Goal: Task Accomplishment & Management: Use online tool/utility

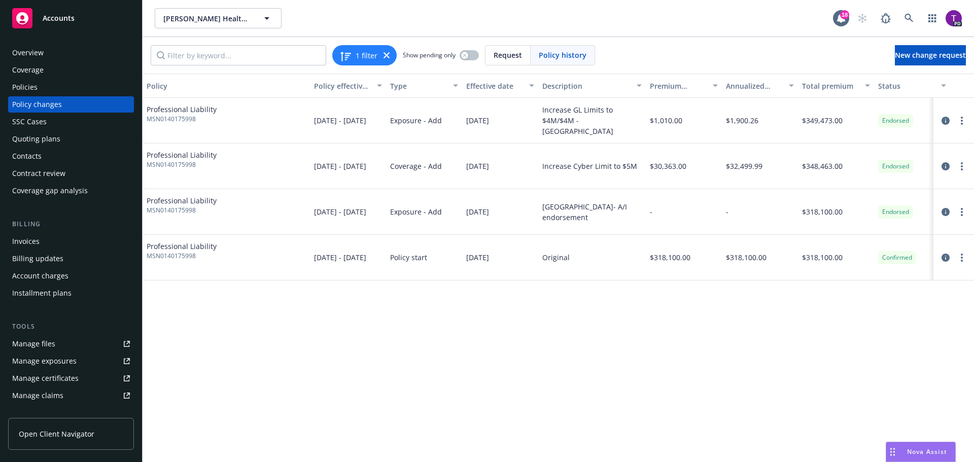
click at [38, 85] on div "Policies" at bounding box center [71, 87] width 118 height 16
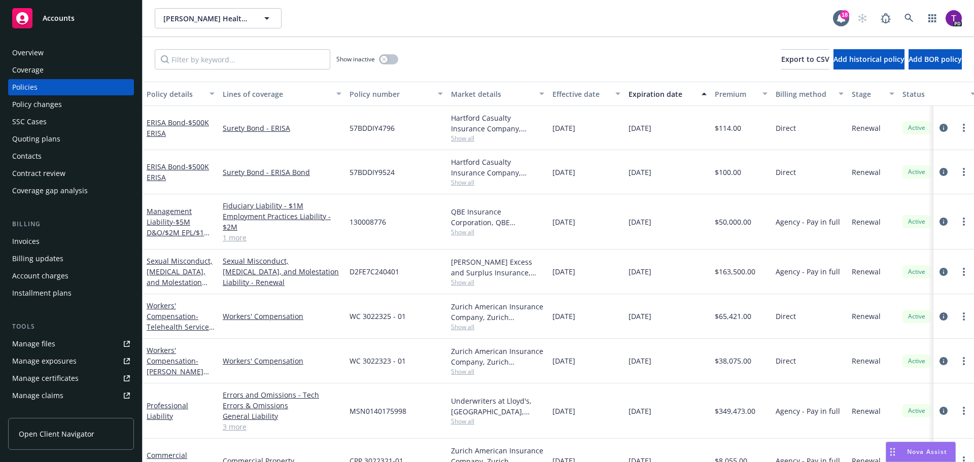
click at [36, 344] on div "Manage files" at bounding box center [33, 344] width 43 height 16
click at [181, 273] on link "Sexual Misconduct, [MEDICAL_DATA], and Molestation Liability" at bounding box center [180, 277] width 66 height 42
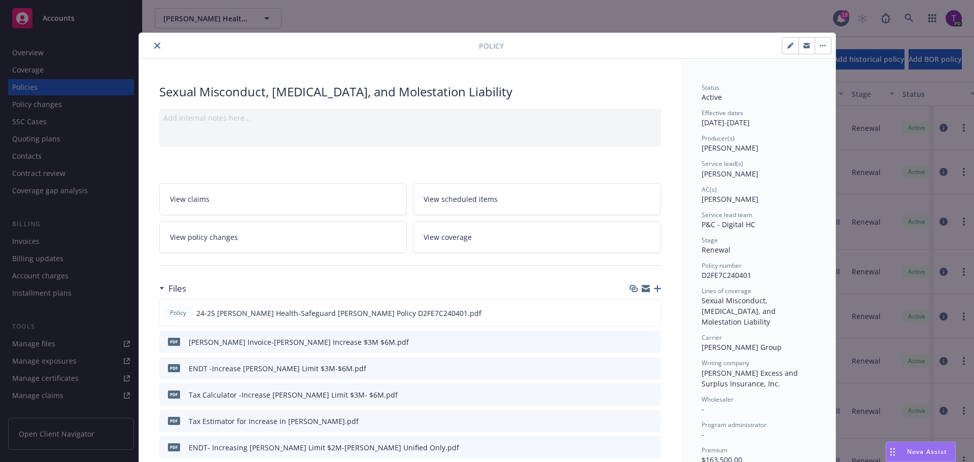
scroll to position [51, 0]
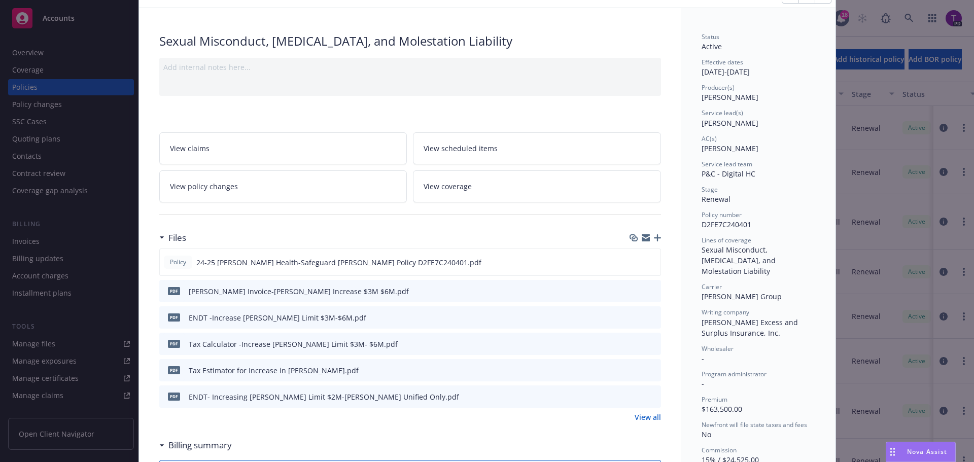
click at [650, 419] on link "View all" at bounding box center [648, 417] width 26 height 11
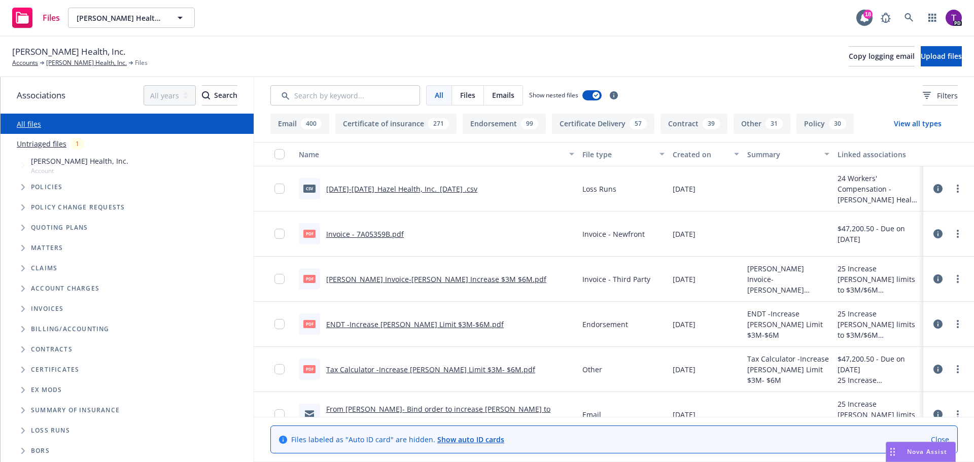
click at [54, 142] on link "Untriaged files" at bounding box center [42, 144] width 50 height 11
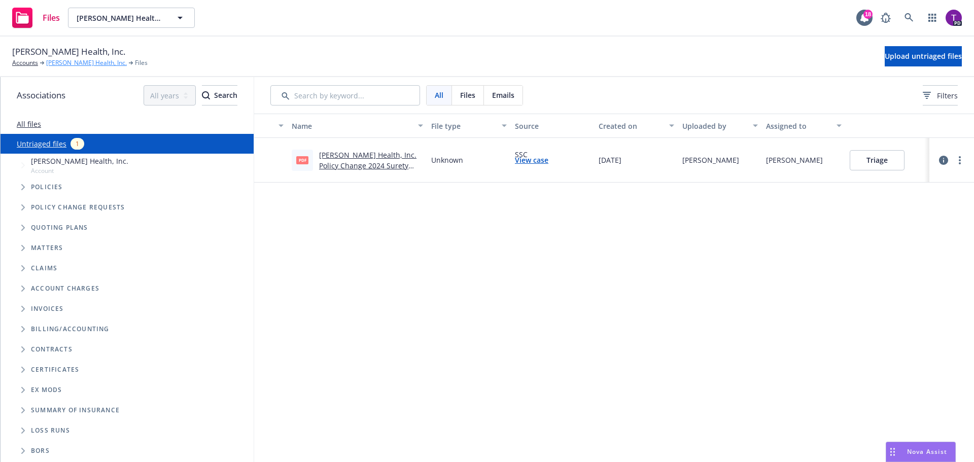
click at [79, 60] on link "[PERSON_NAME] Health, Inc." at bounding box center [86, 62] width 81 height 9
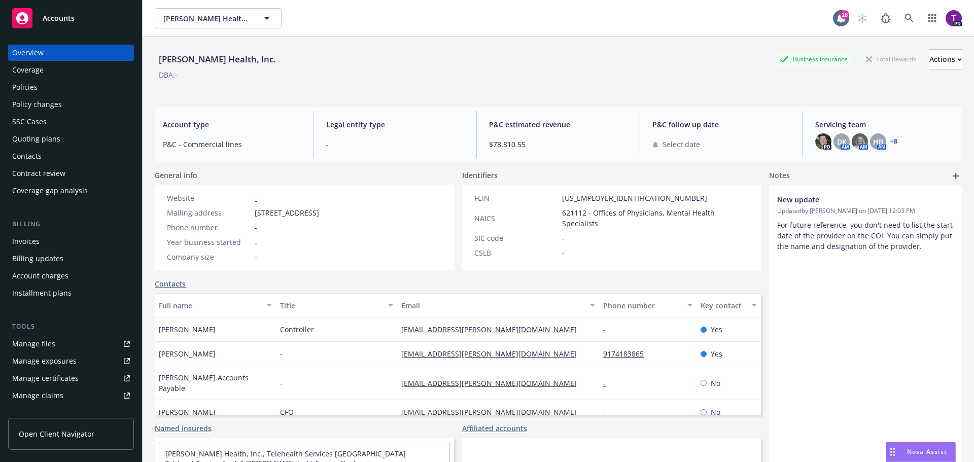
click at [32, 89] on div "Policies" at bounding box center [24, 87] width 25 height 16
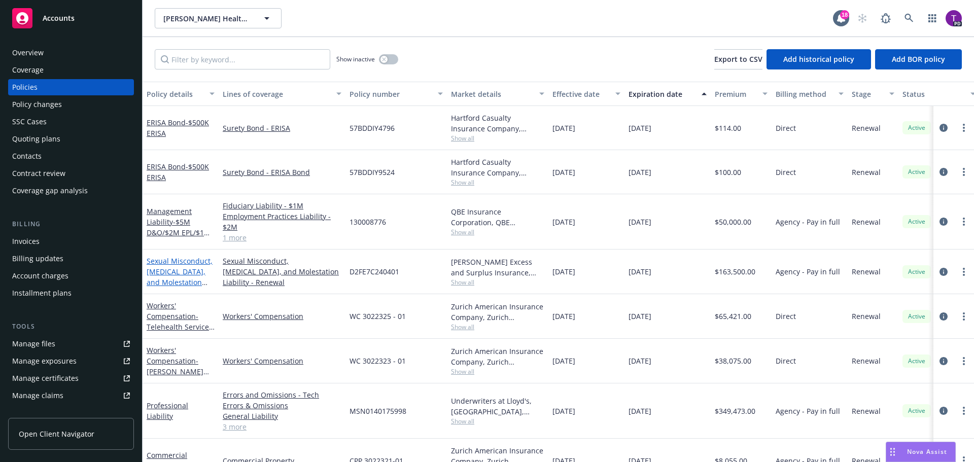
click at [167, 264] on link "Sexual Misconduct, Physical Abuse, and Molestation Liability" at bounding box center [180, 277] width 66 height 42
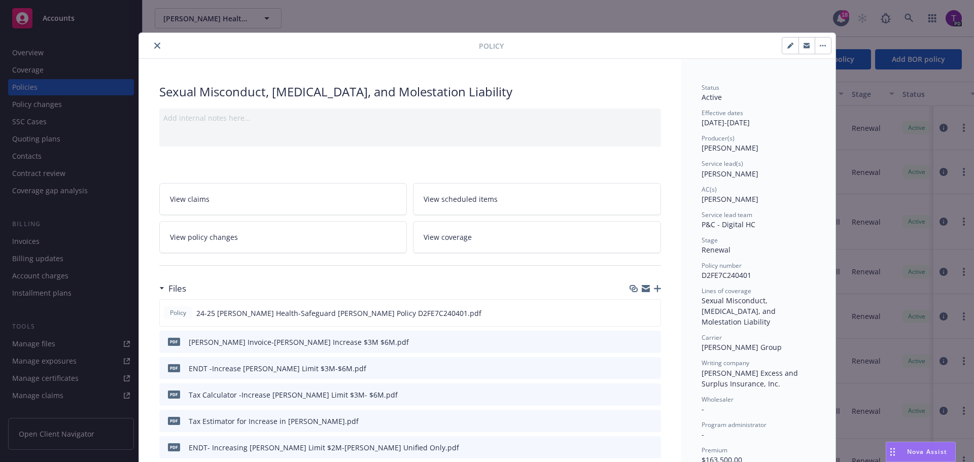
click at [643, 289] on icon "button" at bounding box center [646, 289] width 8 height 8
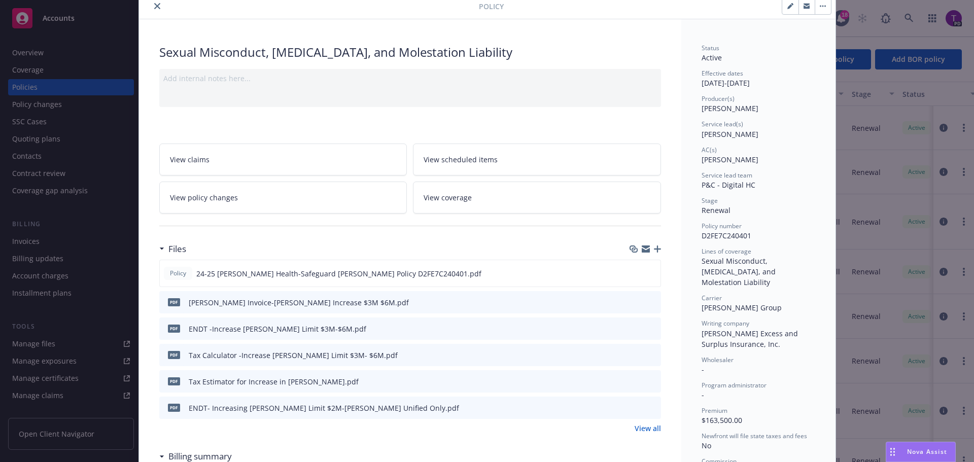
scroll to position [51, 0]
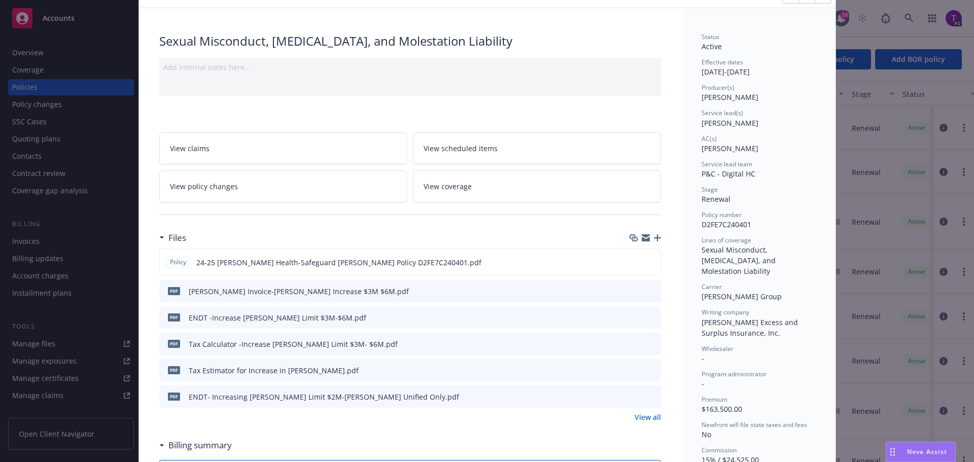
click at [643, 419] on link "View all" at bounding box center [648, 417] width 26 height 11
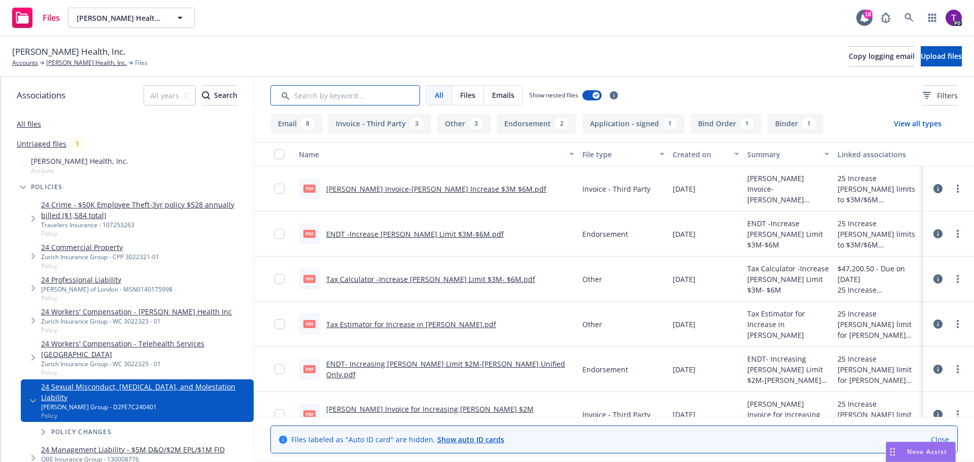
click at [377, 97] on input "Search by keyword..." at bounding box center [345, 95] width 150 height 20
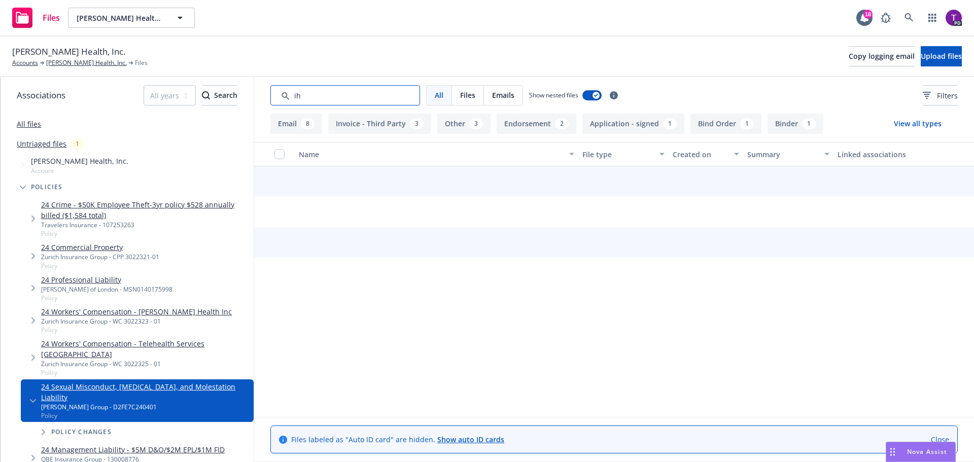
type input "i"
type input "higher limit"
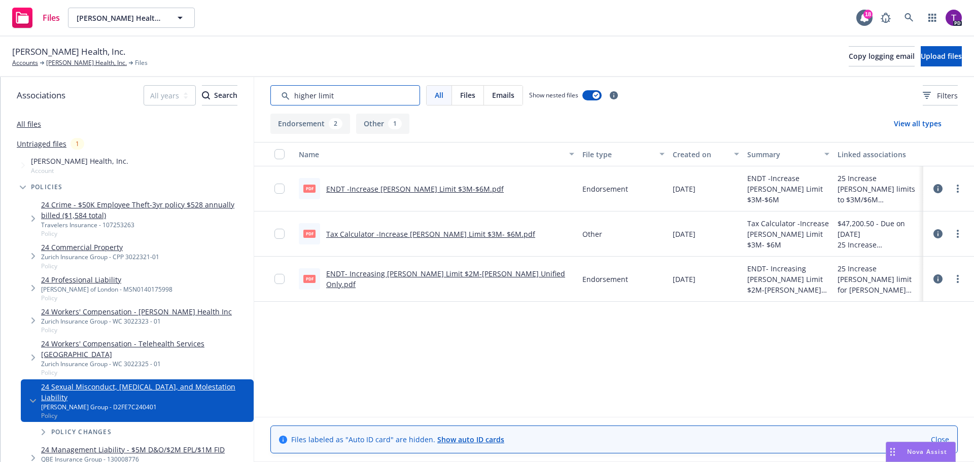
drag, startPoint x: 371, startPoint y: 100, endPoint x: 256, endPoint y: 96, distance: 115.2
click at [256, 96] on div "All Files Emails Show nested files Filters" at bounding box center [614, 95] width 720 height 37
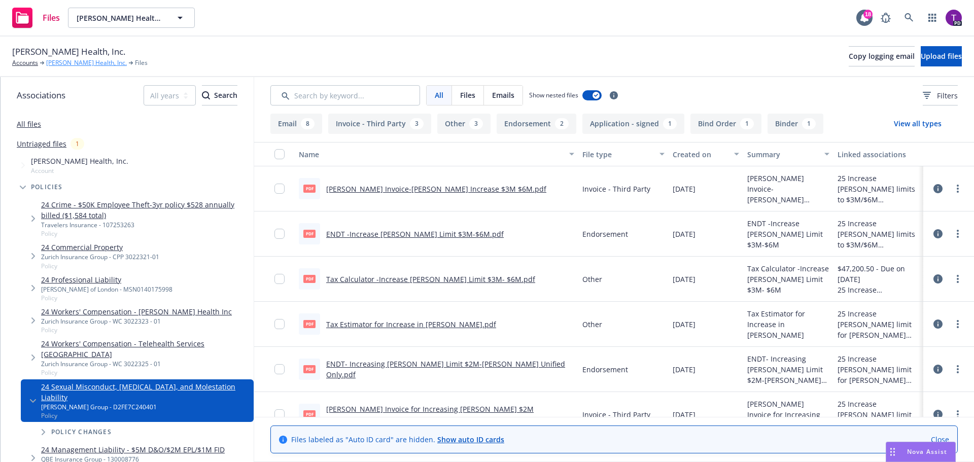
click at [66, 61] on link "[PERSON_NAME] Health, Inc." at bounding box center [86, 62] width 81 height 9
click at [299, 129] on button "Email 8" at bounding box center [296, 124] width 52 height 20
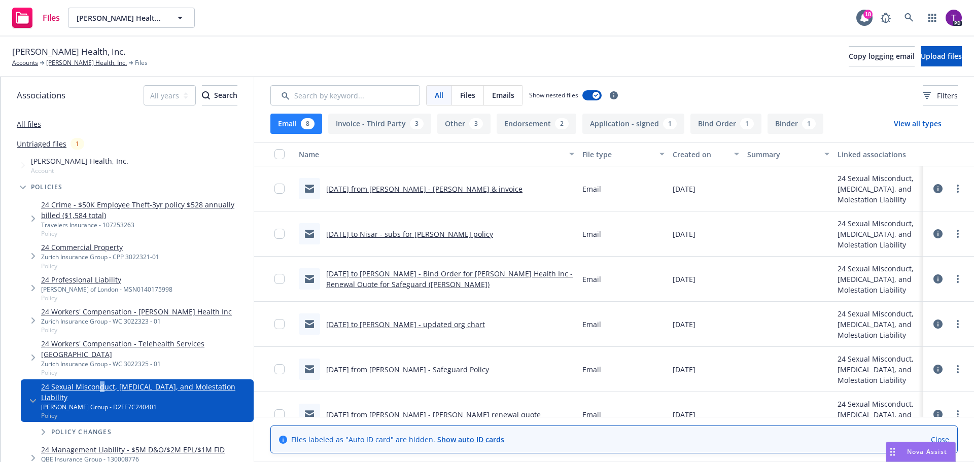
click at [100, 382] on link "24 Sexual Misconduct, [MEDICAL_DATA], and Molestation Liability" at bounding box center [145, 392] width 209 height 21
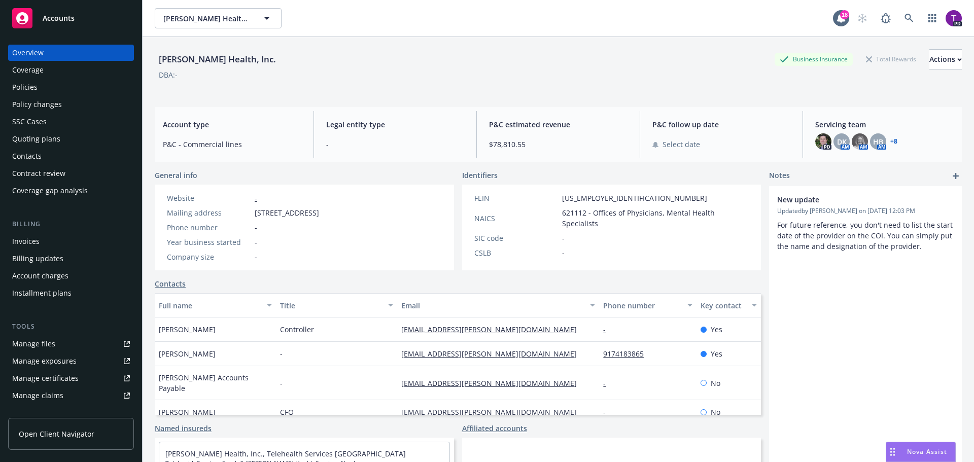
click at [45, 88] on div "Policies" at bounding box center [71, 87] width 118 height 16
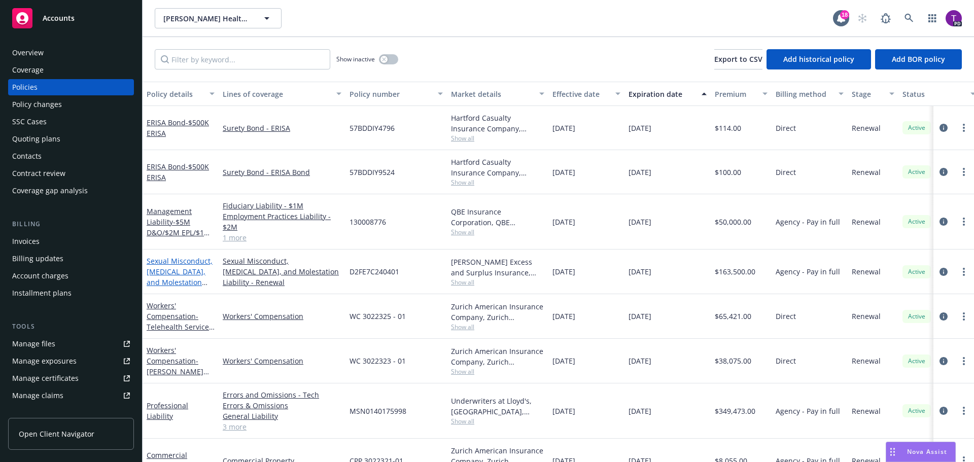
click at [191, 259] on link "Sexual Misconduct, Physical Abuse, and Molestation Liability" at bounding box center [180, 277] width 66 height 42
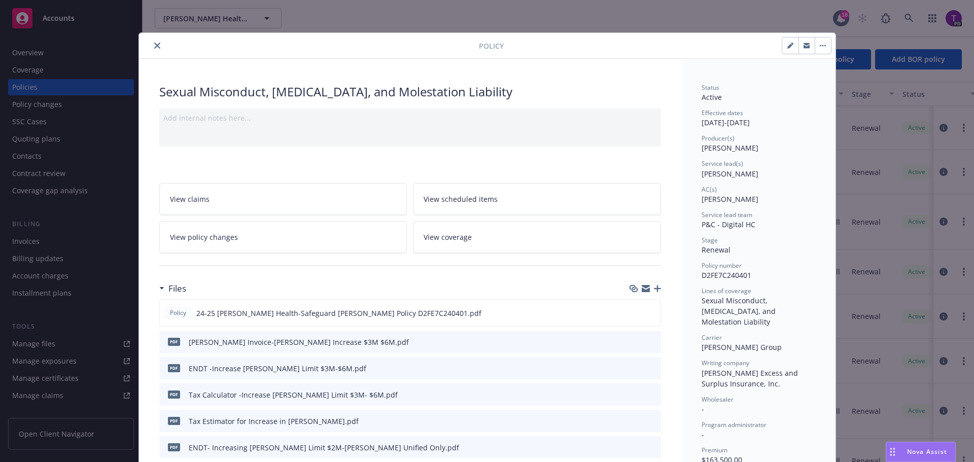
click at [154, 47] on icon "close" at bounding box center [157, 46] width 6 height 6
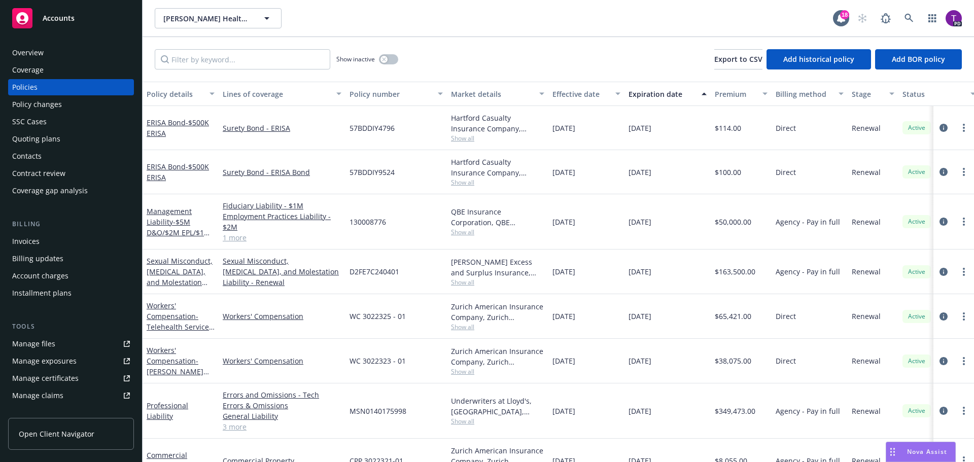
click at [50, 343] on div "Manage files" at bounding box center [33, 344] width 43 height 16
click at [178, 264] on link "Sexual Misconduct, [MEDICAL_DATA], and Molestation Liability" at bounding box center [180, 277] width 66 height 42
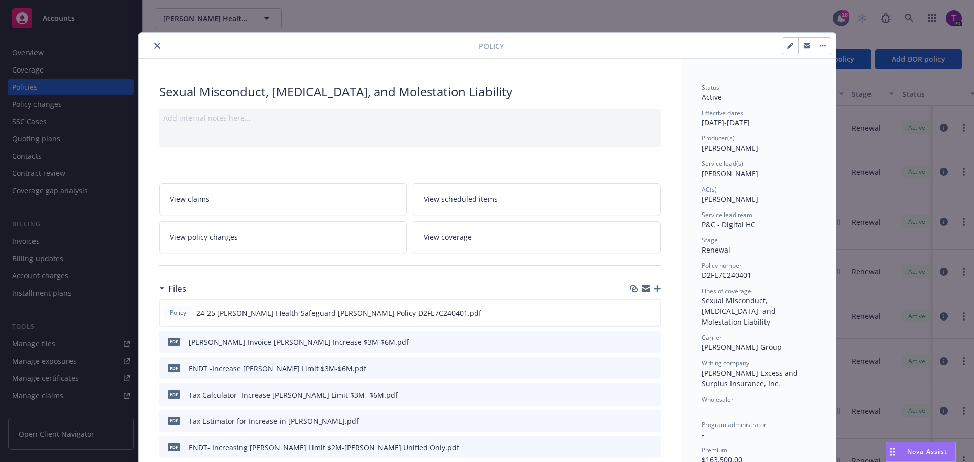
scroll to position [30, 0]
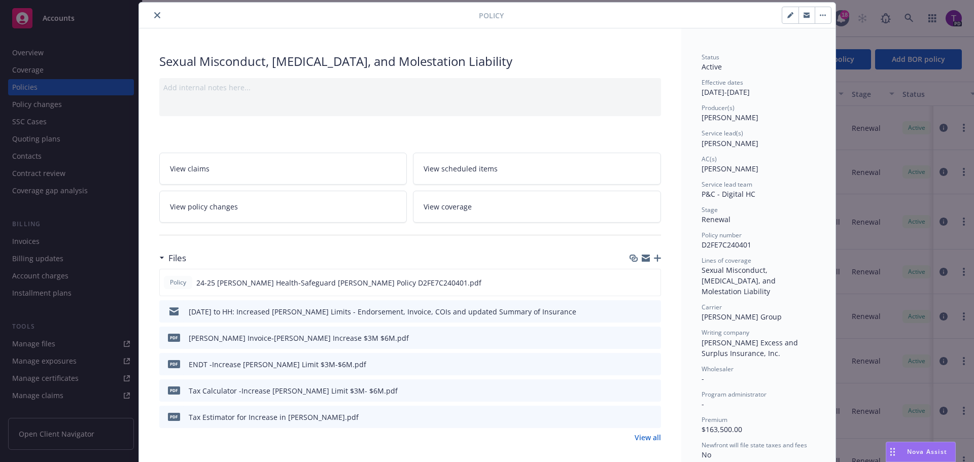
click at [218, 206] on span "View policy changes" at bounding box center [204, 206] width 68 height 11
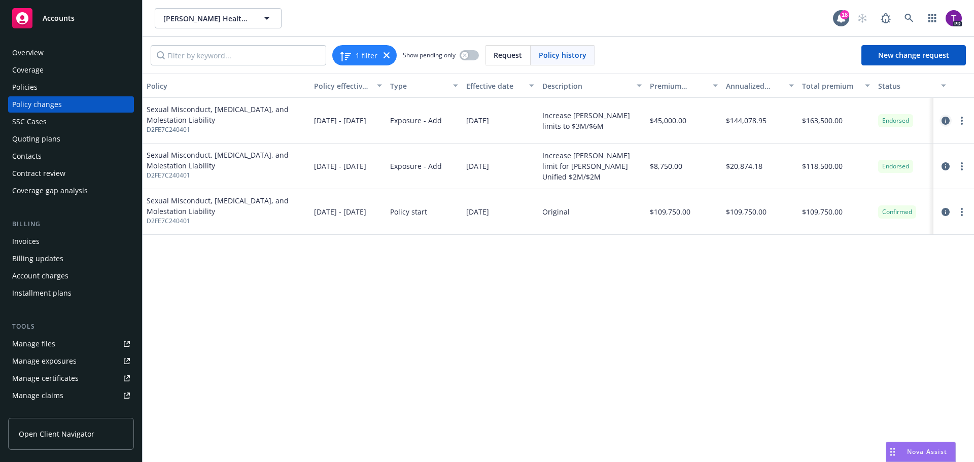
click at [946, 121] on icon "circleInformation" at bounding box center [946, 121] width 8 height 8
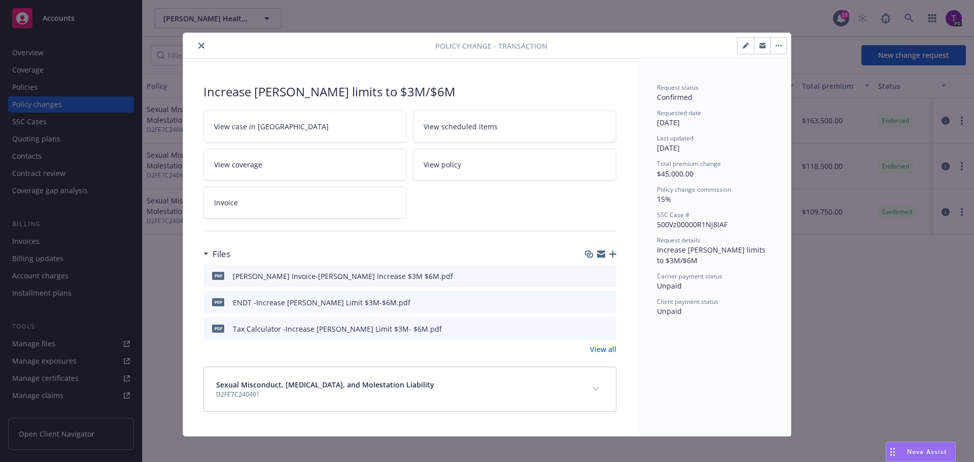
click at [597, 251] on icon "button" at bounding box center [601, 253] width 8 height 4
click at [597, 255] on icon "button" at bounding box center [601, 255] width 8 height 5
click at [200, 47] on icon "close" at bounding box center [201, 46] width 6 height 6
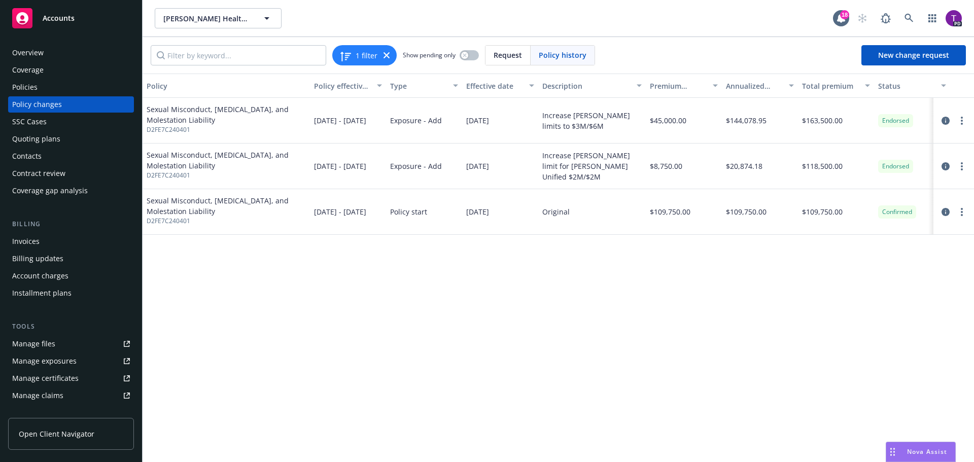
click at [32, 85] on div "Policies" at bounding box center [24, 87] width 25 height 16
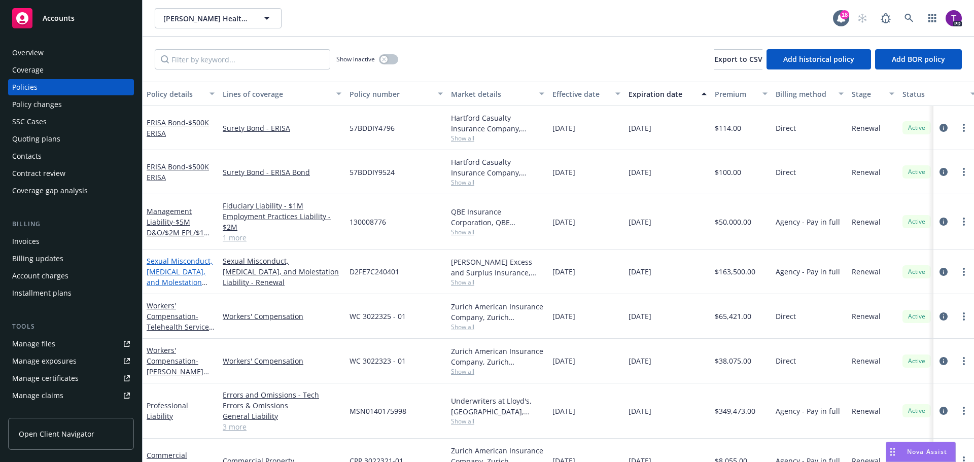
click at [187, 267] on link "Sexual Misconduct, Physical Abuse, and Molestation Liability" at bounding box center [180, 277] width 66 height 42
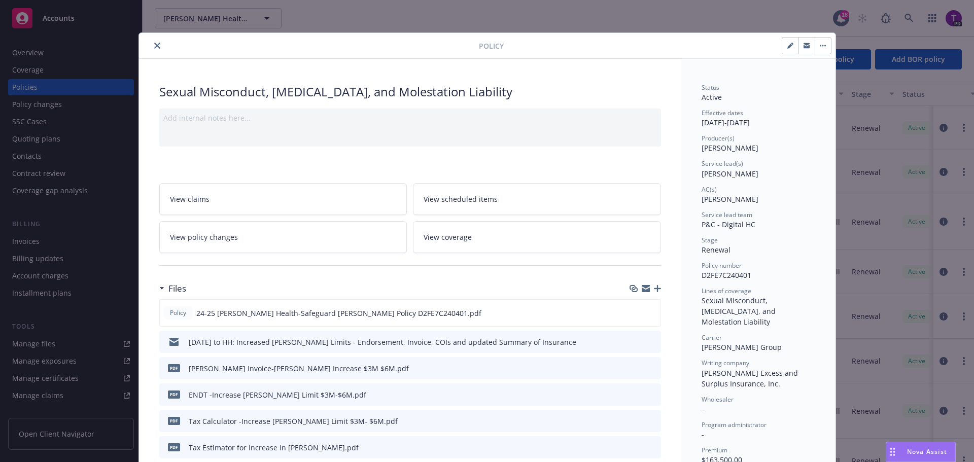
scroll to position [30, 0]
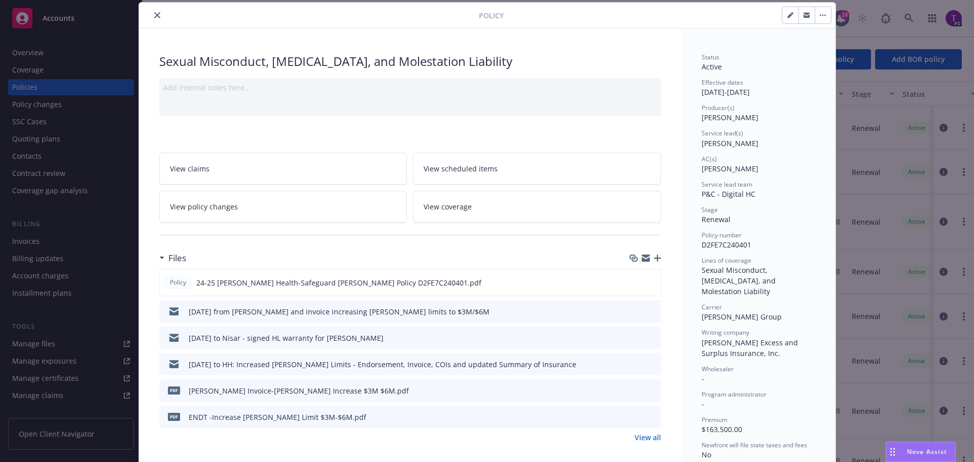
click at [644, 260] on icon "button" at bounding box center [646, 259] width 8 height 5
click at [644, 259] on icon "button" at bounding box center [646, 259] width 8 height 5
click at [157, 16] on button "close" at bounding box center [157, 15] width 12 height 12
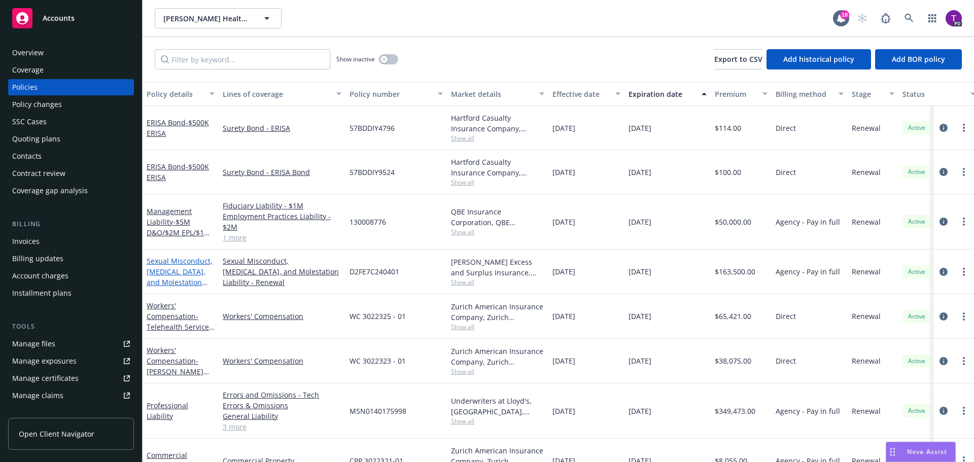
click at [187, 268] on link "Sexual Misconduct, Physical Abuse, and Molestation Liability" at bounding box center [180, 277] width 66 height 42
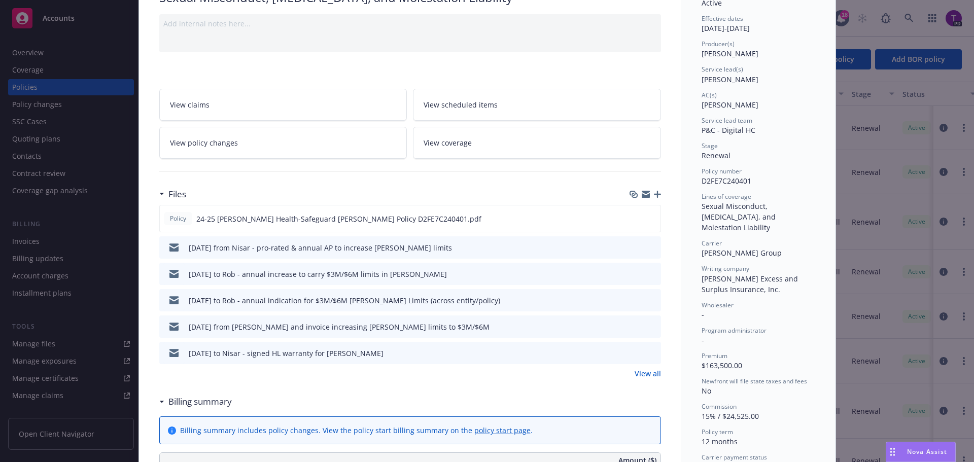
scroll to position [233, 0]
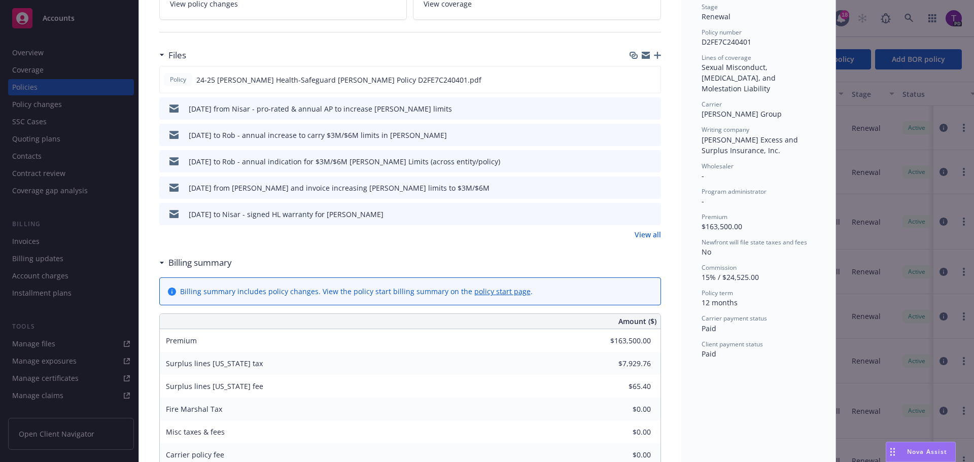
click at [648, 236] on link "View all" at bounding box center [648, 234] width 26 height 11
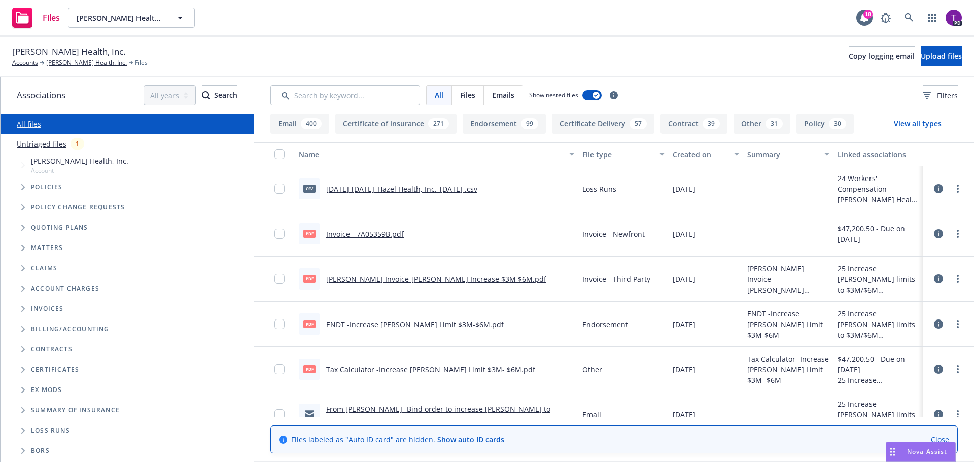
click at [314, 120] on div "400" at bounding box center [311, 123] width 21 height 11
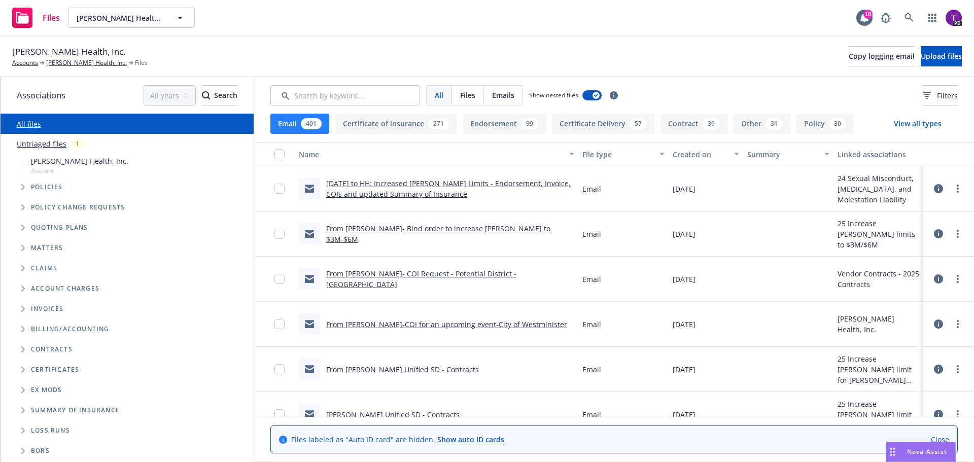
click at [314, 120] on div "401" at bounding box center [311, 123] width 21 height 11
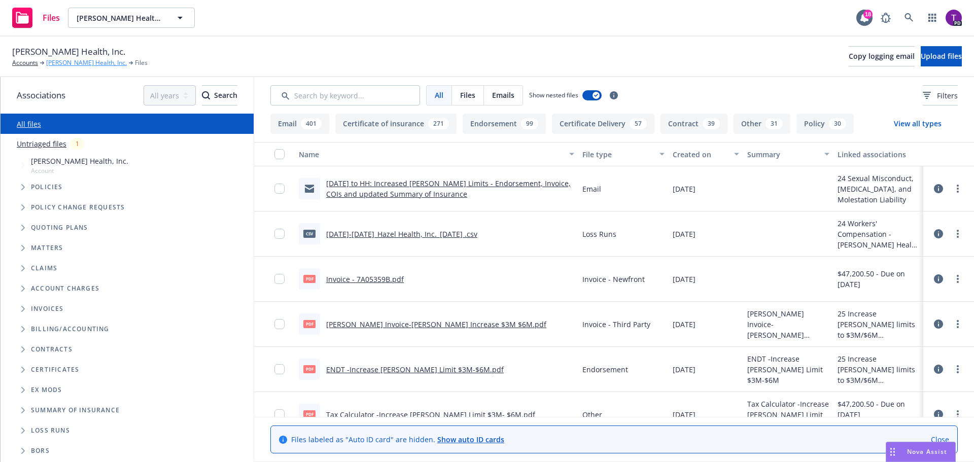
click at [68, 66] on link "[PERSON_NAME] Health, Inc." at bounding box center [86, 62] width 81 height 9
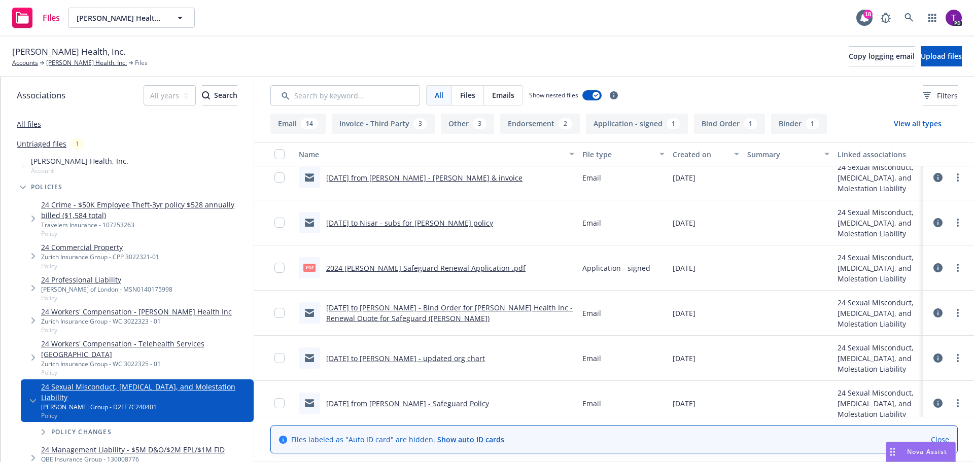
scroll to position [546, 0]
click at [486, 311] on link "[DATE] to [PERSON_NAME] - Bind Order for [PERSON_NAME] Health Inc - Renewal Quo…" at bounding box center [449, 314] width 247 height 20
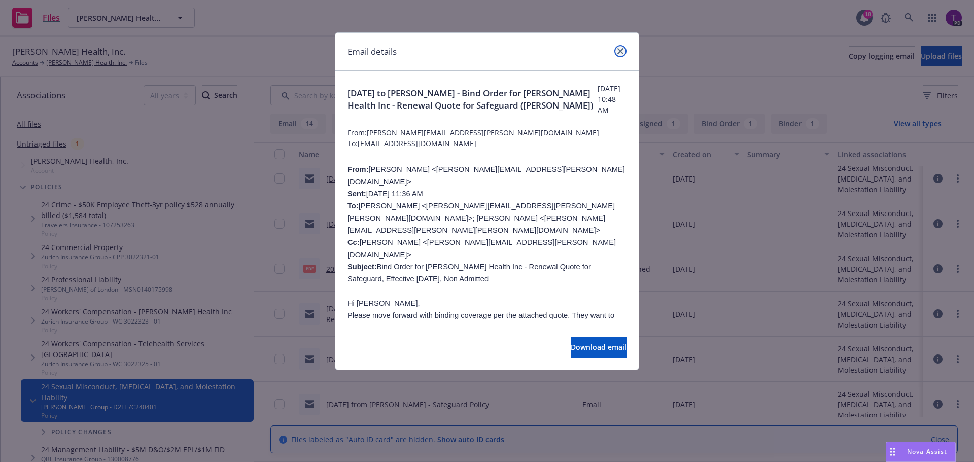
click at [621, 51] on icon "close" at bounding box center [620, 51] width 6 height 6
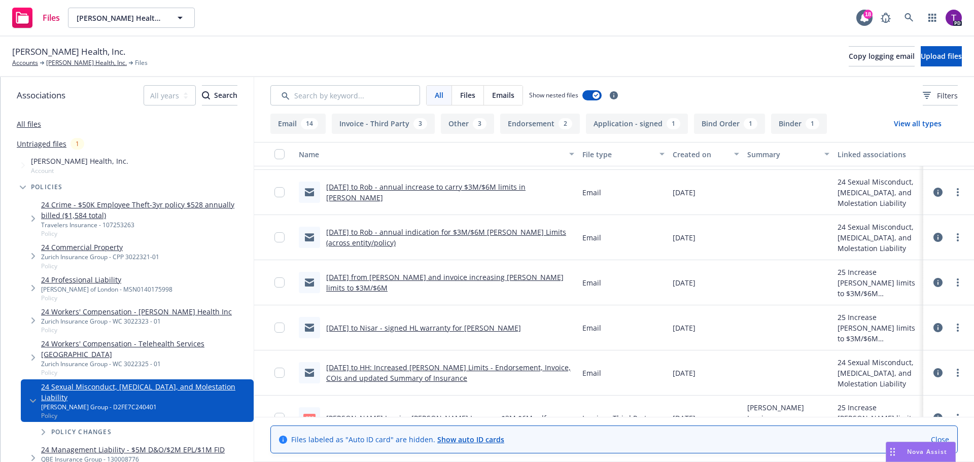
scroll to position [0, 0]
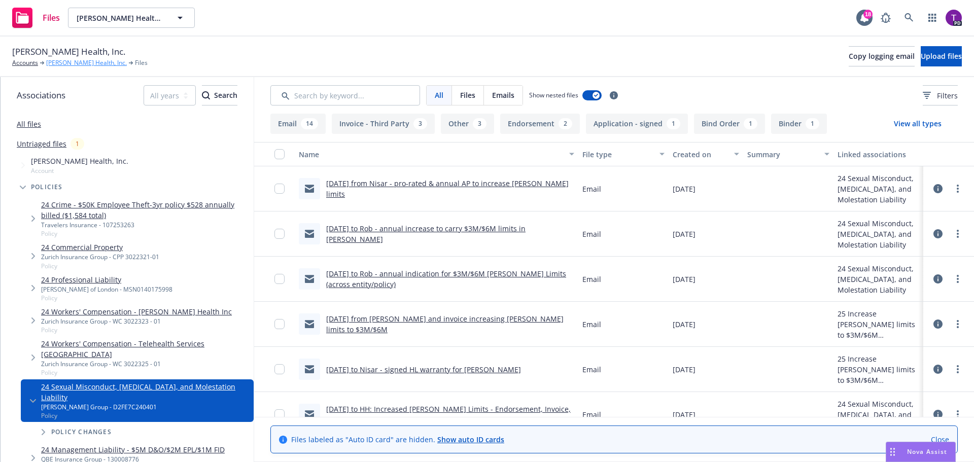
click at [70, 62] on link "[PERSON_NAME] Health, Inc." at bounding box center [86, 62] width 81 height 9
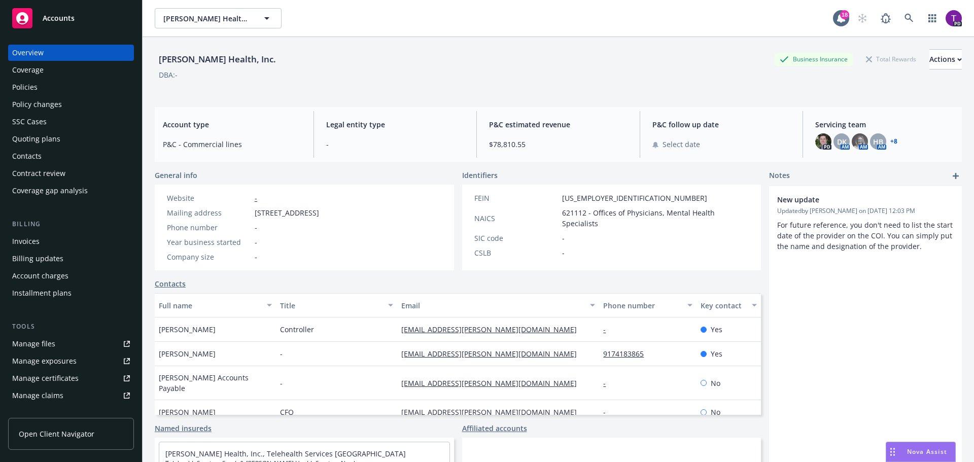
click at [23, 87] on div "Policies" at bounding box center [24, 87] width 25 height 16
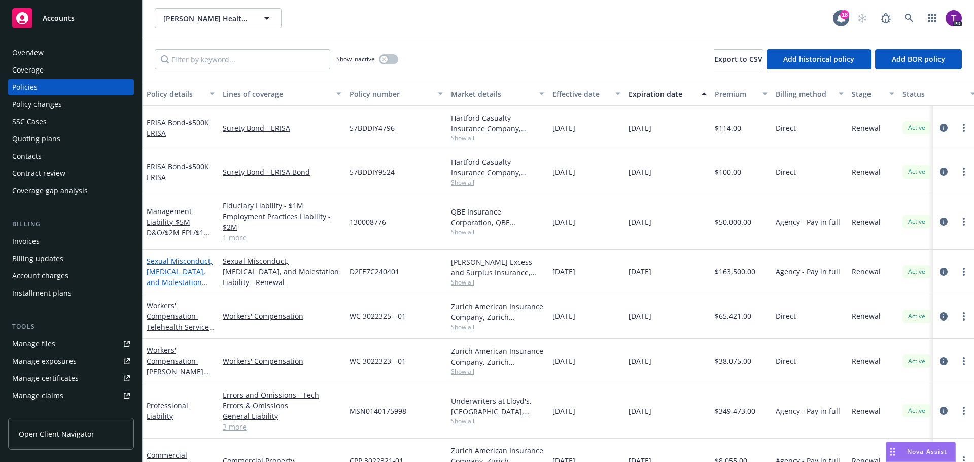
click at [174, 260] on link "Sexual Misconduct, [MEDICAL_DATA], and Molestation Liability" at bounding box center [180, 277] width 66 height 42
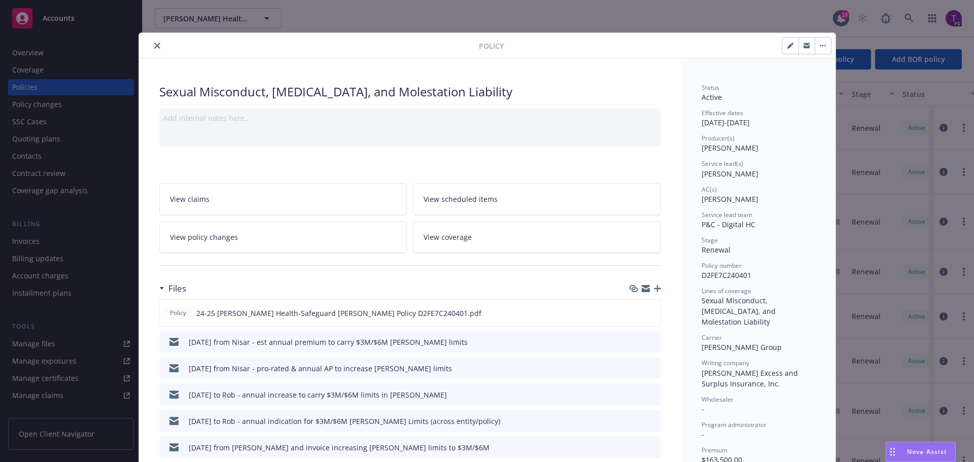
click at [233, 233] on link "View policy changes" at bounding box center [283, 237] width 248 height 32
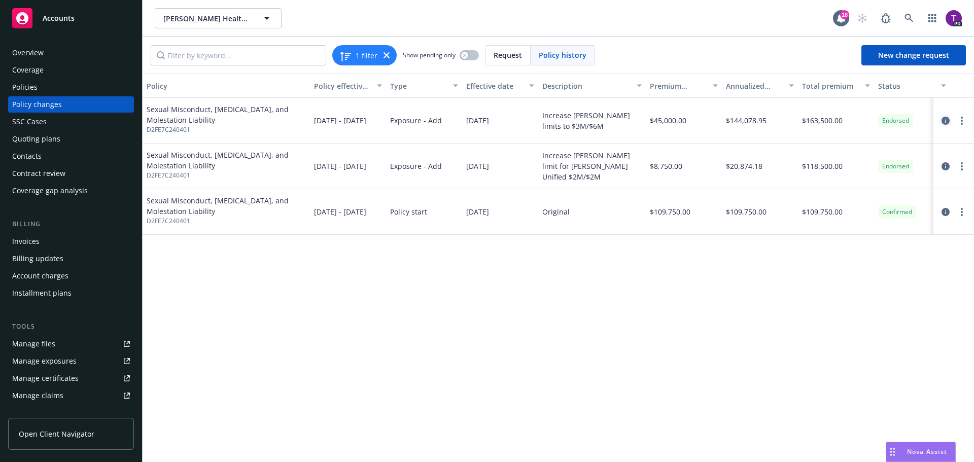
click at [943, 121] on icon "circleInformation" at bounding box center [946, 121] width 8 height 8
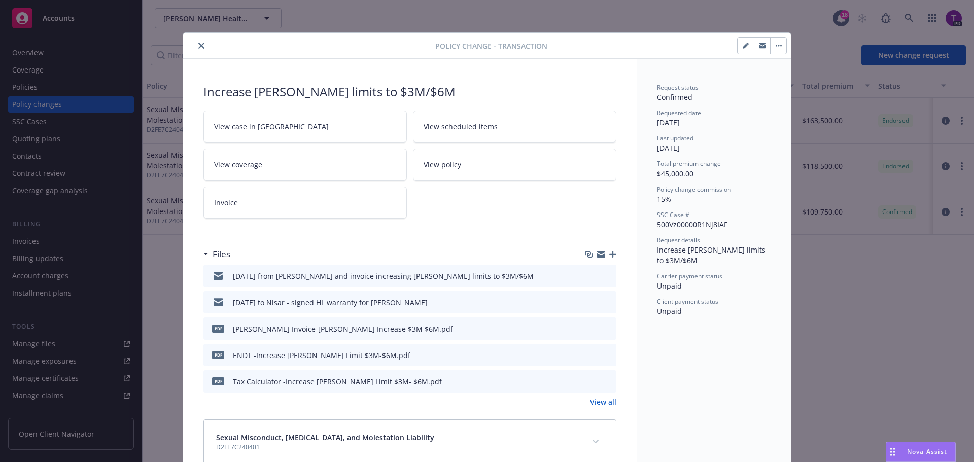
click at [600, 254] on icon "button" at bounding box center [601, 255] width 8 height 5
click at [199, 47] on icon "close" at bounding box center [201, 46] width 6 height 6
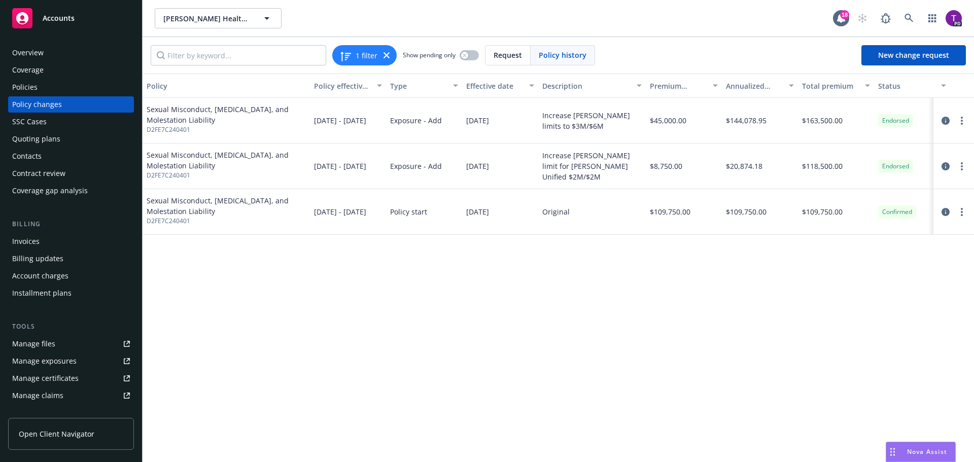
click at [41, 88] on div "Policies" at bounding box center [71, 87] width 118 height 16
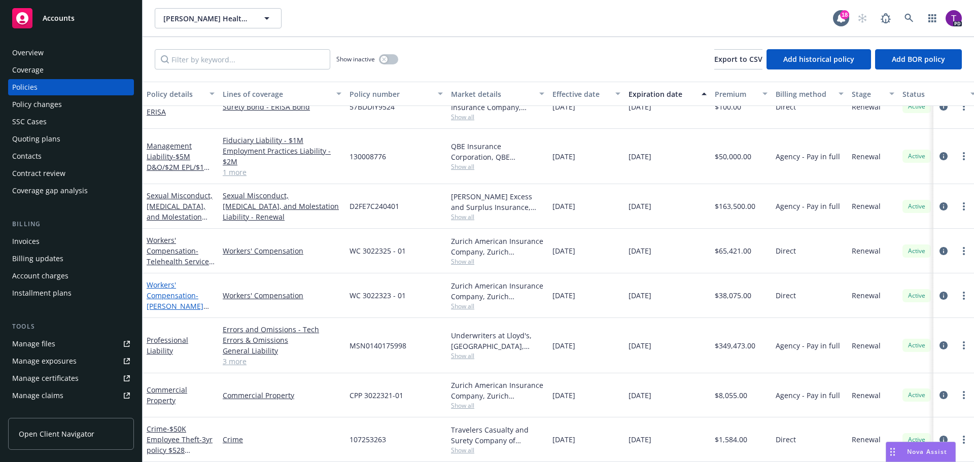
scroll to position [73, 0]
click at [188, 339] on link "Professional Liability" at bounding box center [168, 345] width 42 height 20
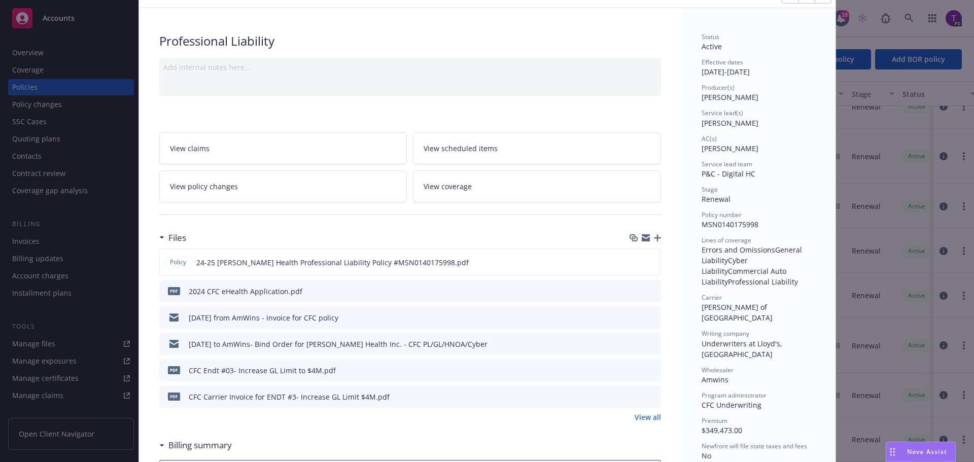
scroll to position [101, 0]
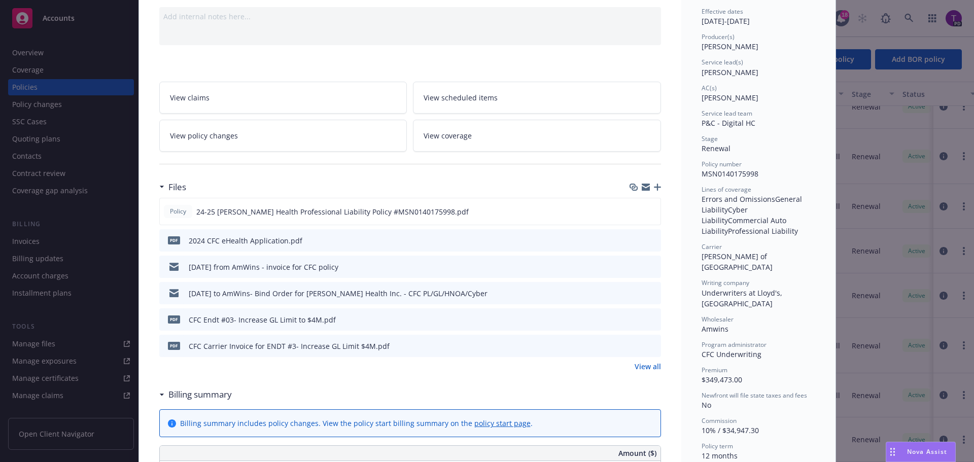
click at [643, 186] on icon "button" at bounding box center [646, 187] width 8 height 8
click at [642, 189] on icon "button" at bounding box center [646, 188] width 8 height 5
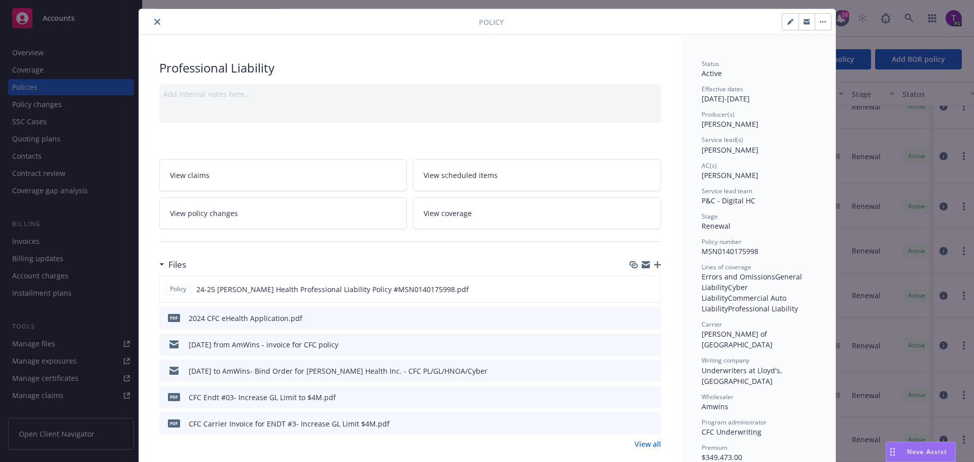
scroll to position [0, 0]
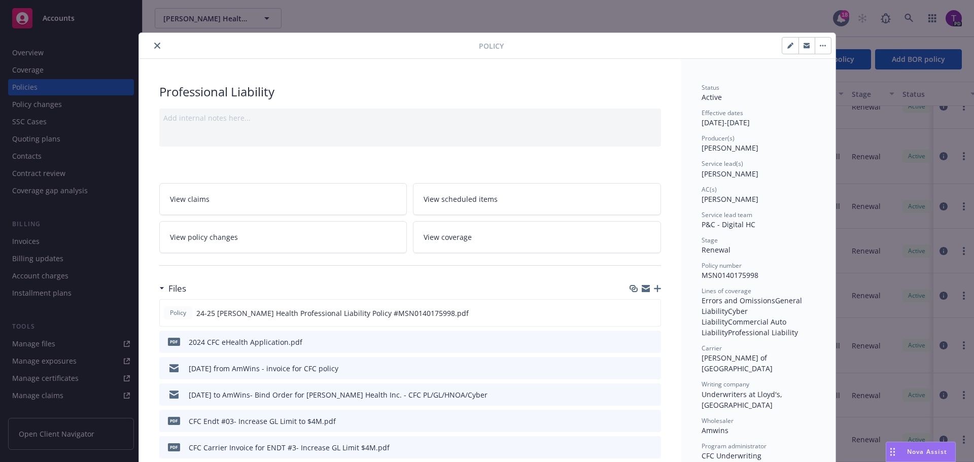
click at [154, 44] on icon "close" at bounding box center [157, 46] width 6 height 6
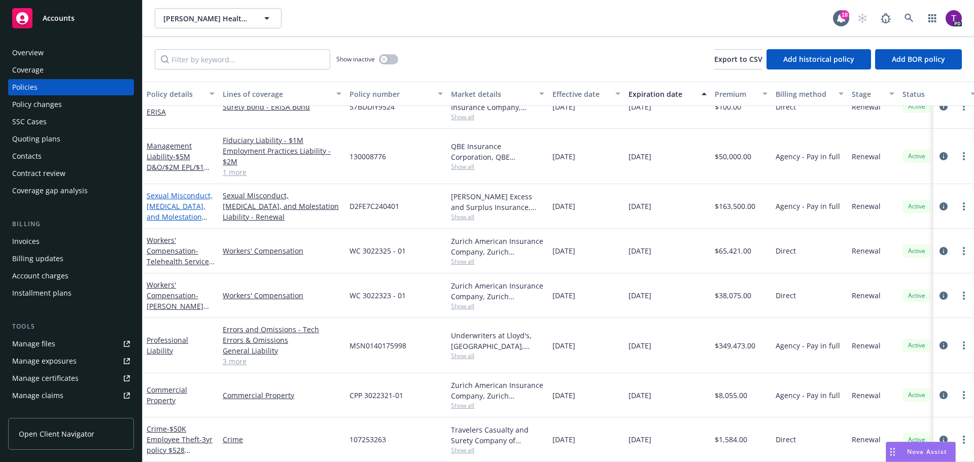
click at [181, 192] on link "Sexual Misconduct, Physical Abuse, and Molestation Liability" at bounding box center [180, 212] width 66 height 42
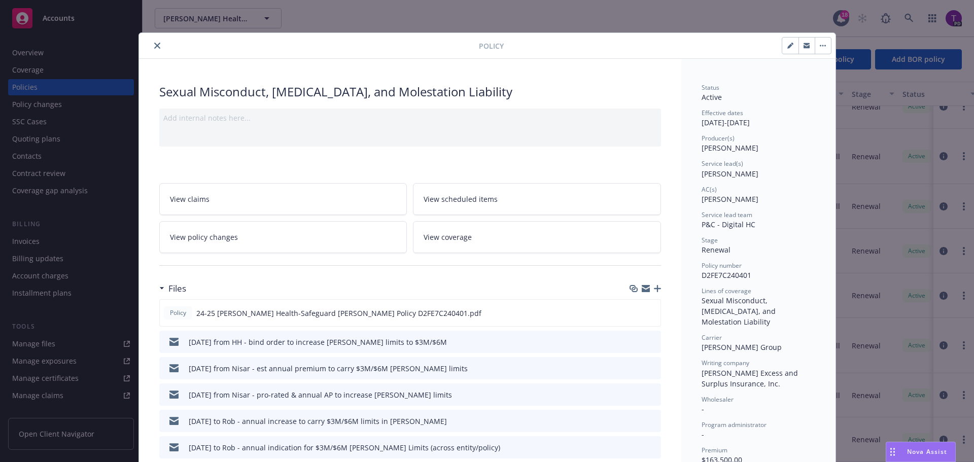
scroll to position [30, 0]
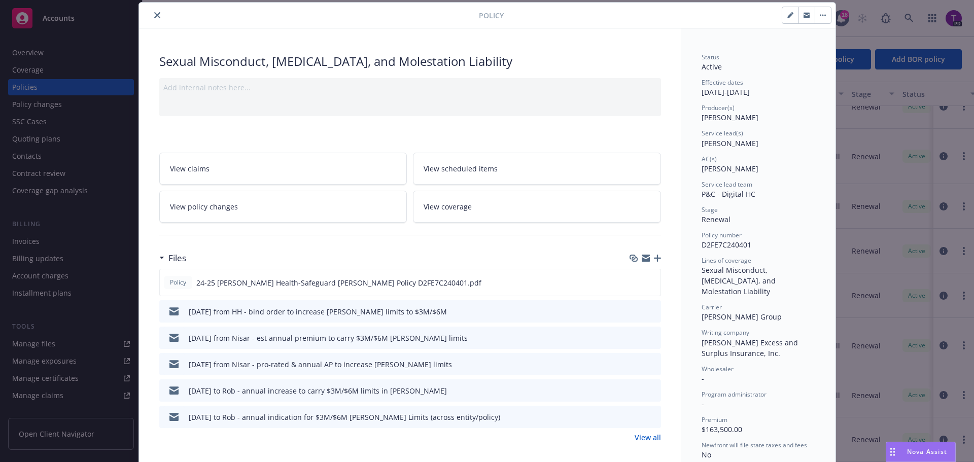
click at [213, 204] on span "View policy changes" at bounding box center [204, 206] width 68 height 11
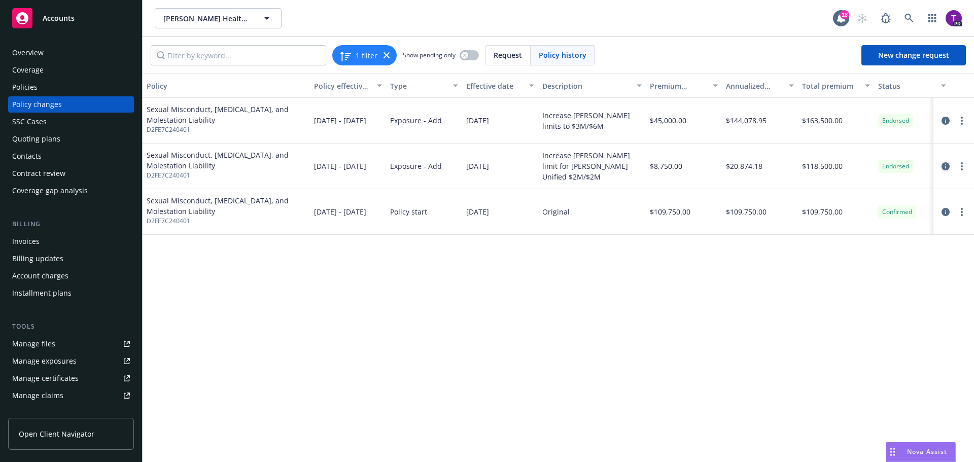
click at [945, 167] on icon "circleInformation" at bounding box center [946, 166] width 8 height 8
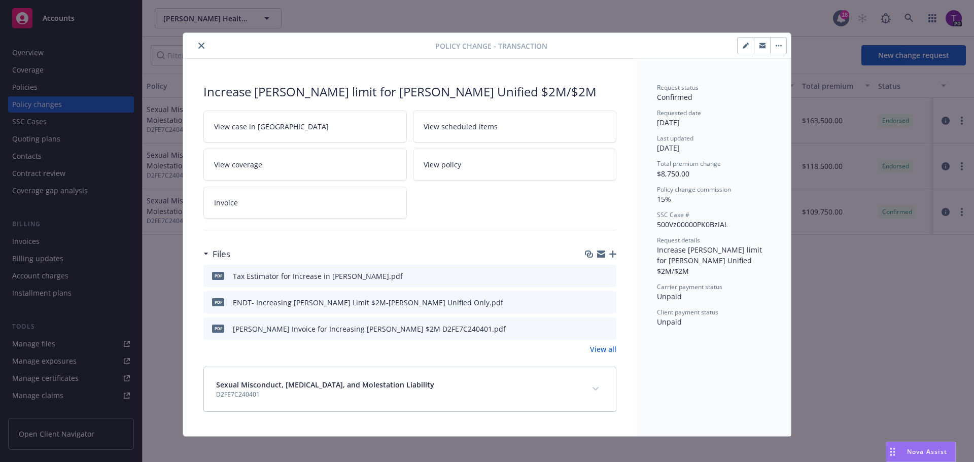
scroll to position [7, 0]
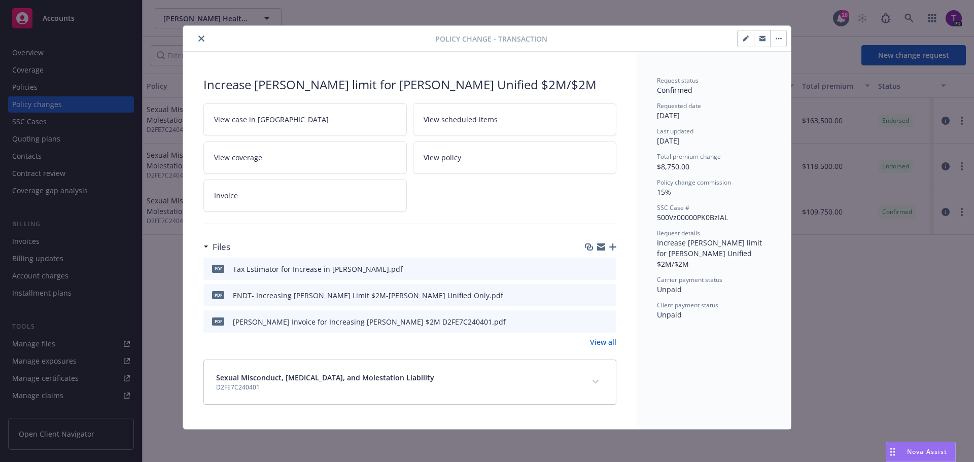
click at [606, 340] on link "View all" at bounding box center [603, 342] width 26 height 11
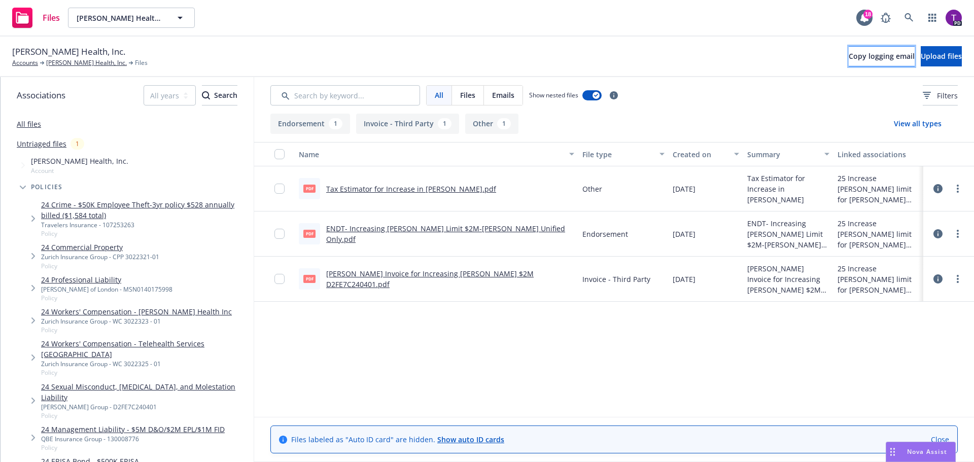
click at [849, 56] on span "Copy logging email" at bounding box center [882, 56] width 66 height 10
click at [923, 55] on span "Upload files" at bounding box center [941, 56] width 41 height 10
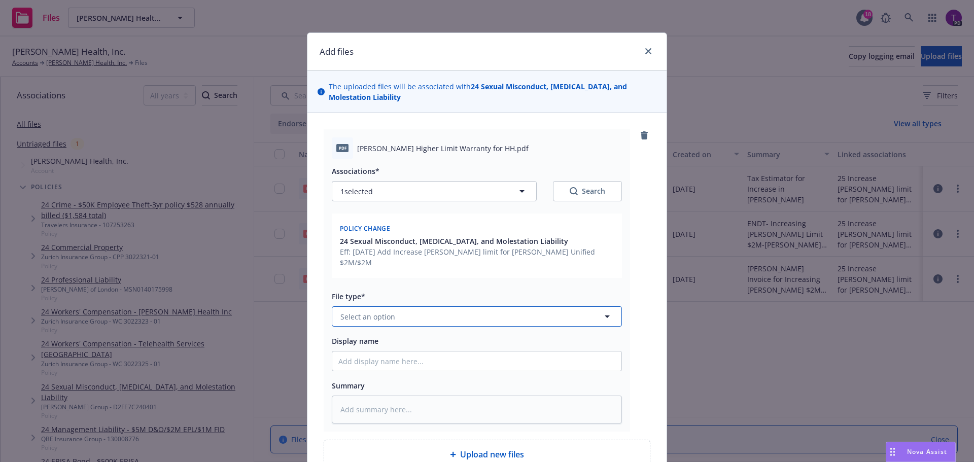
click at [394, 306] on button "Select an option" at bounding box center [477, 316] width 290 height 20
type input "warra"
click at [395, 283] on div "Warranty Letter" at bounding box center [369, 288] width 62 height 15
click at [432, 352] on input "Display name" at bounding box center [476, 361] width 289 height 19
type textarea "x"
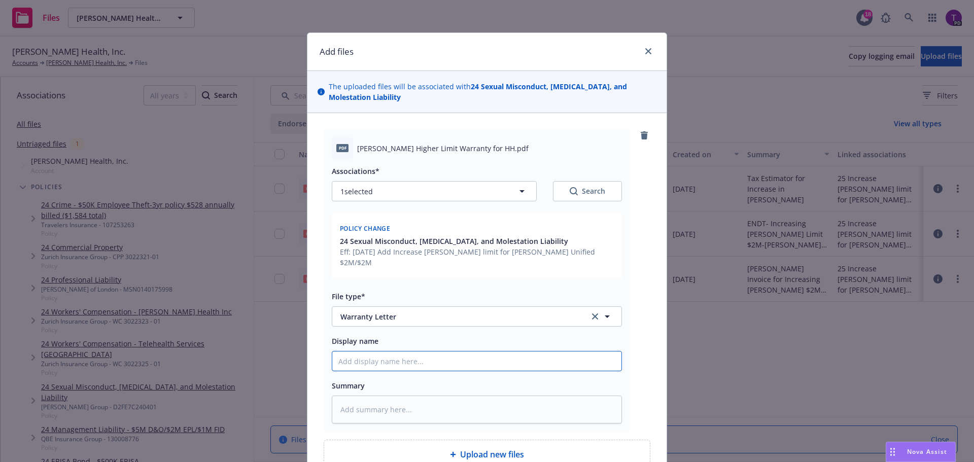
type input "H"
type textarea "x"
type input "Hi"
type textarea "x"
type input "Hig"
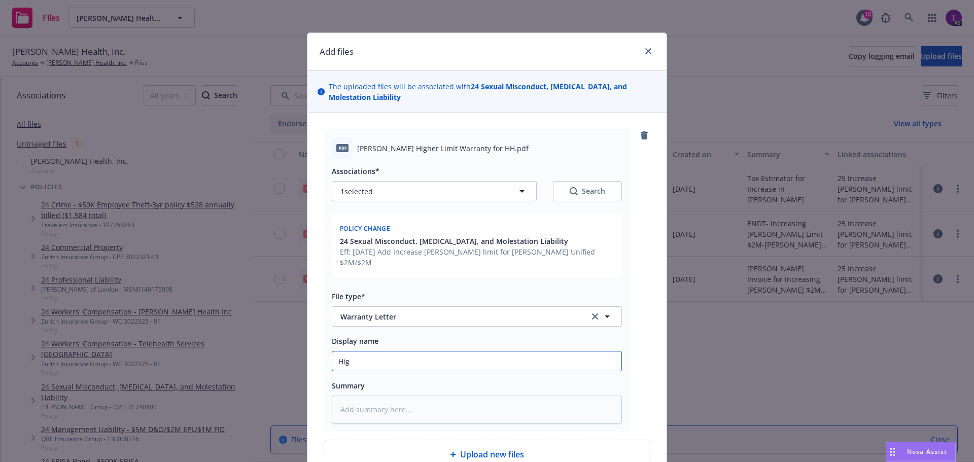
type textarea "x"
type input "High"
type textarea "x"
type input "Highe"
type textarea "x"
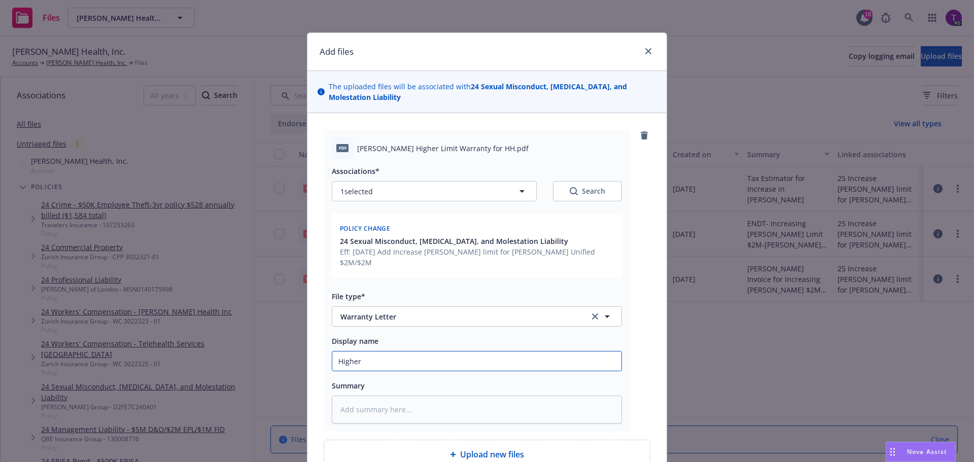
type input "Higher"
type textarea "x"
type input "Higher L"
type textarea "x"
type input "Higher Li"
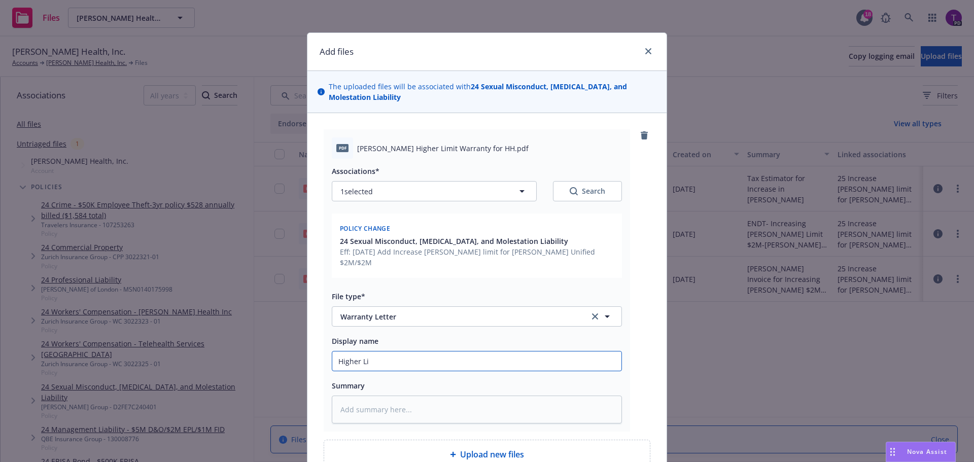
type textarea "x"
type input "Higher Lii"
type textarea "x"
type input "Higher Li"
type textarea "x"
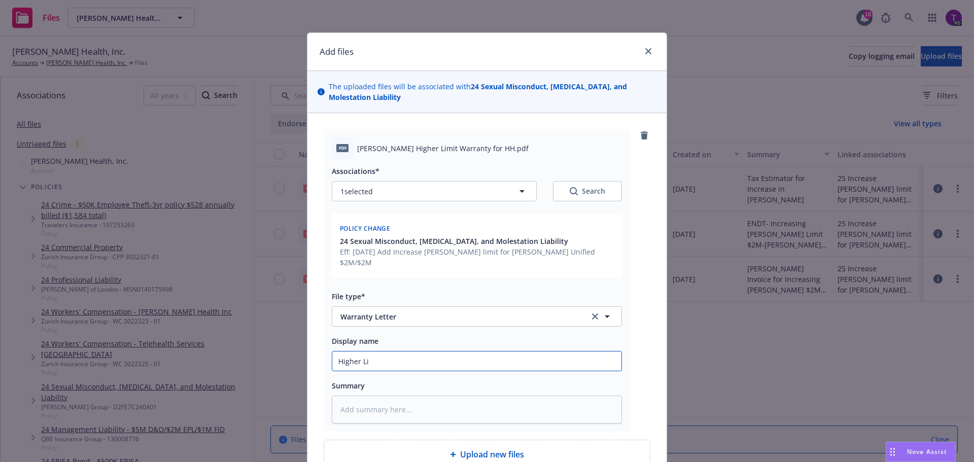
type input "Higher L"
type textarea "x"
type input "Higher"
type textarea "x"
type input "Higher"
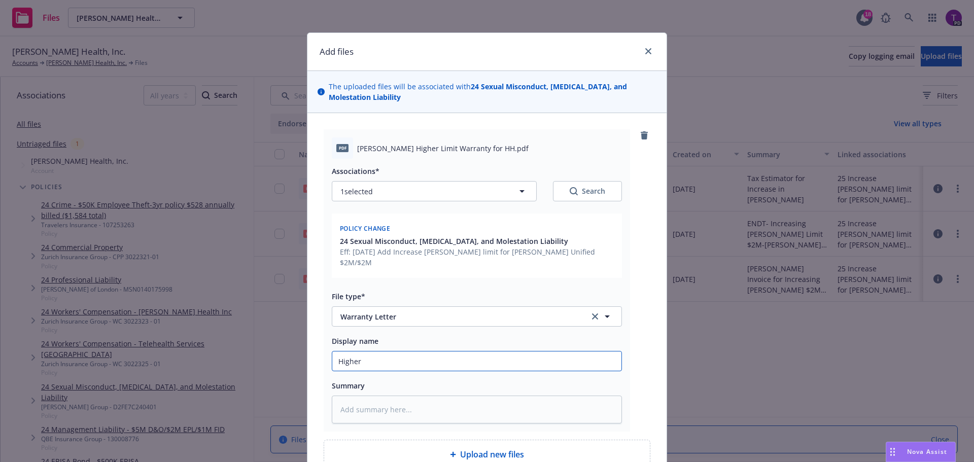
type textarea "x"
type input "Highe"
type textarea "x"
type input "High"
type textarea "x"
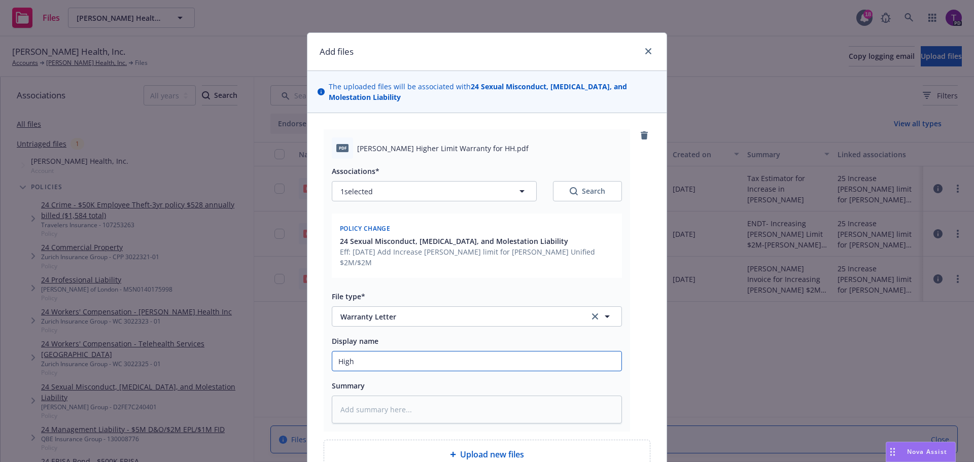
type input "Hig"
type textarea "x"
type input "H"
type textarea "x"
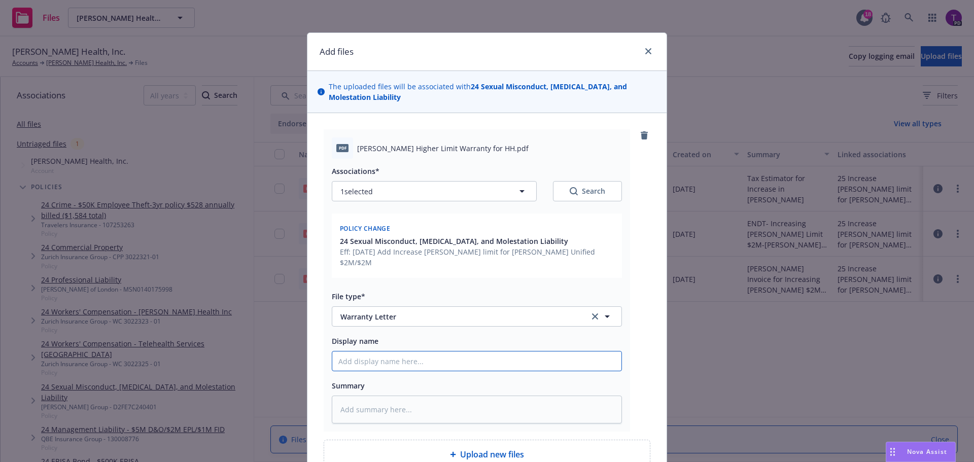
type input "S"
type textarea "x"
type input "SAM"
type textarea "x"
type input "SAM"
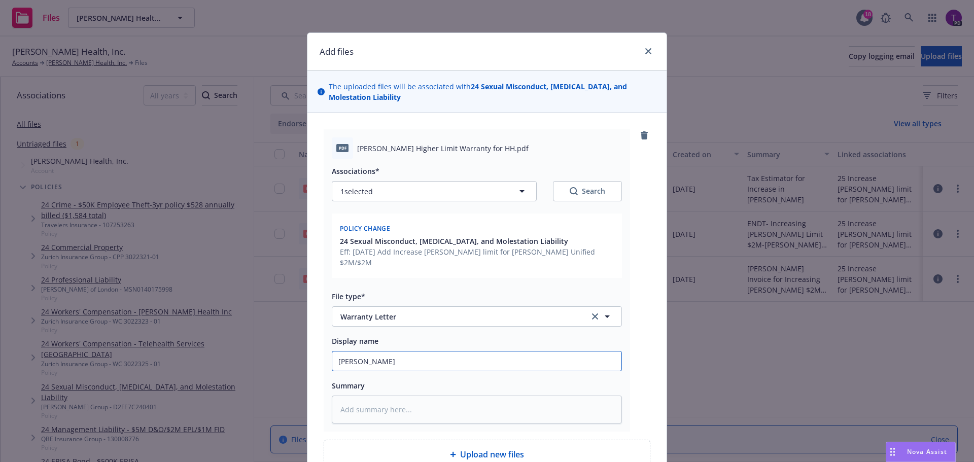
type textarea "x"
type input "SAM Hi"
type textarea "x"
type input "SAM Hig"
type textarea "x"
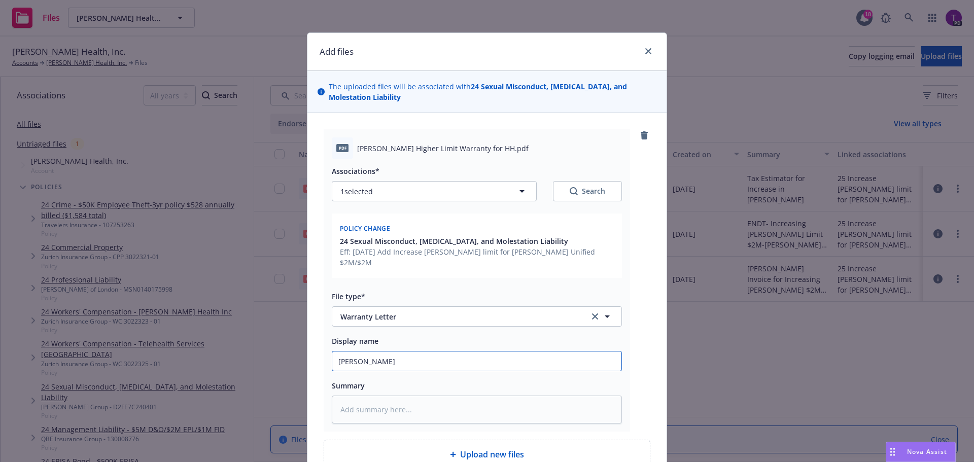
type input "SAM High"
type textarea "x"
type input "SAM Highe"
type textarea "x"
type input "SAM Higher"
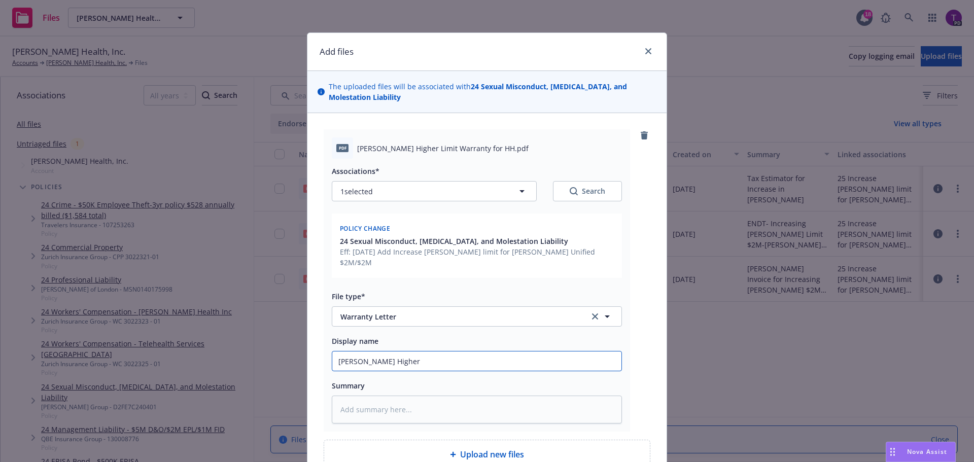
type textarea "x"
type input "SAM Higher"
type textarea "x"
type input "SAM Higher L"
type textarea "x"
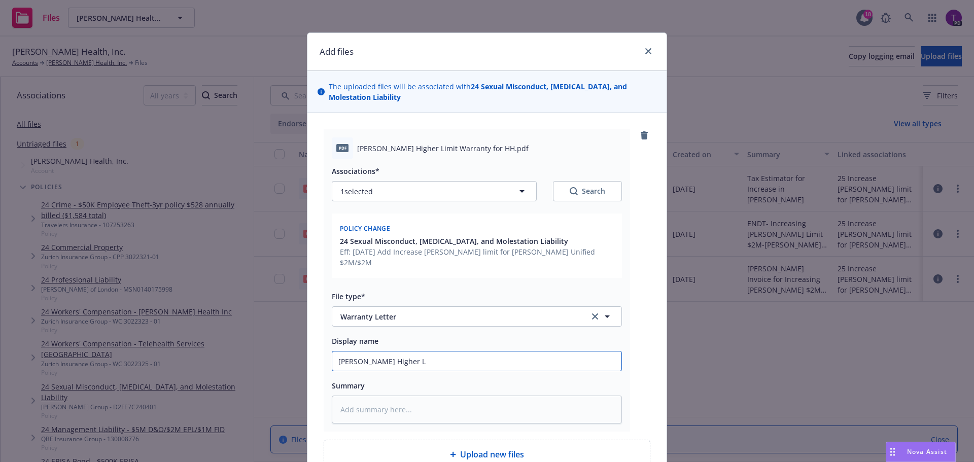
type input "SAM Higher Li"
type textarea "x"
type input "SAM Higher Lim"
type textarea "x"
type input "SAM Higher Limi"
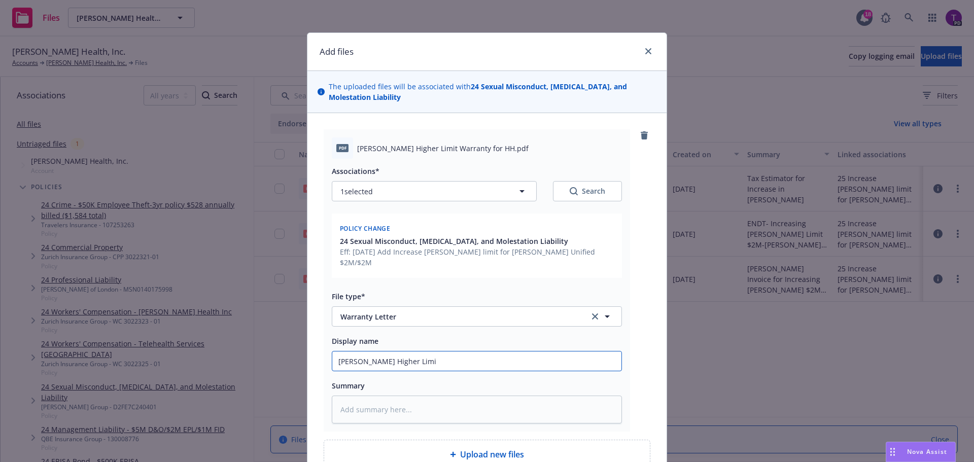
type textarea "x"
type input "SAM Higher Limit"
type textarea "x"
type input "SAM Higher Limits"
type textarea "x"
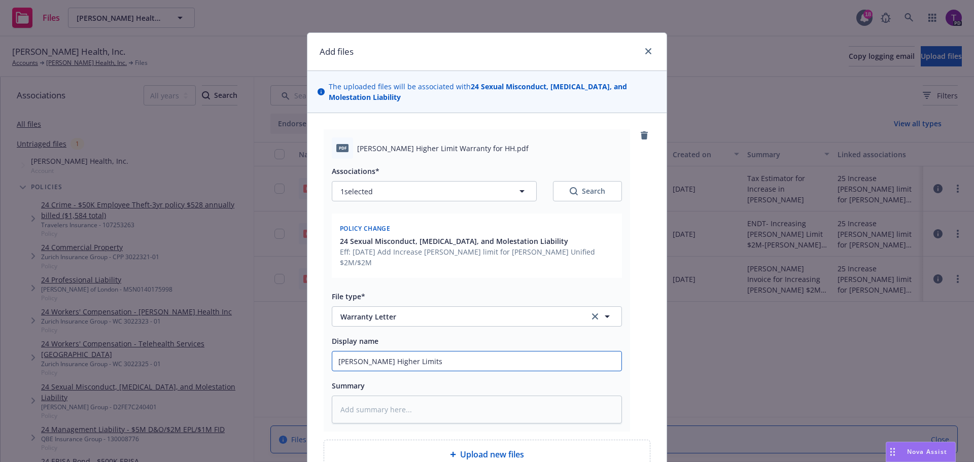
type input "SAM Higher Limits"
type textarea "x"
type input "SAM Higher Limits W"
type textarea "x"
type input "SAM Higher Limits WA"
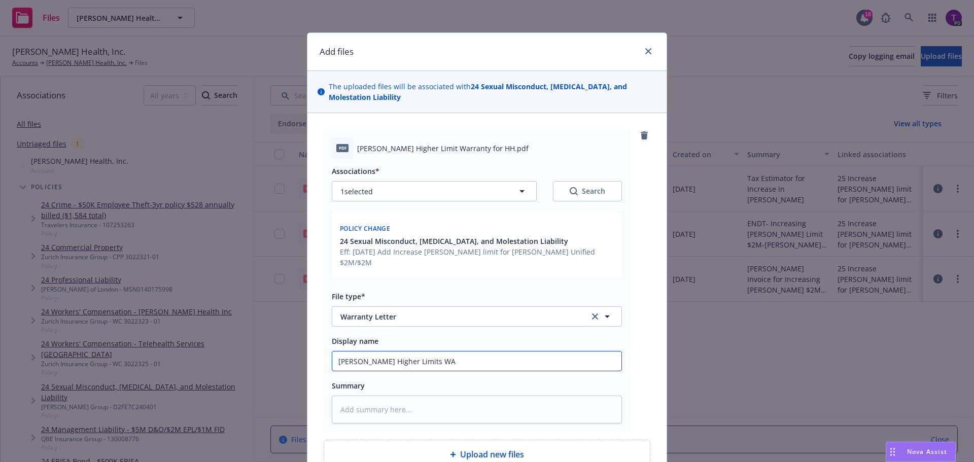
type textarea "x"
type input "SAM Higher Limits WAr"
type textarea "x"
type input "SAM Higher Limits WArr"
type textarea "x"
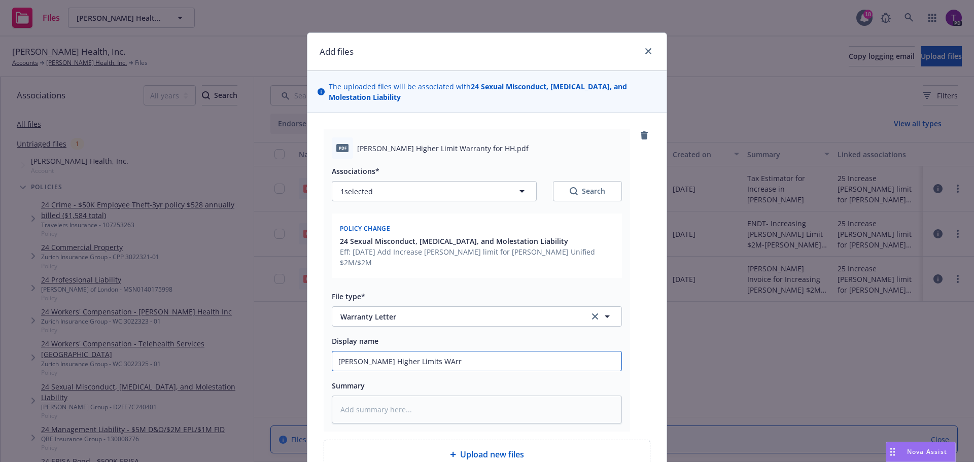
type input "SAM Higher Limits WArra"
type textarea "x"
type input "SAM Higher Limits WArr"
type textarea "x"
type input "SAM Higher Limits WAr"
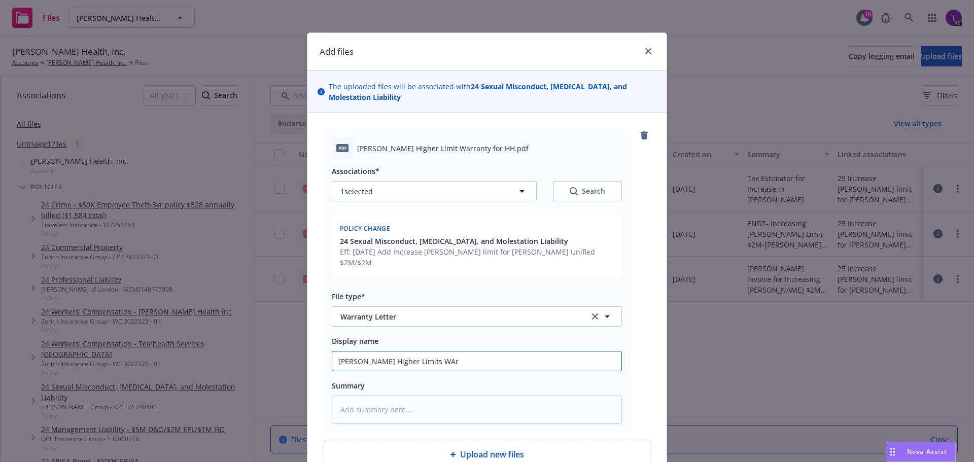
type textarea "x"
type input "SAM Higher Limits WA"
type textarea "x"
type input "SAM Higher Limits W"
type textarea "x"
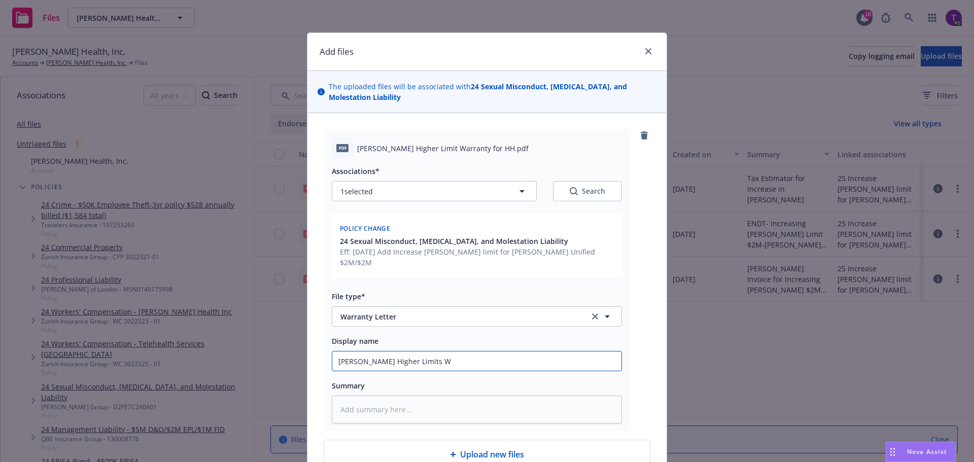
type input "SAM Higher Limits Wa"
type textarea "x"
type input "SAM Higher Limits War"
type textarea "x"
type input "SAM Higher Limits Warr"
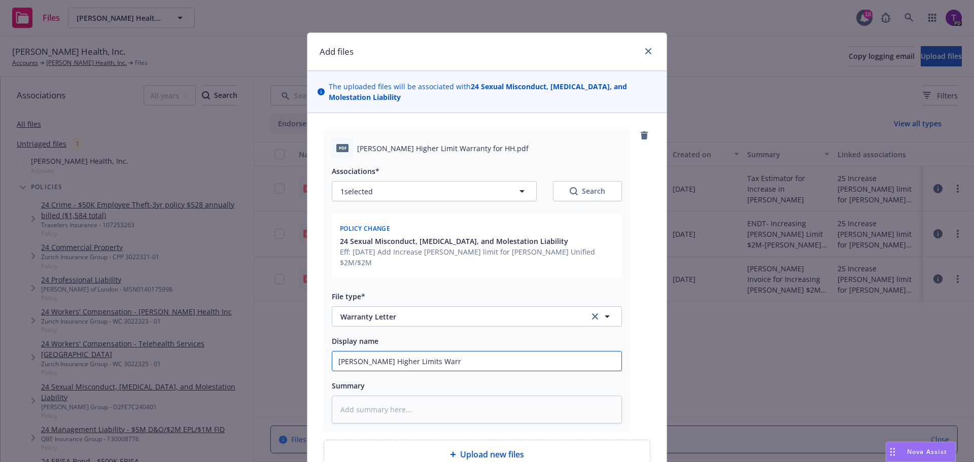
type textarea "x"
type input "SAM Higher Limits Warra"
type textarea "x"
type input "SAM Higher Limits Warran"
type textarea "x"
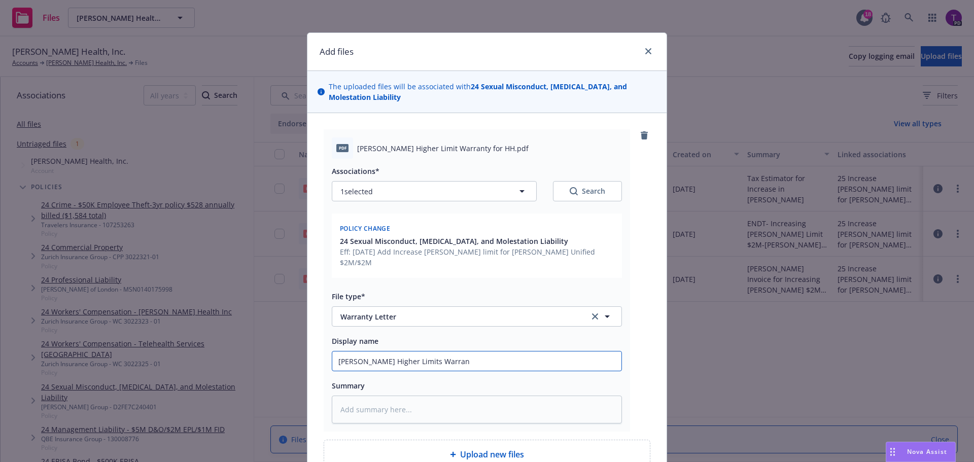
type input "SAM Higher Limits Warrant"
type textarea "x"
type input "SAM Higher Limits Warranty"
type textarea "x"
type input "SAM Higher Limits Warranty"
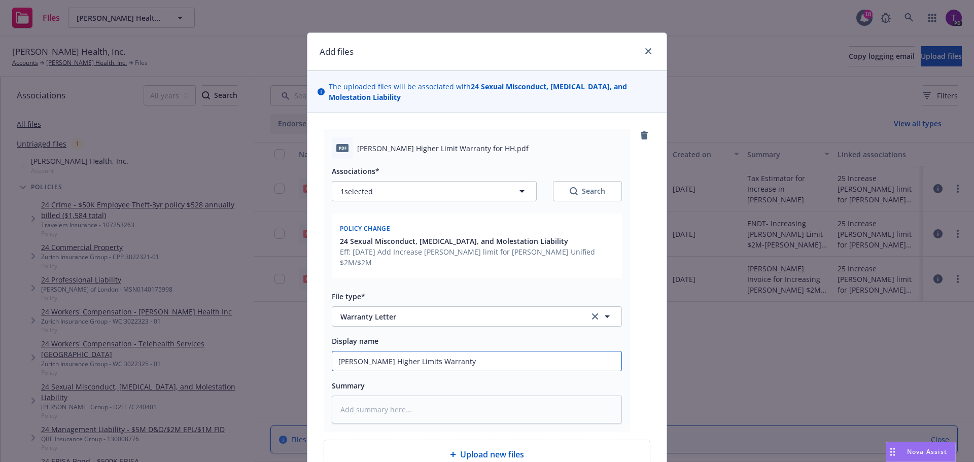
type textarea "x"
type input "SAM Higher Limits Warranty L"
type textarea "x"
type input "SAM Higher Limits Warranty La"
type textarea "x"
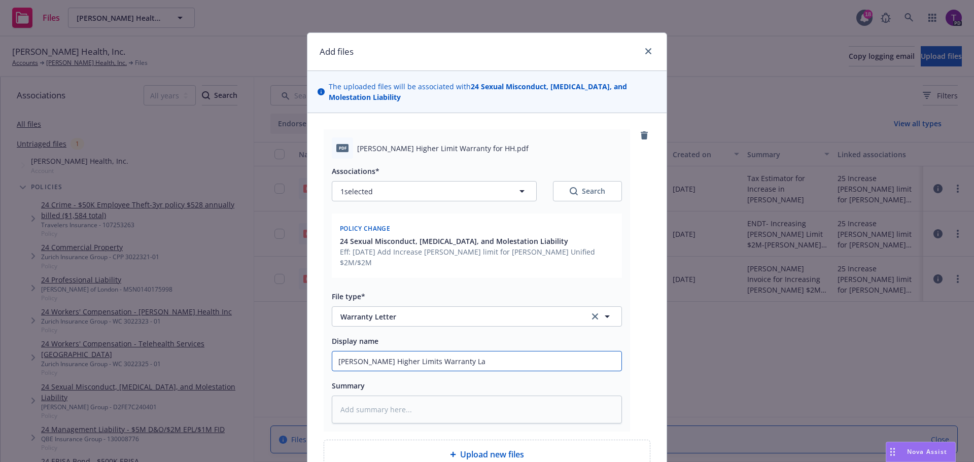
type input "SAM Higher Limits Warranty L"
type textarea "x"
type input "SAM Higher Limits Warranty Le"
type textarea "x"
type input "SAM Higher Limits Warranty Let"
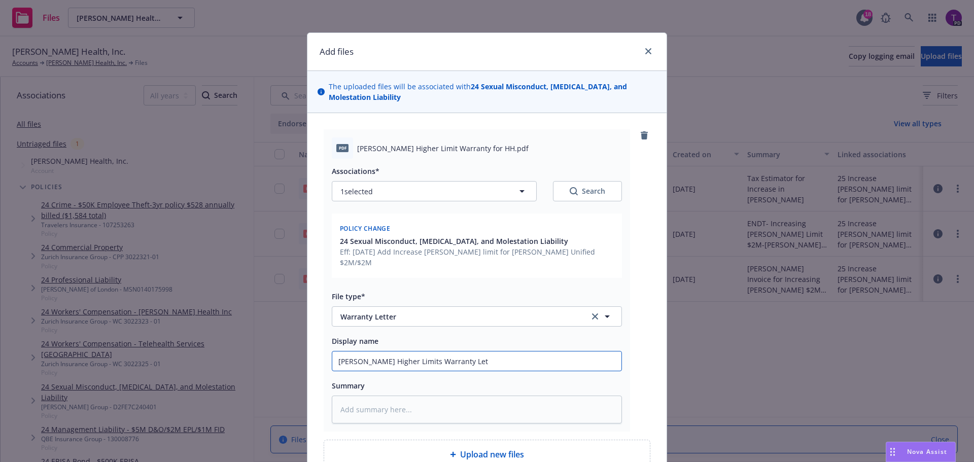
type textarea "x"
type input "SAM Higher Limits Warranty Lett"
type textarea "x"
type input "SAM Higher Limits Warranty Lette"
type textarea "x"
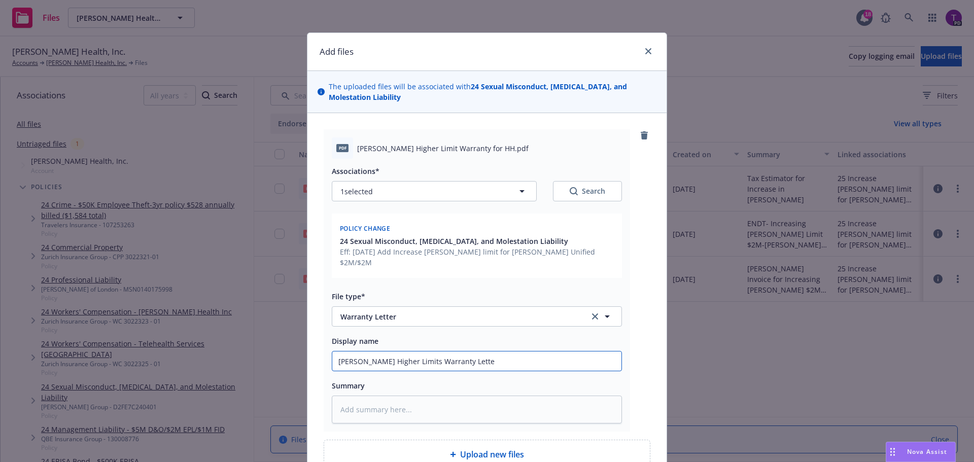
type input "SAM Higher Limits Warranty Letter"
type textarea "x"
type input "SAM Higher Limits Warranty Letter"
type textarea "x"
type input "SAM Higher Limits Warranty Letter -"
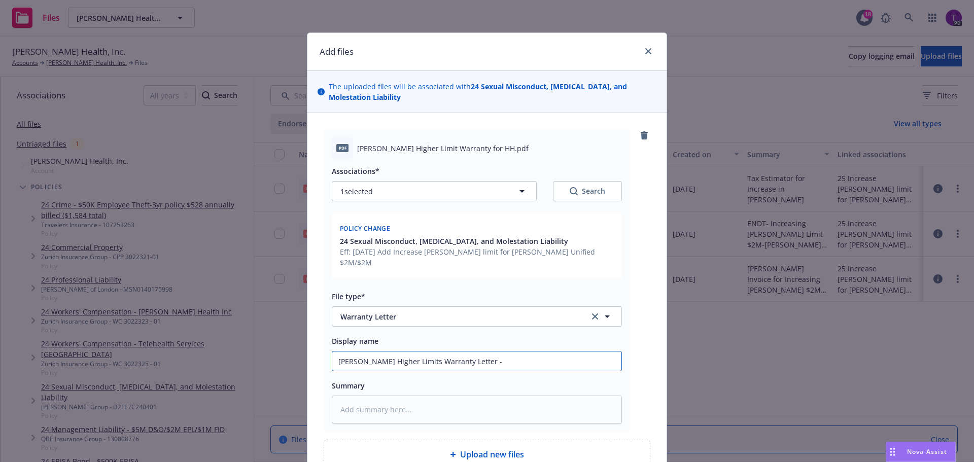
type textarea "x"
type input "SAM Higher Limits Warranty Letter -"
type textarea "x"
type input "SAM Higher Limits Warranty Letter - s"
type textarea "x"
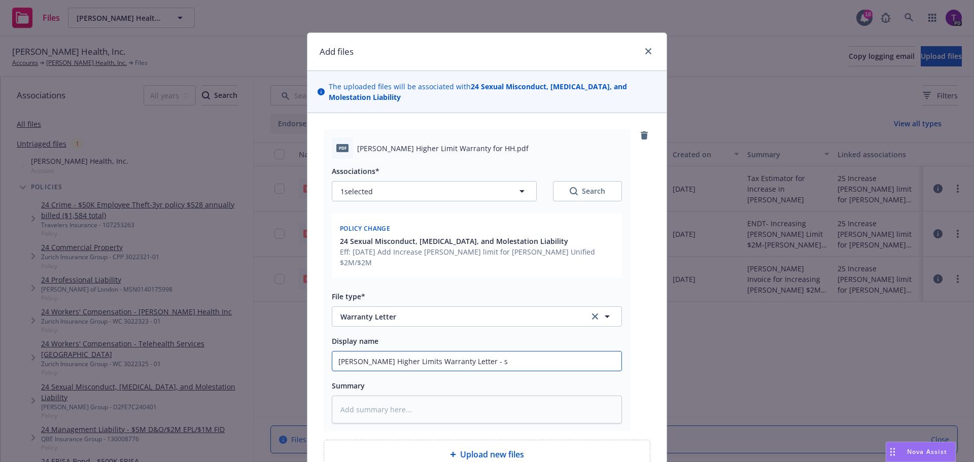
type input "SAM Higher Limits Warranty Letter - si"
type textarea "x"
type input "SAM Higher Limits Warranty Letter - sig"
type textarea "x"
type input "SAM Higher Limits Warranty Letter - sign"
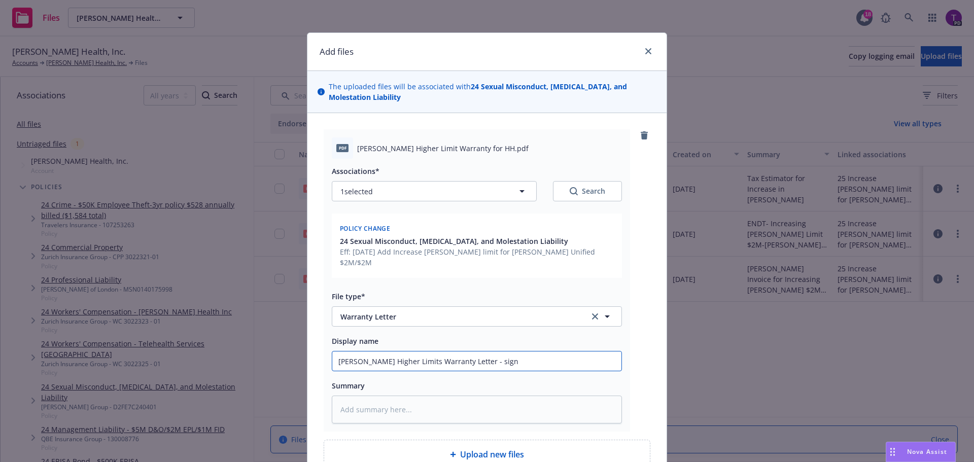
type textarea "x"
type input "SAM Higher Limits Warranty Letter - signe"
type textarea "x"
type input "SAM Higher Limits Warranty Letter - signed"
type textarea "x"
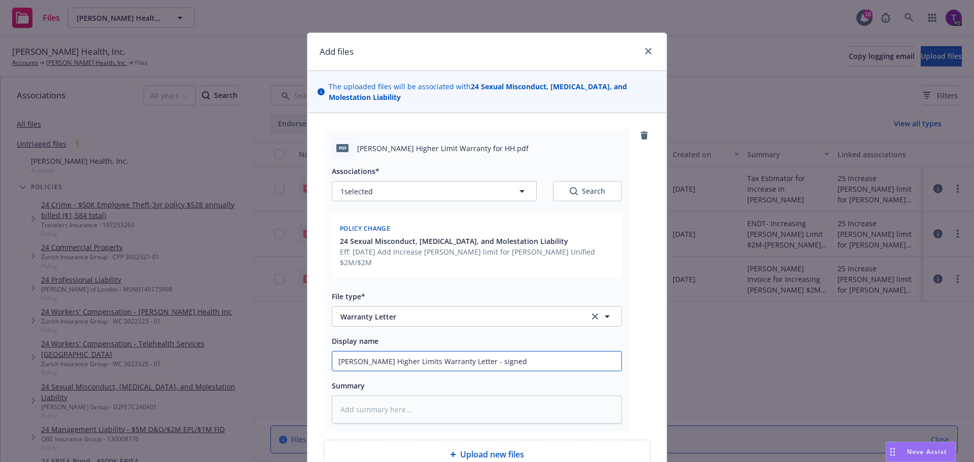
type input "SAM Higher Limits Warranty Letter - signed"
type textarea "x"
type input "SAM Higher Limits Warranty Letter - signed ("
type textarea "x"
type input "SAM Higher Limits Warranty Letter - signed (in"
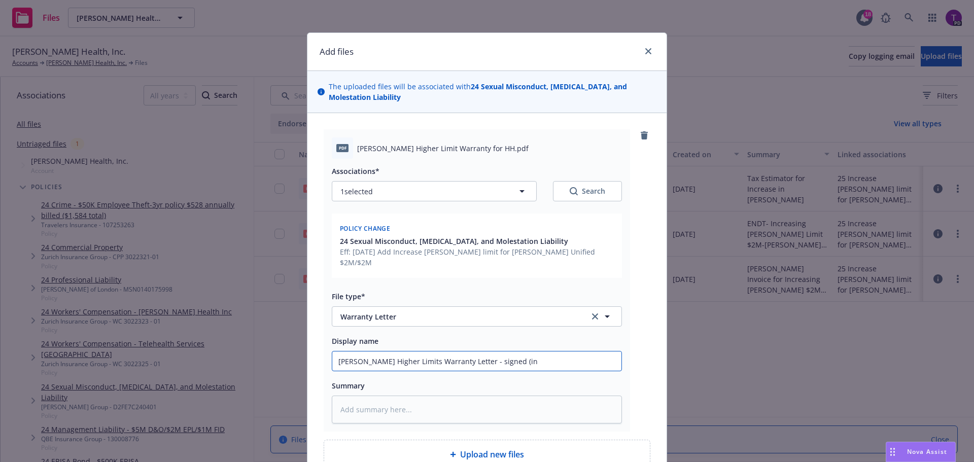
type textarea "x"
type input "SAM Higher Limits Warranty Letter - signed (inc"
type textarea "x"
type input "SAM Higher Limits Warranty Letter - signed (ince"
type textarea "x"
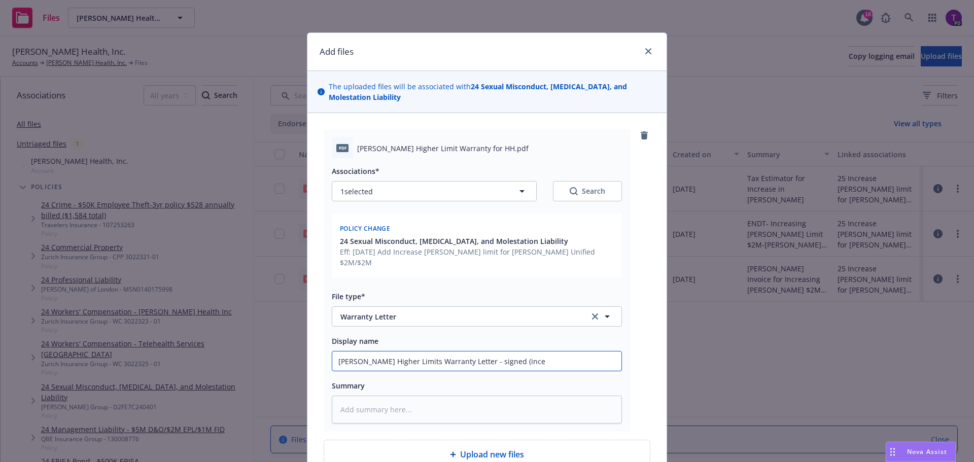
type input "SAM Higher Limits Warranty Letter - signed (incea"
type textarea "x"
type input "SAM Higher Limits Warranty Letter - signed (ince"
type textarea "x"
type input "SAM Higher Limits Warranty Letter - signed (inc"
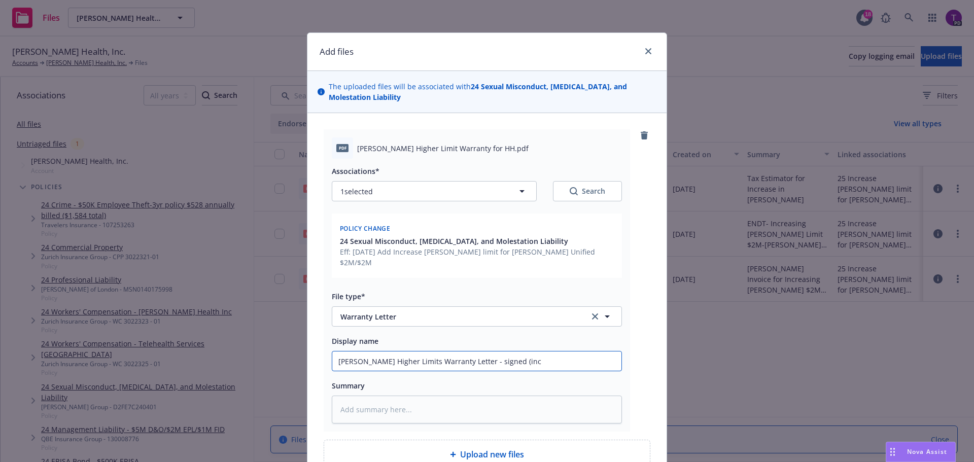
type textarea "x"
type input "SAM Higher Limits Warranty Letter - signed (incr"
type textarea "x"
type input "SAM Higher Limits Warranty Letter - signed (incre"
type textarea "x"
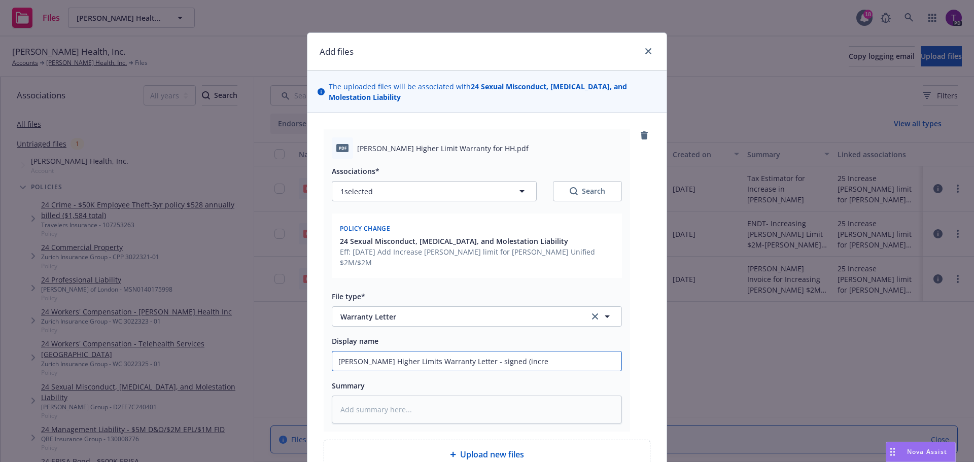
type input "SAM Higher Limits Warranty Letter - signed (increa"
type textarea "x"
type input "SAM Higher Limits Warranty Letter - signed (increas"
type textarea "x"
type input "SAM Higher Limits Warranty Letter - signed (increase"
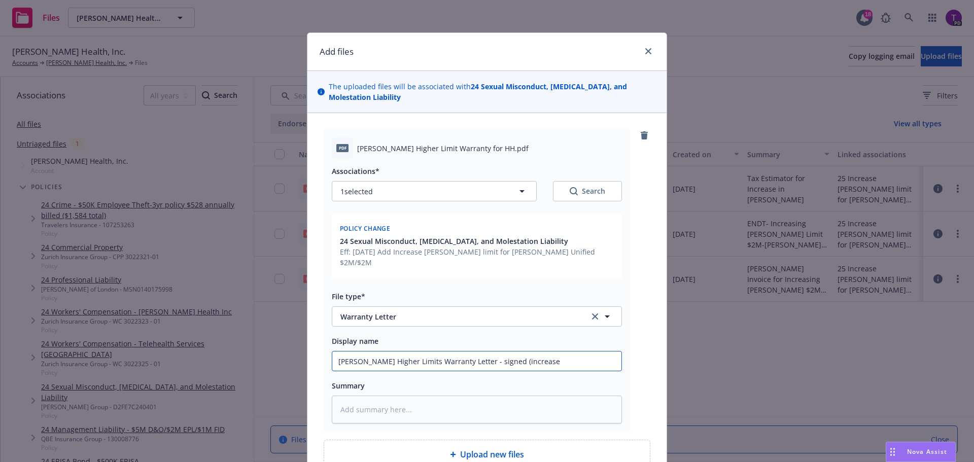
type textarea "x"
type input "SAM Higher Limits Warranty Letter - signed (increase"
type textarea "x"
type input "SAM Higher Limits Warranty Letter - signed (increase t"
type textarea "x"
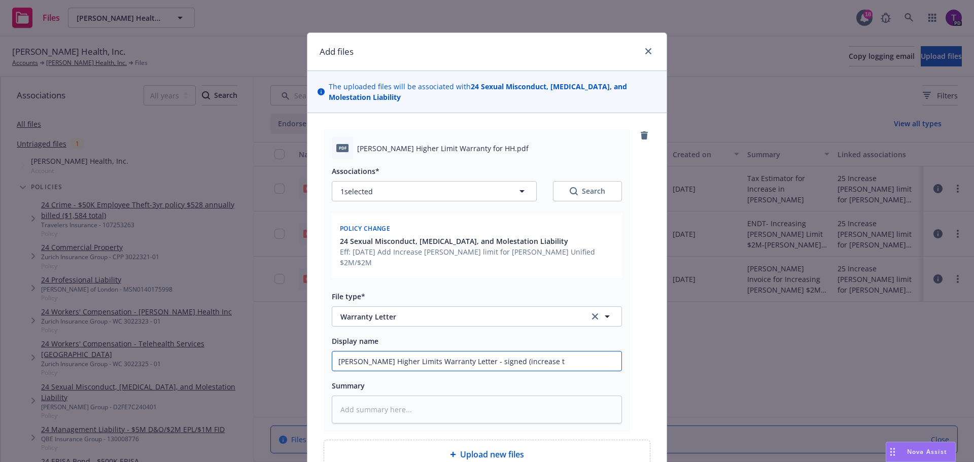
type input "SAM Higher Limits Warranty Letter - signed (increase to"
type textarea "x"
type input "SAM Higher Limits Warranty Letter - signed (increase to"
type textarea "x"
type input "SAM Higher Limits Warranty Letter - signed (increase to $"
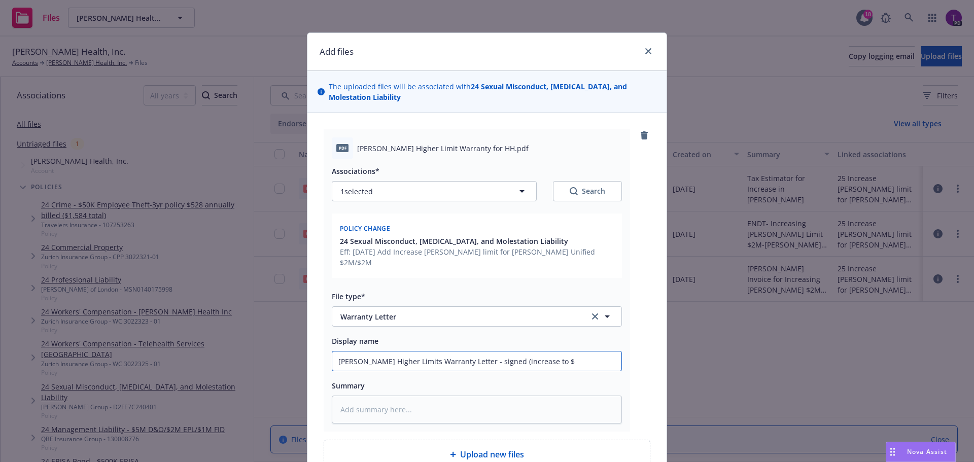
type textarea "x"
type input "SAM Higher Limits Warranty Letter - signed (increase to $2"
type textarea "x"
type input "SAM Higher Limits Warranty Letter - signed (increase to $2M"
type textarea "x"
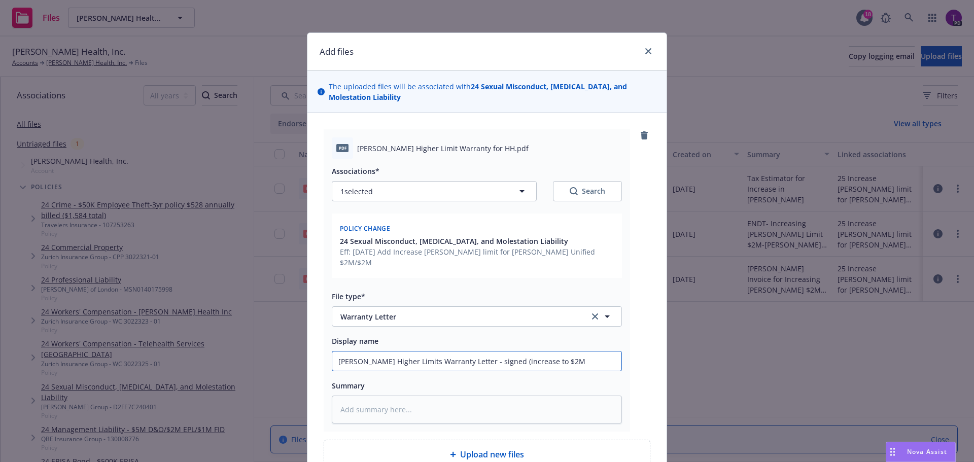
type input "SAM Higher Limits Warranty Letter - signed (increase to $2M?"
type textarea "x"
type input "SAM Higher Limits Warranty Letter - signed (increase to $2M"
type textarea "x"
type input "SAM Higher Limits Warranty Letter - signed (increase to $2M/"
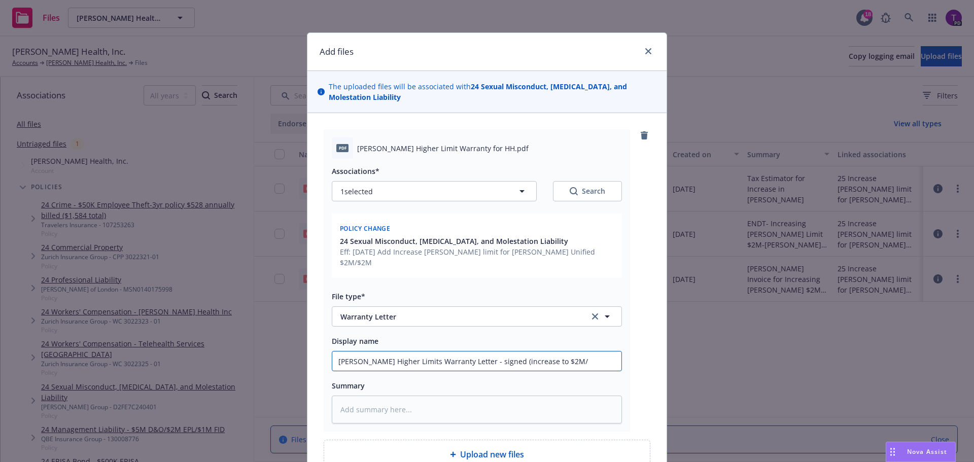
type textarea "x"
type input "SAM Higher Limits Warranty Letter - signed (increase to $2M/$"
type textarea "x"
type input "SAM Higher Limits Warranty Letter - signed (increase to $2M/$2"
type textarea "x"
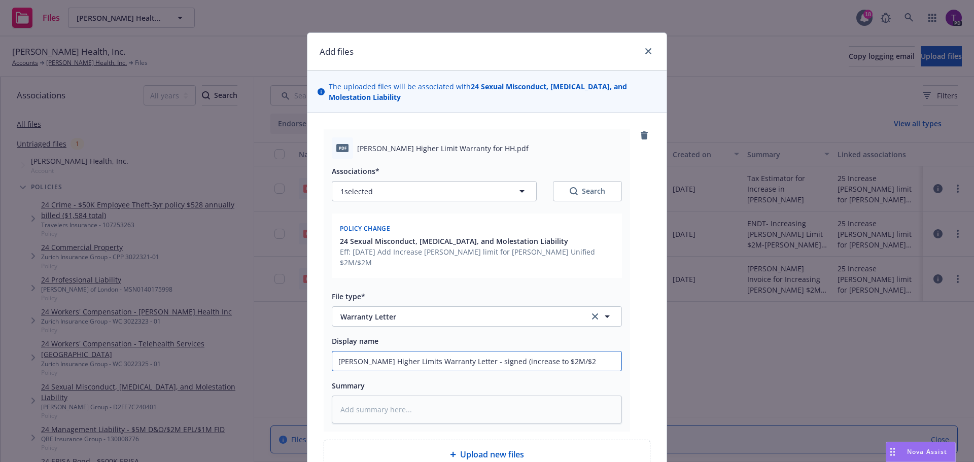
type input "SAM Higher Limits Warranty Letter - signed (increase to $2M/$2M"
type textarea "x"
type input "SAM Higher Limits Warranty Letter - signed (increase to $2M/$2M"
type textarea "x"
type input "SAM Higher Limits Warranty Letter - signed (increase to $2M/$2M -"
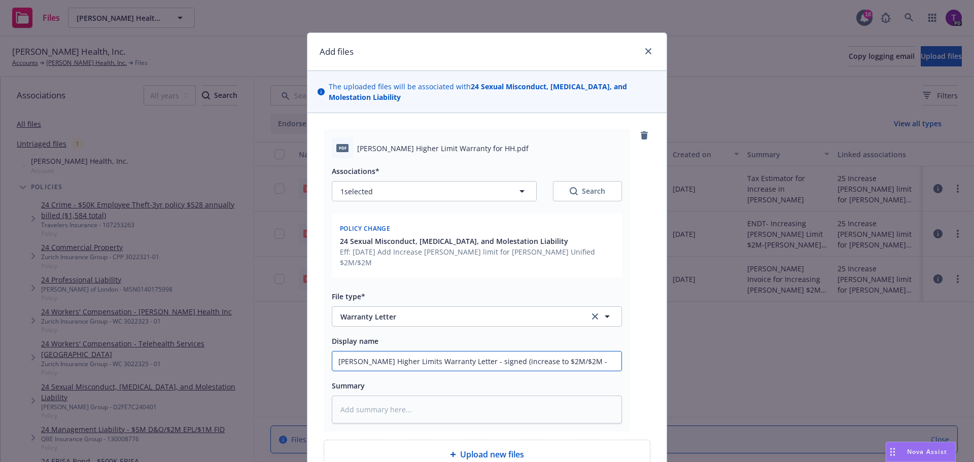
type textarea "x"
type input "SAM Higher Limits Warranty Letter - signed (increase to $2M/$2M -"
type textarea "x"
type input "SAM Higher Limits Warranty Letter - signed (increase to $2M/$2M - C"
type textarea "x"
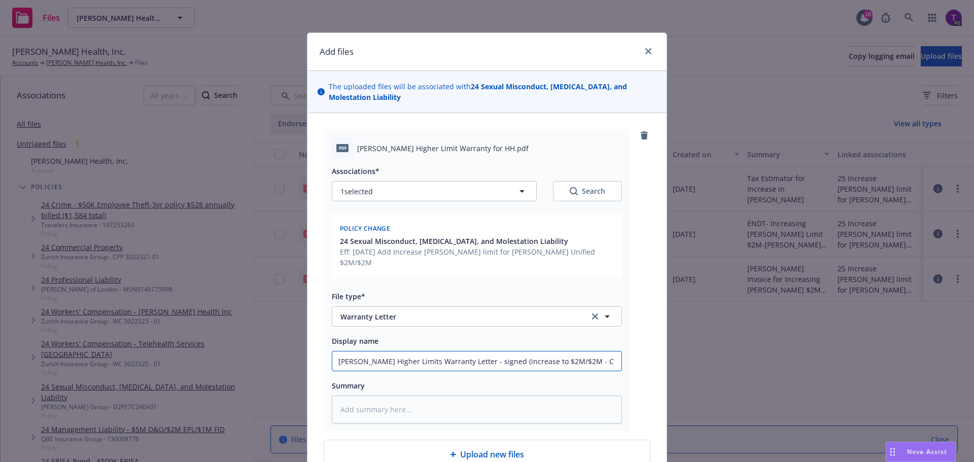
type input "SAM Higher Limits Warranty Letter - signed (increase to $2M/$2M - Co"
type textarea "x"
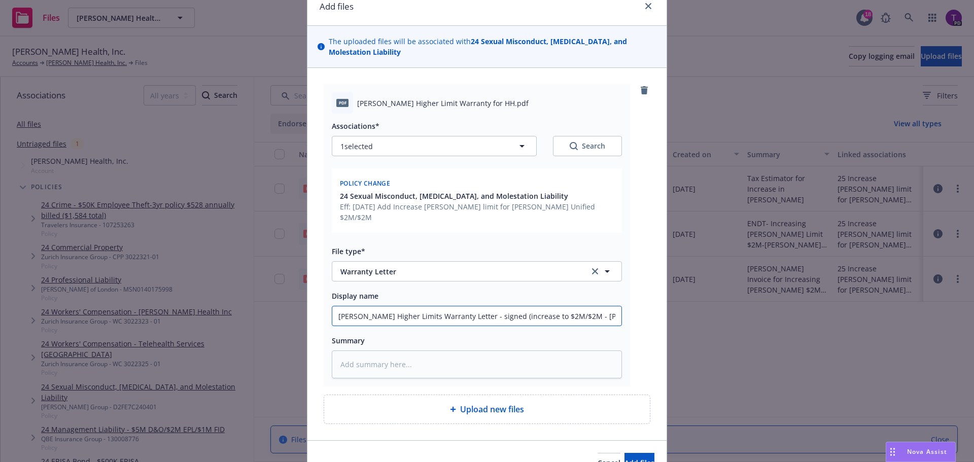
scroll to position [91, 0]
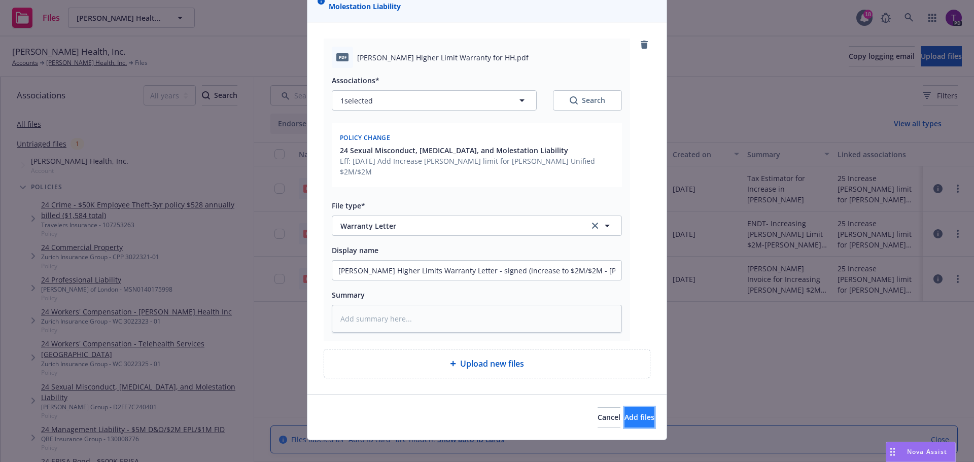
click at [632, 412] on span "Add files" at bounding box center [640, 417] width 30 height 10
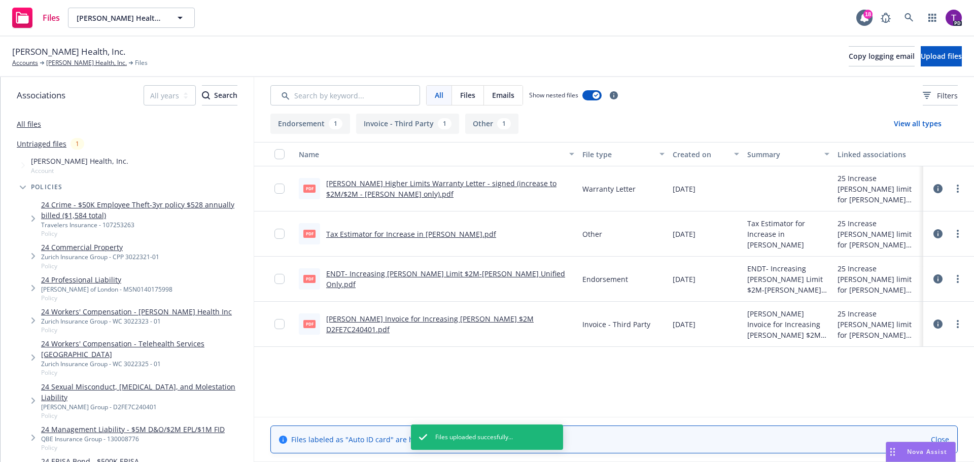
click at [383, 184] on link "SAM Higher Limits Warranty Letter - signed (increase to $2M/$2M - Compton only)…" at bounding box center [441, 189] width 230 height 20
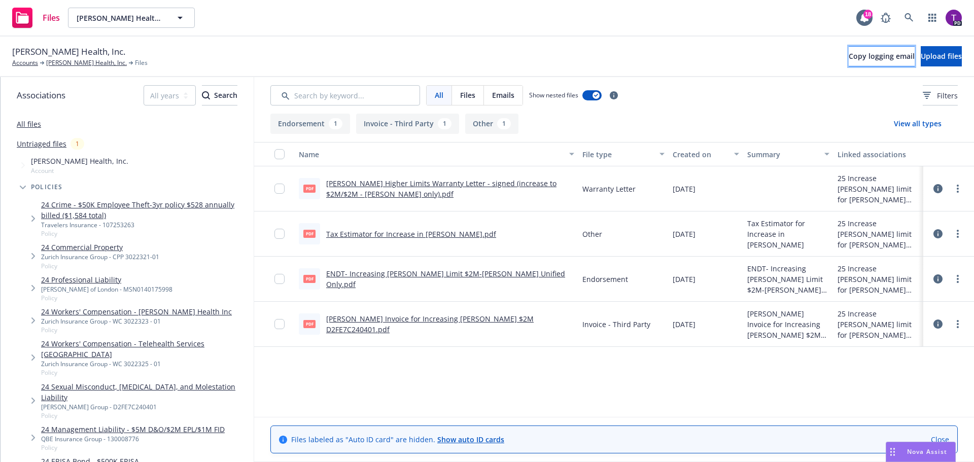
click at [849, 60] on span "Copy logging email" at bounding box center [882, 56] width 66 height 10
click at [854, 59] on span "Copy logging email" at bounding box center [882, 56] width 66 height 10
click at [849, 54] on span "Copy logging email" at bounding box center [882, 56] width 66 height 10
click at [850, 57] on span "Copy logging email" at bounding box center [882, 56] width 66 height 10
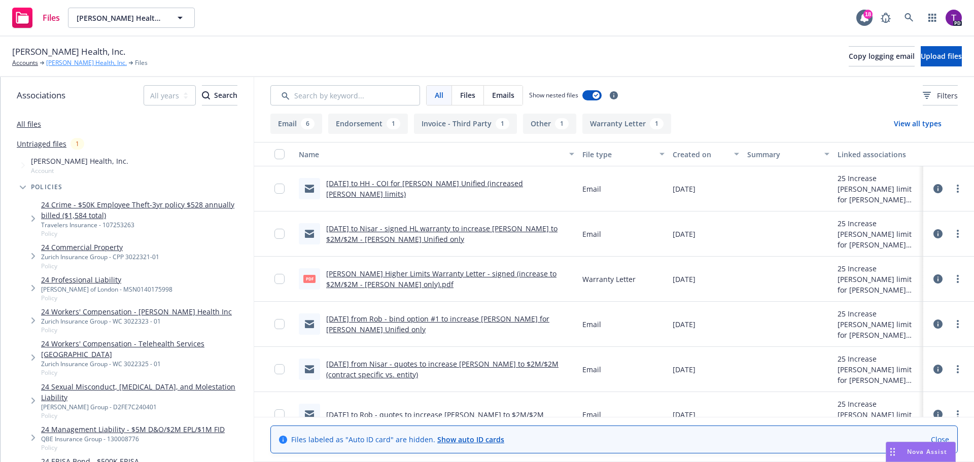
click at [67, 65] on link "[PERSON_NAME] Health, Inc." at bounding box center [86, 62] width 81 height 9
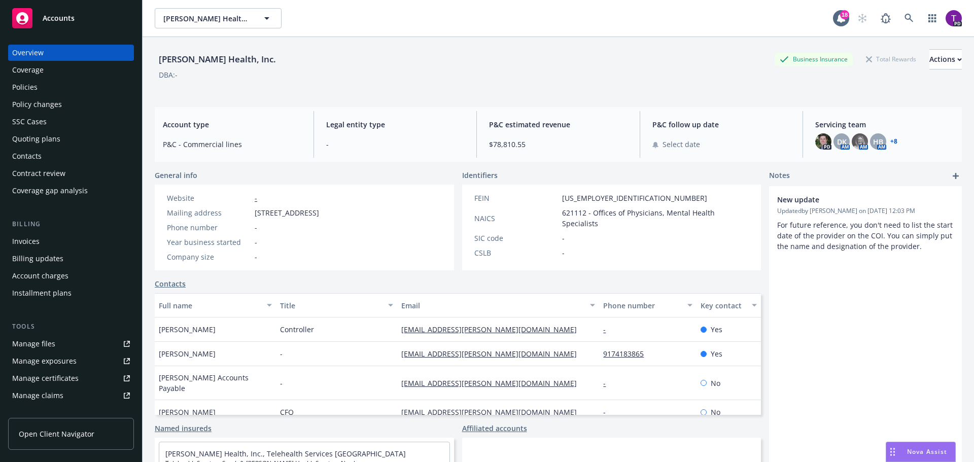
click at [52, 88] on div "Policies" at bounding box center [71, 87] width 118 height 16
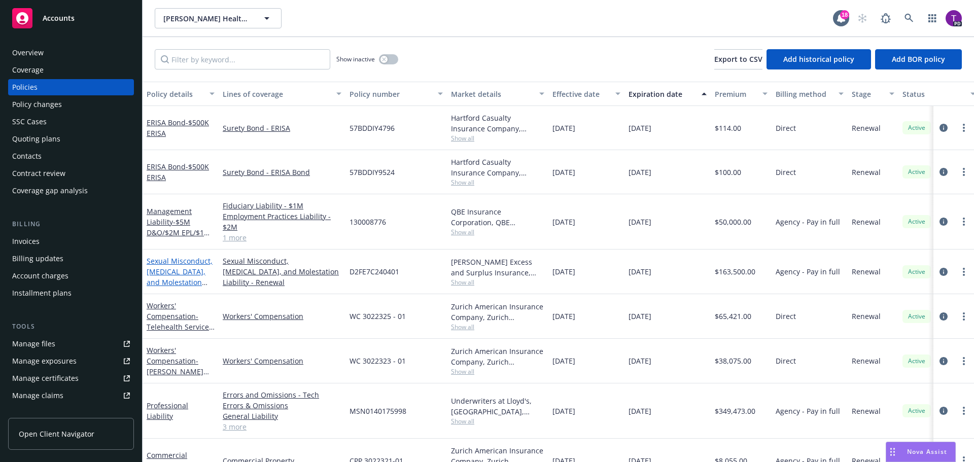
click at [195, 262] on link "Sexual Misconduct, [MEDICAL_DATA], and Molestation Liability" at bounding box center [180, 277] width 66 height 42
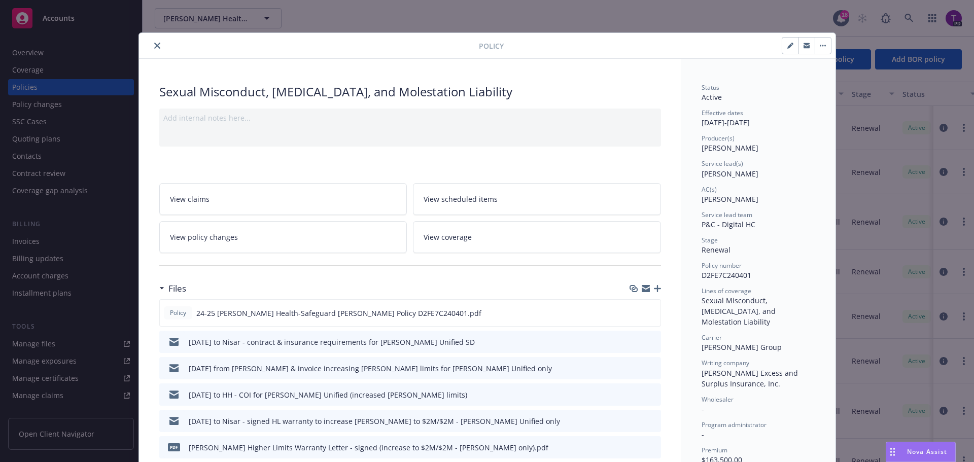
click at [213, 247] on link "View policy changes" at bounding box center [283, 237] width 248 height 32
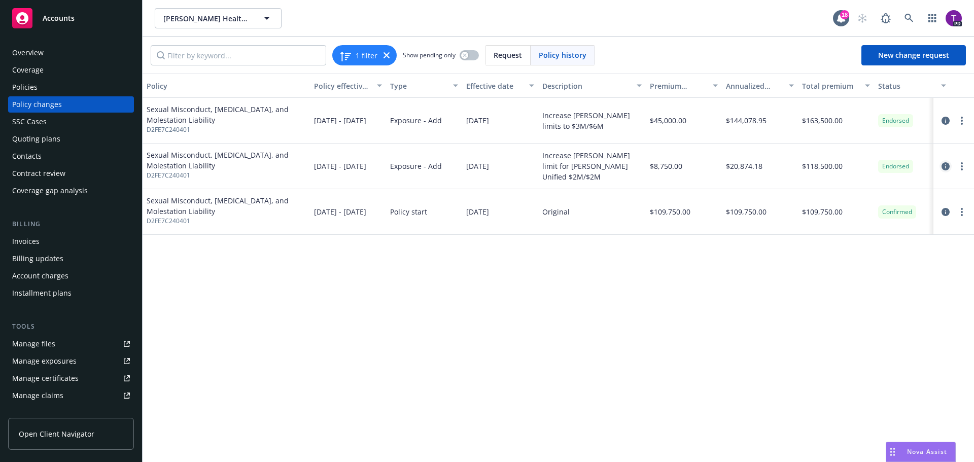
click at [945, 165] on icon "circleInformation" at bounding box center [946, 166] width 8 height 8
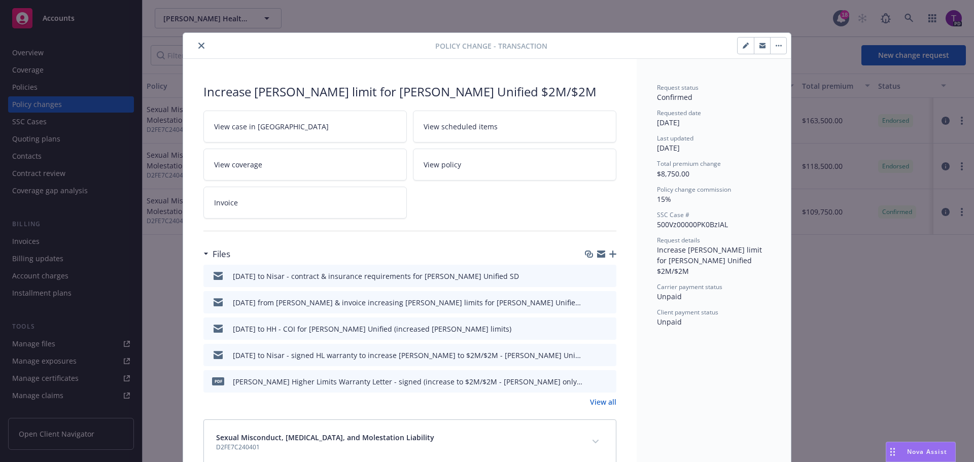
click at [199, 48] on icon "close" at bounding box center [201, 46] width 6 height 6
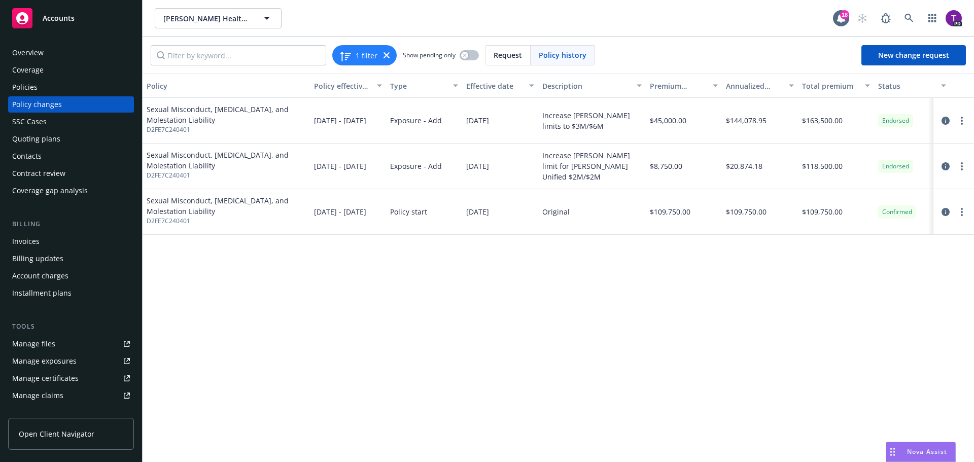
click at [33, 90] on div "Policies" at bounding box center [24, 87] width 25 height 16
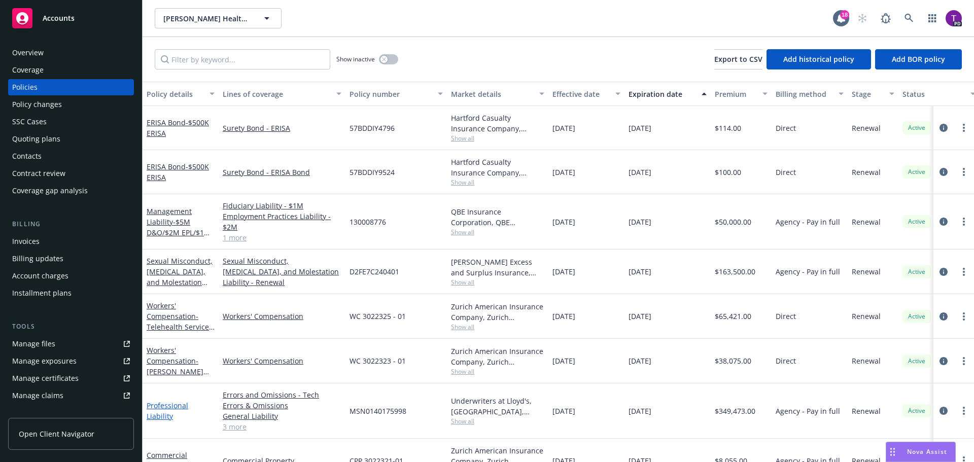
click at [188, 414] on link "Professional Liability" at bounding box center [168, 411] width 42 height 20
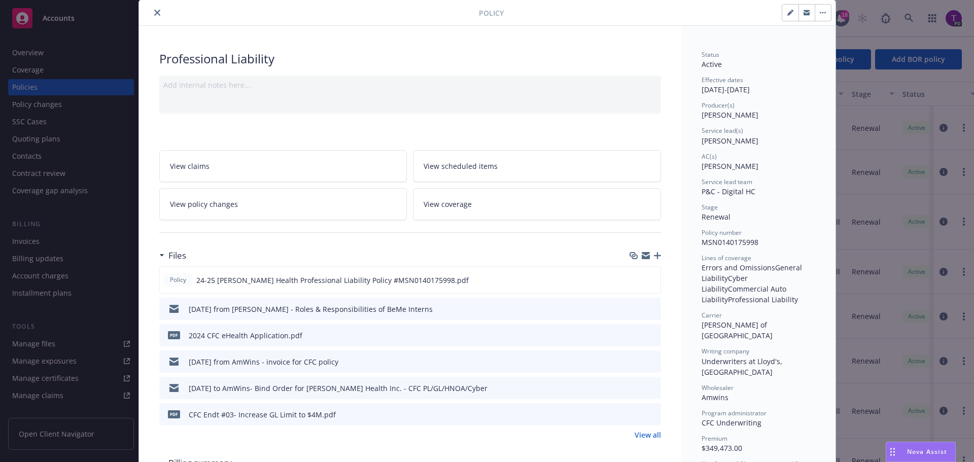
scroll to position [51, 0]
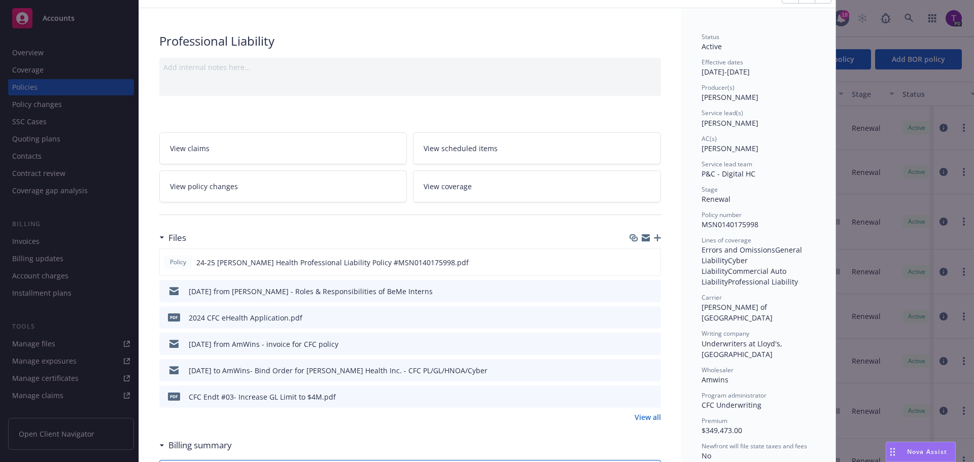
click at [654, 238] on icon "button" at bounding box center [657, 237] width 7 height 7
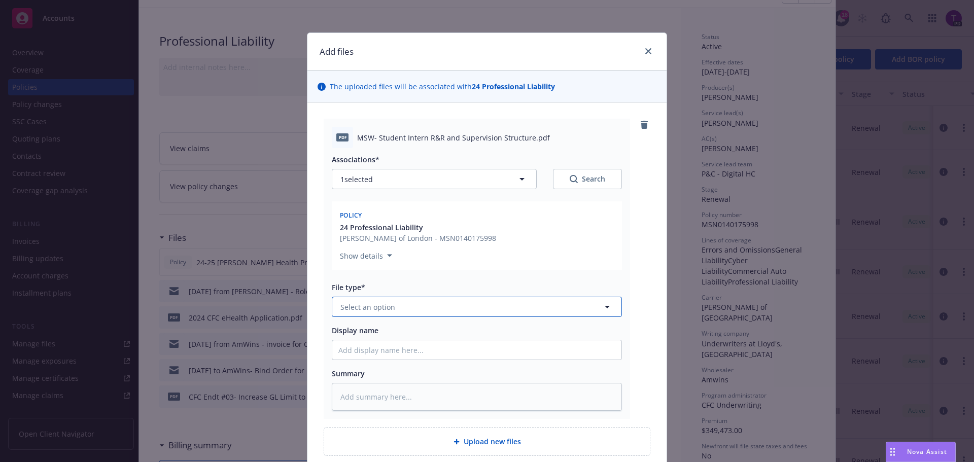
click at [455, 307] on button "Select an option" at bounding box center [477, 307] width 290 height 20
type input "other"
click at [428, 332] on div "Other" at bounding box center [476, 335] width 277 height 15
click at [421, 349] on input "Display name" at bounding box center [476, 349] width 289 height 19
type textarea "x"
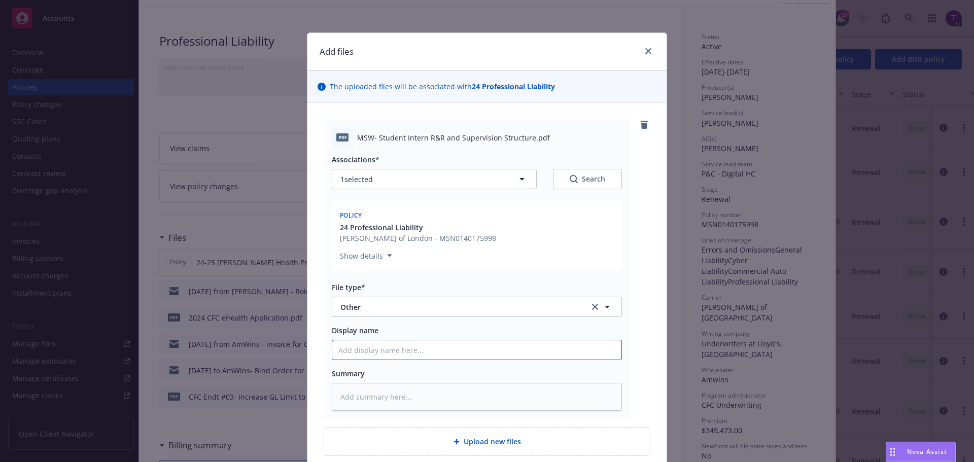
type input "R"
type textarea "x"
type input "Ro"
type textarea "x"
type input "Rol"
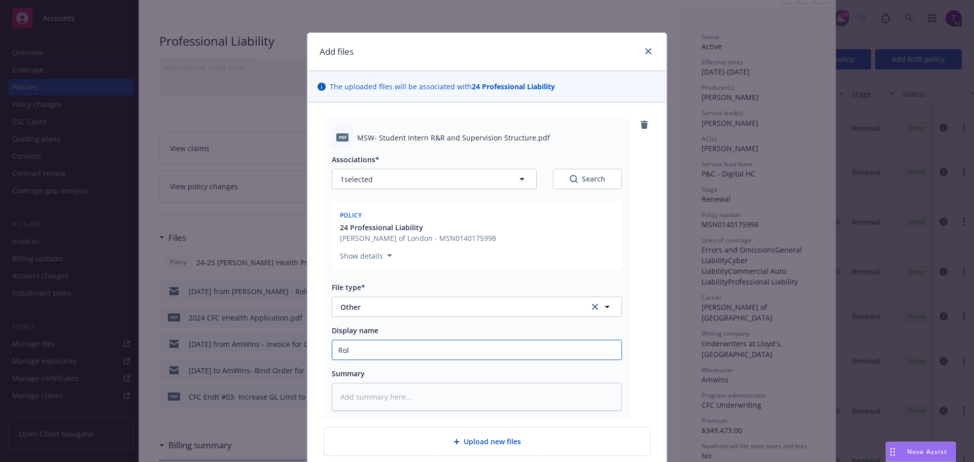
type textarea "x"
type input "Rols"
click at [403, 350] on input "Rols" at bounding box center [476, 349] width 289 height 19
type textarea "x"
type input "Rol"
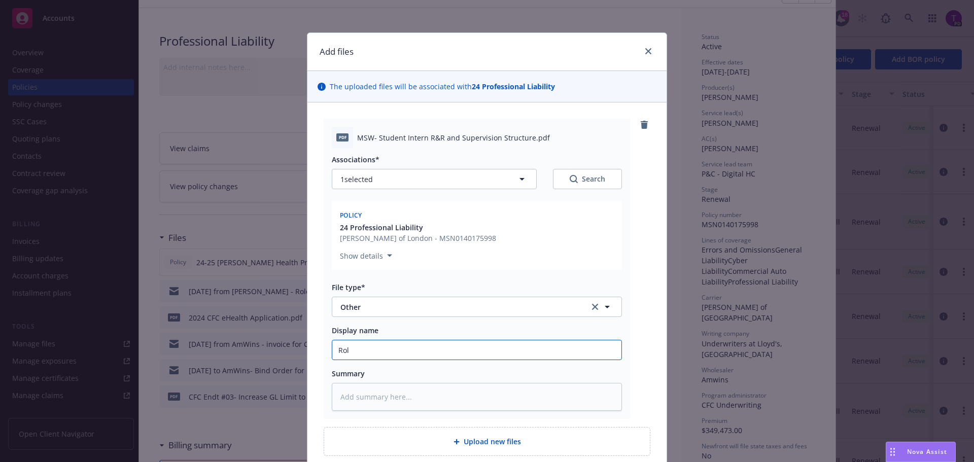
type textarea "x"
type input "Role"
type textarea "x"
type input "Roles"
type textarea "x"
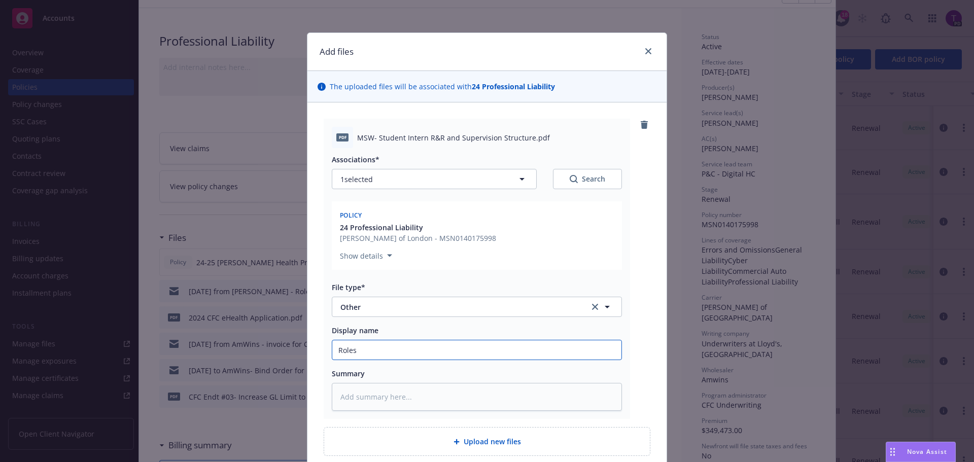
type input "Roles &"
type textarea "x"
type input "Roles &"
type textarea "x"
type input "Roles & Re"
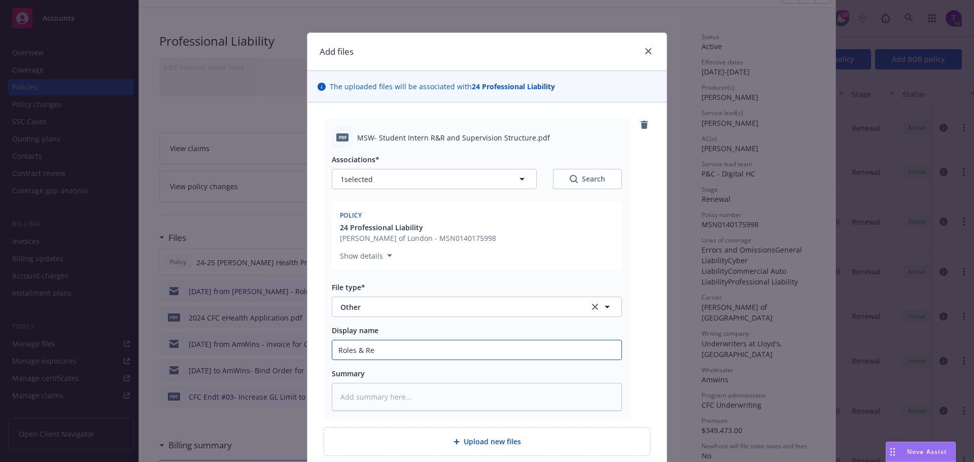
type textarea "x"
type input "Roles & Res"
type textarea "x"
type input "Roles & Resp"
type textarea "x"
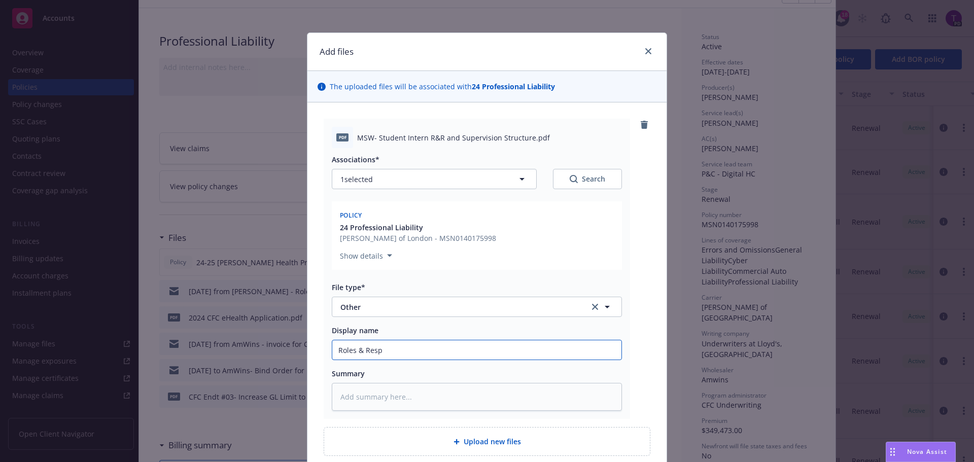
type input "Roles & Respo"
type textarea "x"
type input "Roles & Respon"
type textarea "x"
type input "Roles & Respons"
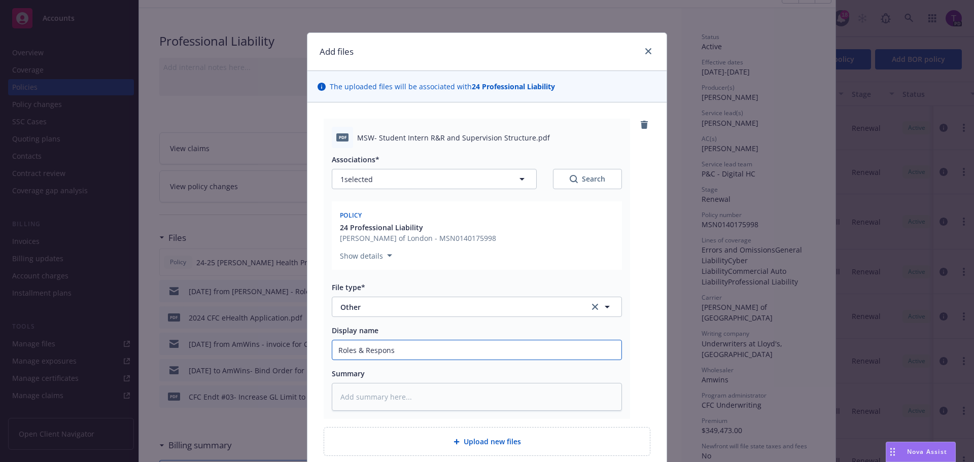
type textarea "x"
type input "Roles & Responsi"
type textarea "x"
type input "Roles & Responsib"
type textarea "x"
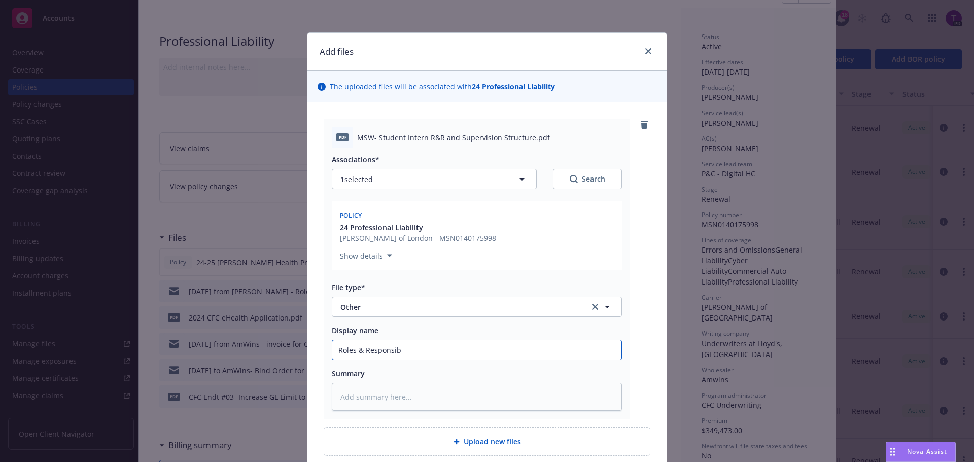
type input "Roles & Responsibi"
type textarea "x"
type input "Roles & Responsibili"
type textarea "x"
type input "Roles & Responsibilit"
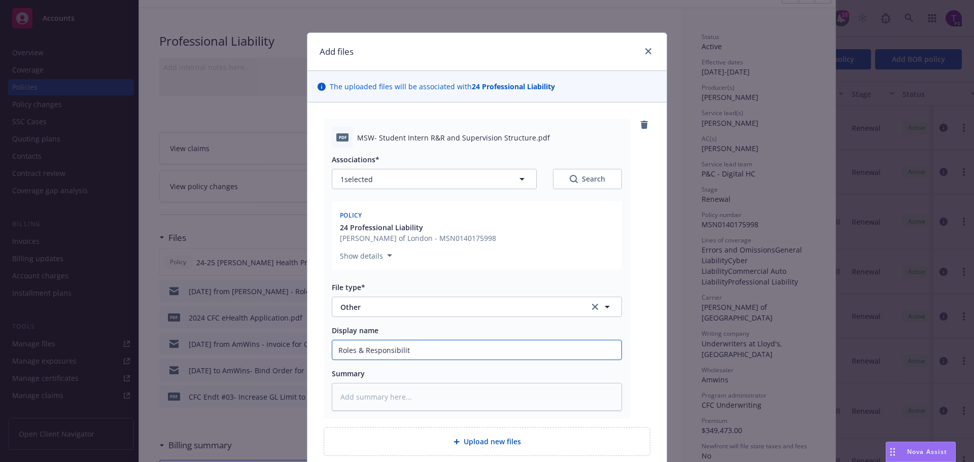
type textarea "x"
type input "Roles & Responsibilitie"
type textarea "x"
type input "Roles & Responsibilities"
type textarea "x"
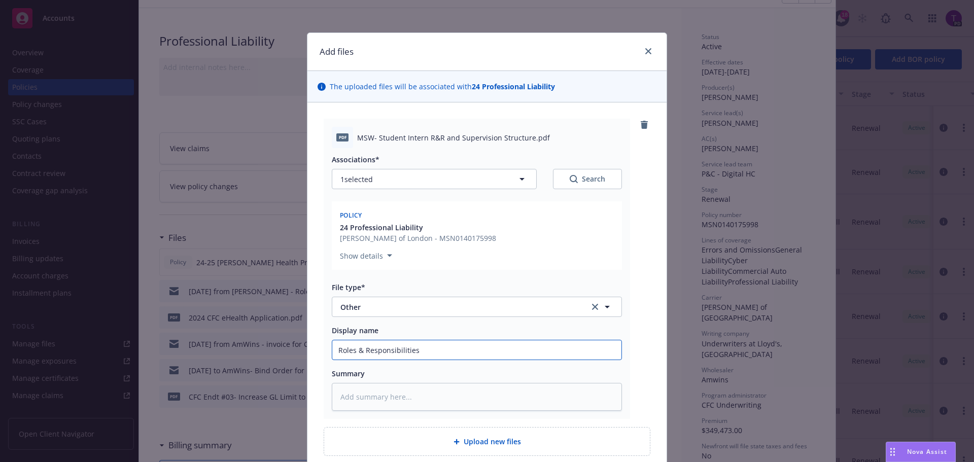
type input "Roles & Responsibilities"
type textarea "x"
type input "Roles & Responsibilities o"
type textarea "x"
type input "Roles & Responsibilities of"
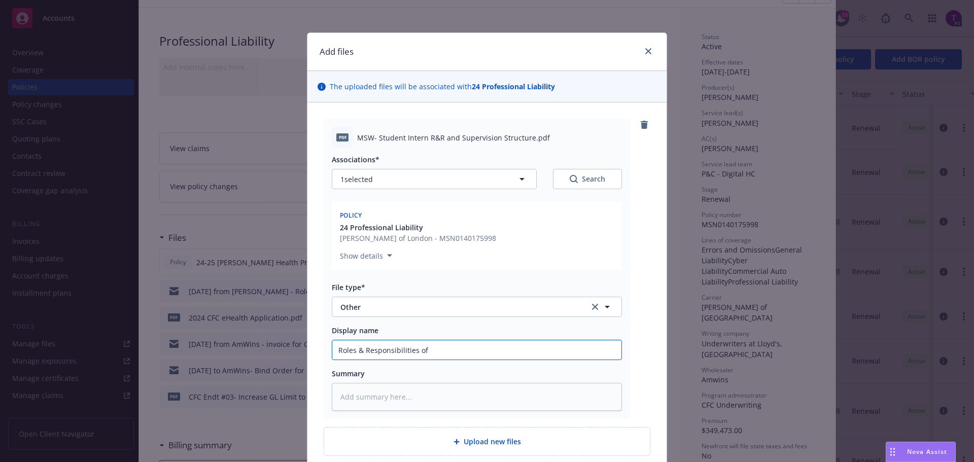
type textarea "x"
type input "Roles & Responsibilities of"
type textarea "x"
type input "Roles & Responsibilities of B"
type textarea "x"
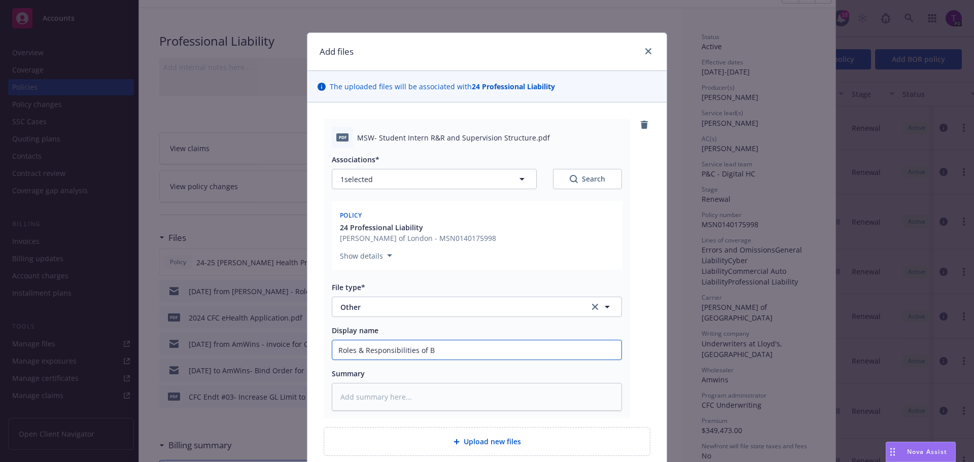
type input "Roles & Responsibilities of Be"
type textarea "x"
type input "Roles & Responsibilities of BeM"
type textarea "x"
type input "Roles & Responsibilities of BeMe"
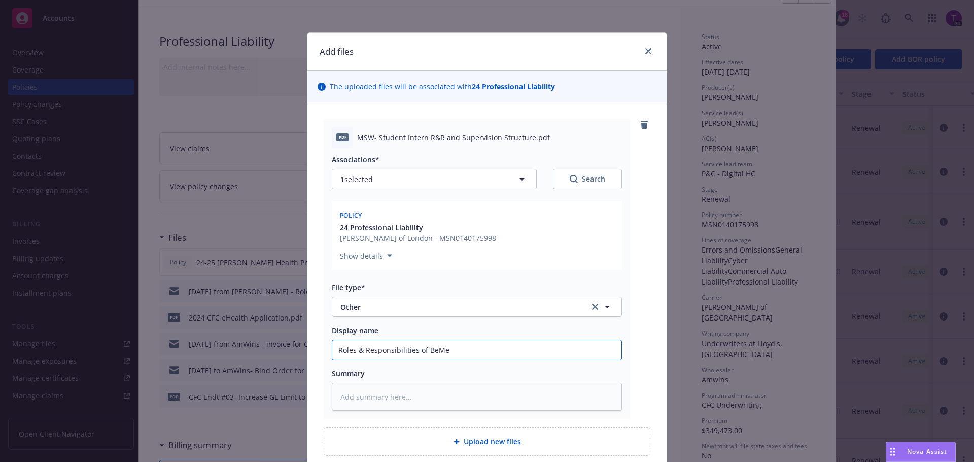
type textarea "x"
type input "Roles & Responsibilities of BeMe"
type textarea "x"
type input "Roles & Responsibilities of BeMe I"
type textarea "x"
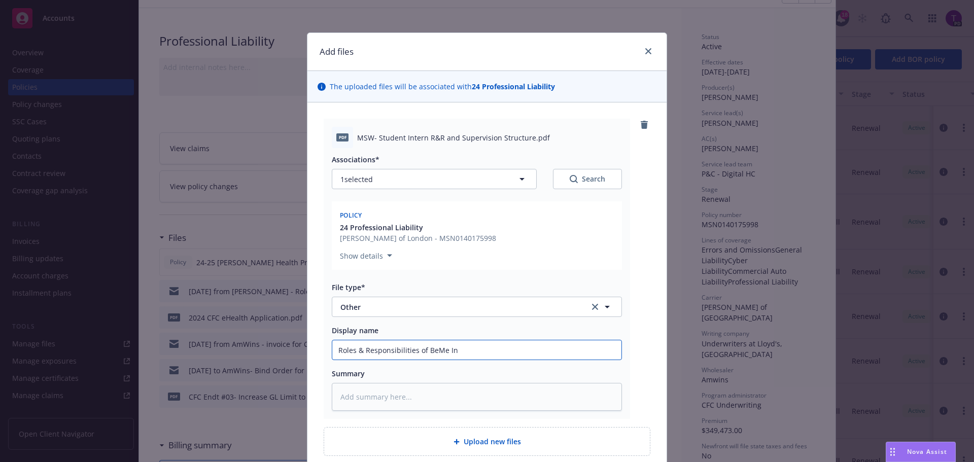
type input "Roles & Responsibilities of BeMe Int"
type textarea "x"
type input "Roles & Responsibilities of BeMe Inte"
type textarea "x"
type input "Roles & Responsibilities of BeMe Inter"
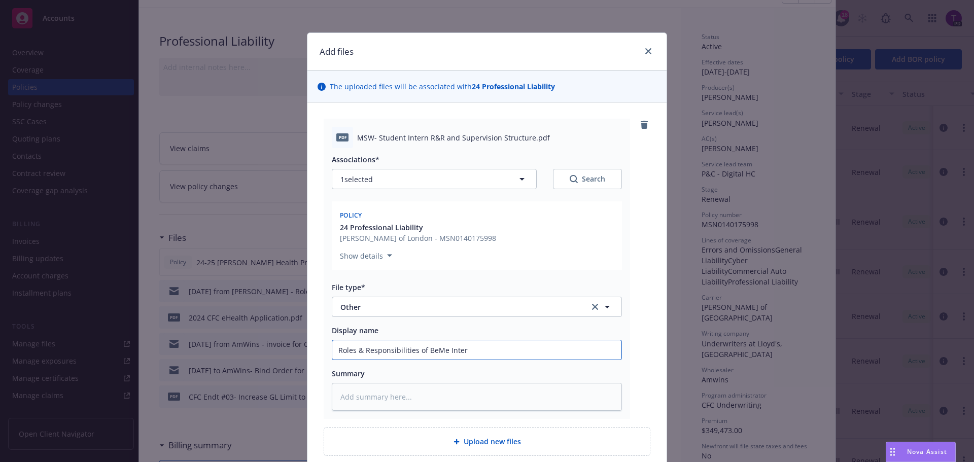
type textarea "x"
type input "Roles & Responsibilities of BeMe Intern"
type textarea "x"
type input "Roles & Responsibilities of BeMe Interns"
type textarea "x"
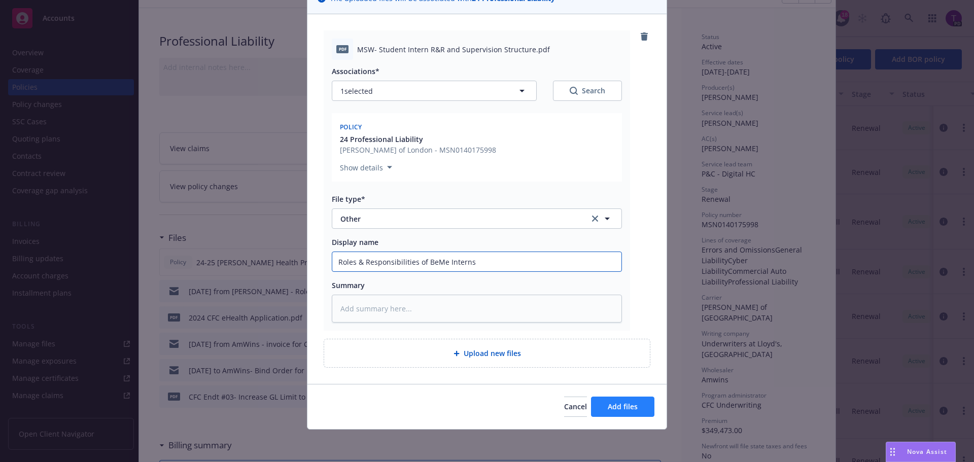
type input "Roles & Responsibilities of BeMe Interns"
click at [636, 400] on button "Add files" at bounding box center [622, 407] width 63 height 20
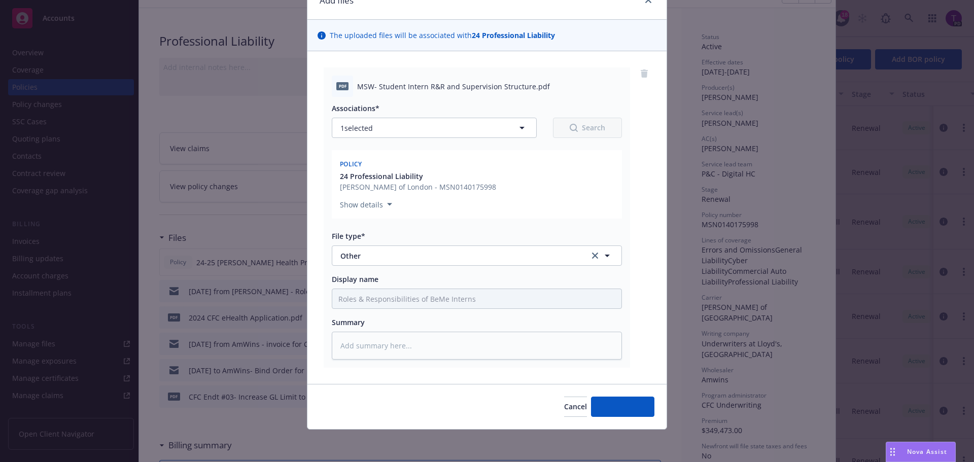
scroll to position [51, 0]
type textarea "x"
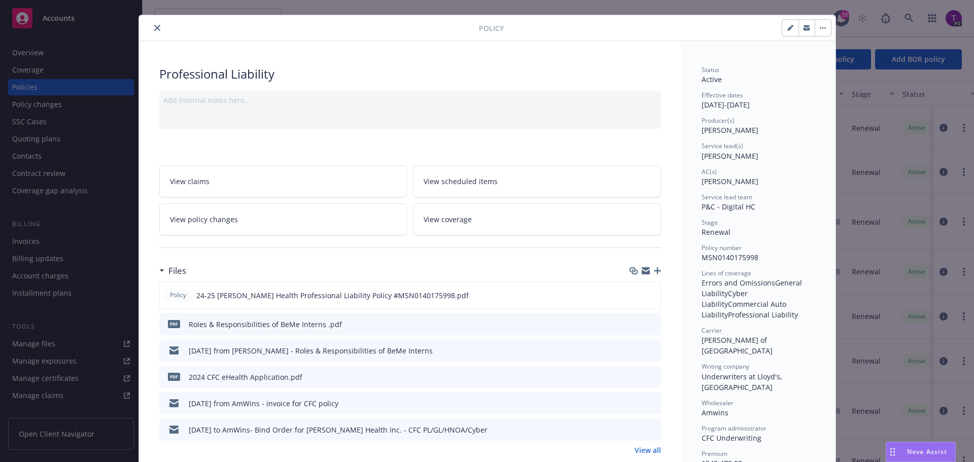
scroll to position [0, 0]
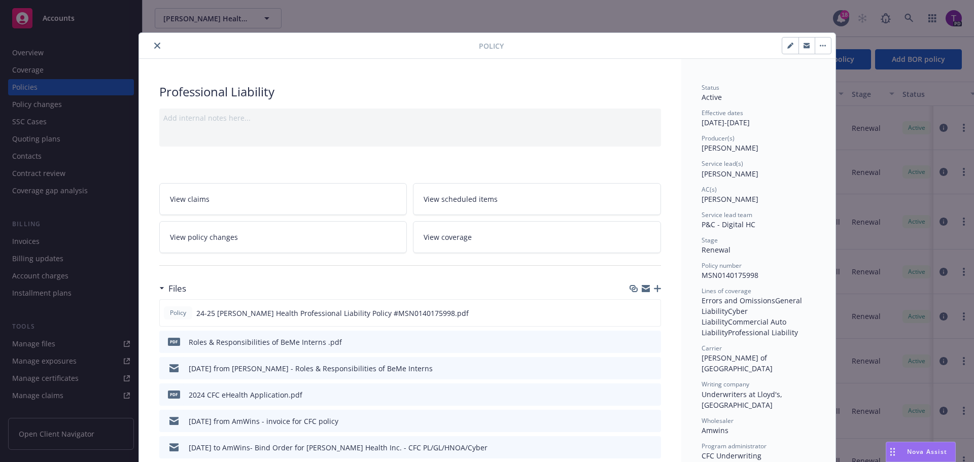
click at [154, 46] on icon "close" at bounding box center [157, 46] width 6 height 6
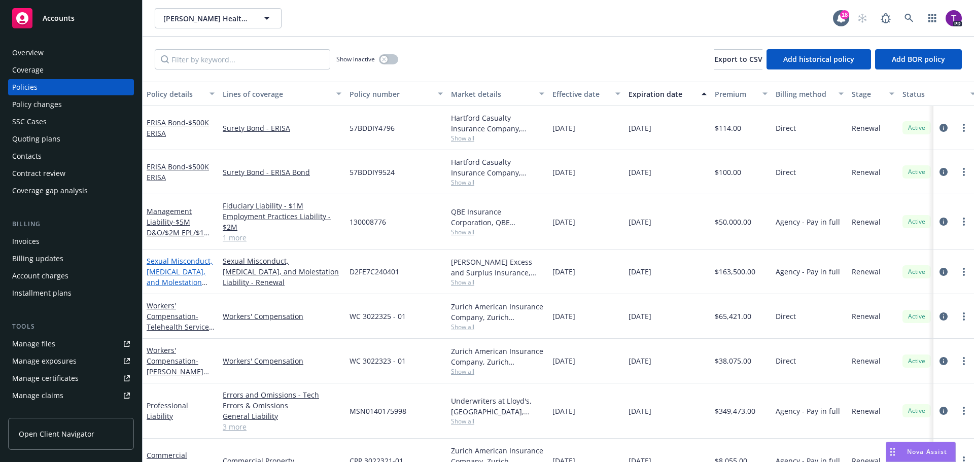
click at [175, 257] on link "Sexual Misconduct, Physical Abuse, and Molestation Liability" at bounding box center [180, 277] width 66 height 42
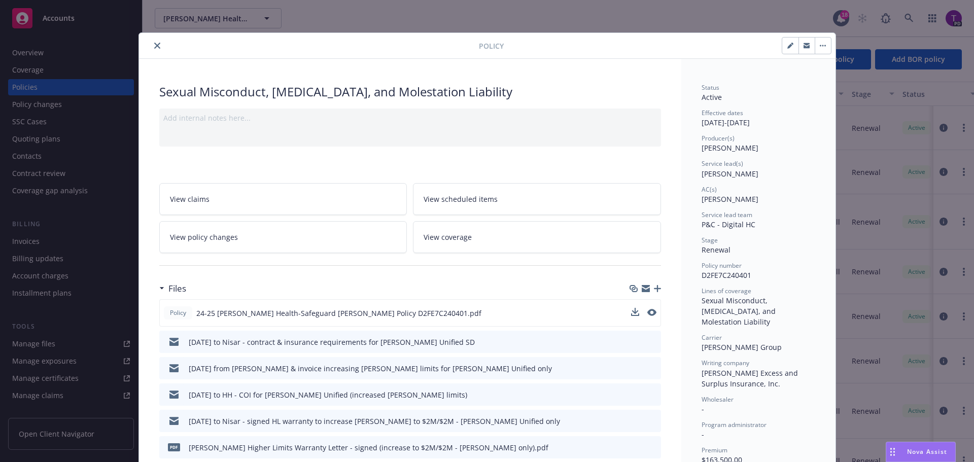
scroll to position [51, 0]
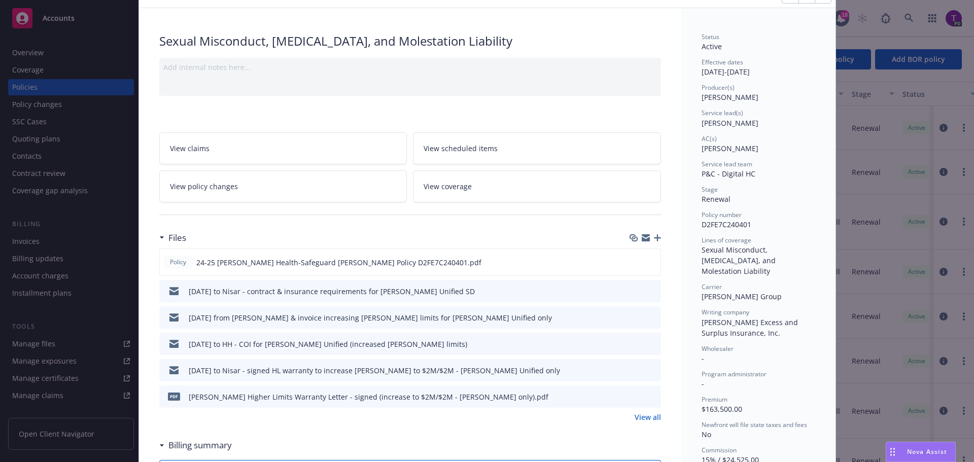
click at [321, 195] on link "View policy changes" at bounding box center [283, 186] width 248 height 32
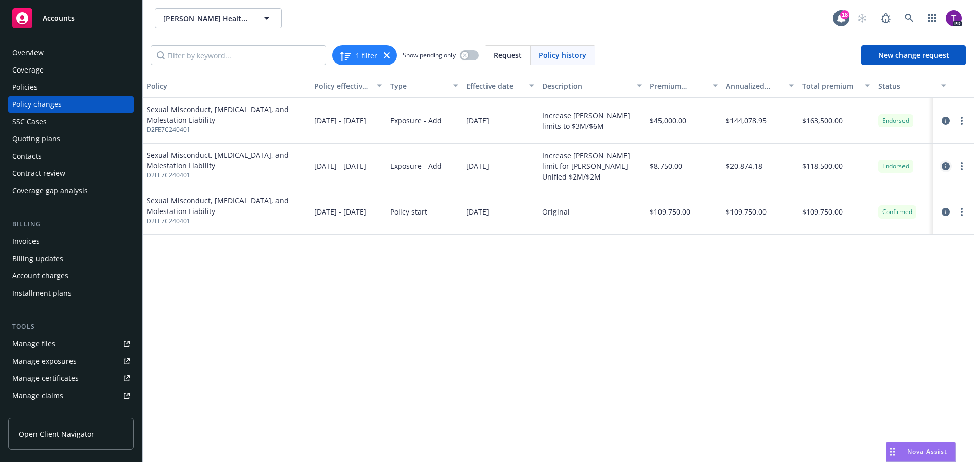
click at [944, 165] on icon "circleInformation" at bounding box center [946, 166] width 8 height 8
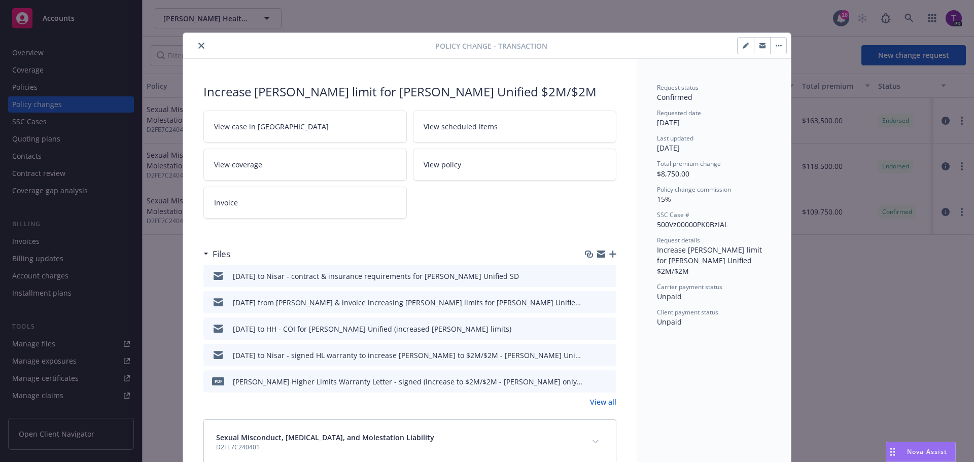
scroll to position [51, 0]
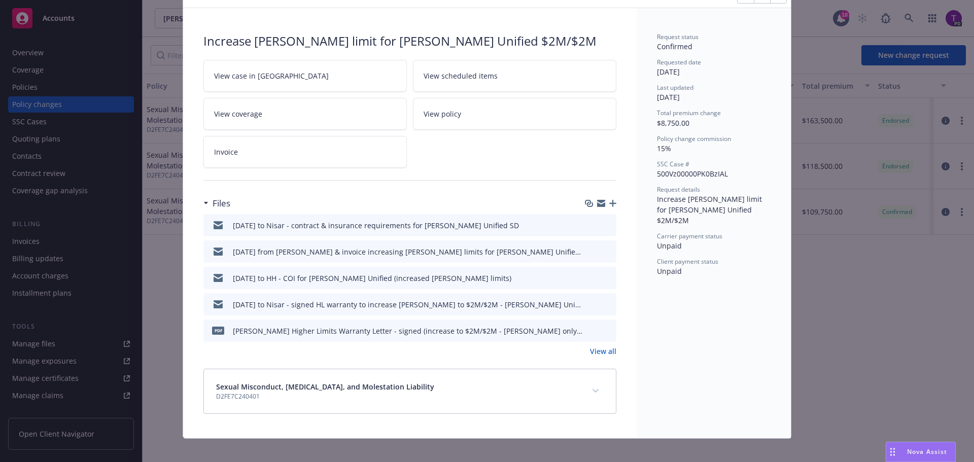
click at [598, 350] on link "View all" at bounding box center [603, 351] width 26 height 11
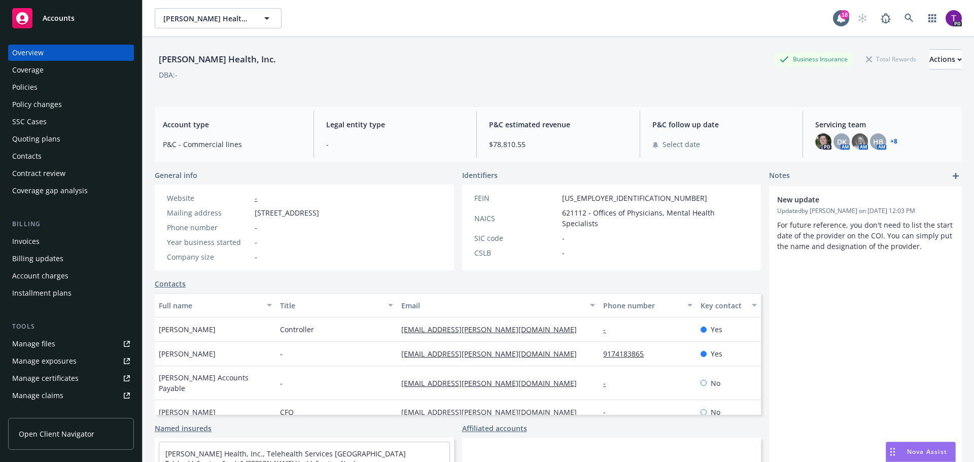
click at [78, 16] on div "Accounts" at bounding box center [71, 18] width 118 height 20
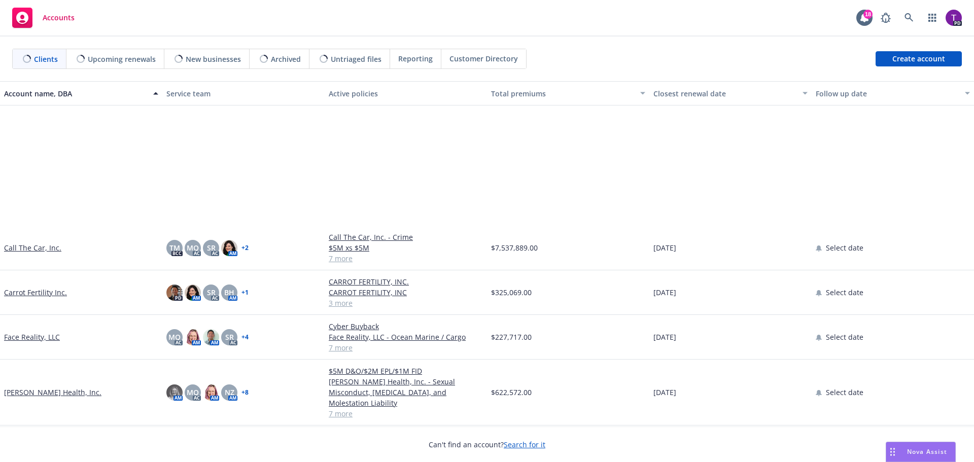
scroll to position [254, 0]
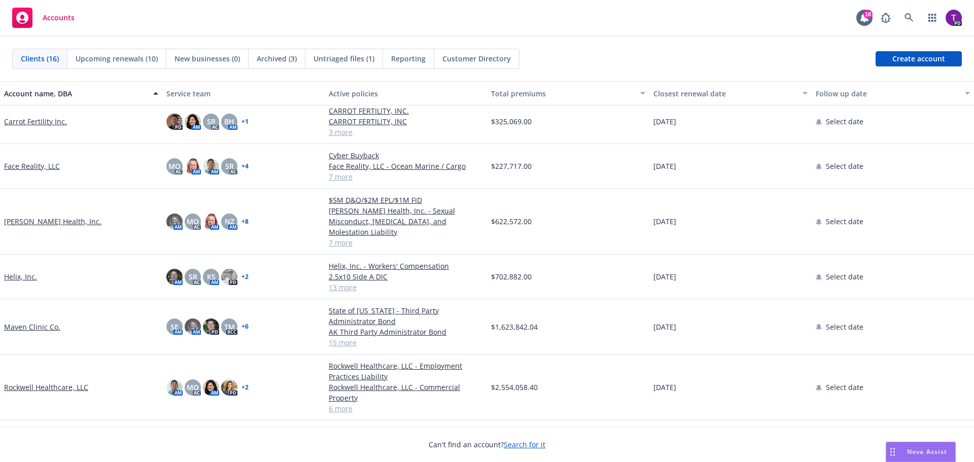
click at [52, 167] on link "Face Reality, LLC" at bounding box center [32, 166] width 56 height 11
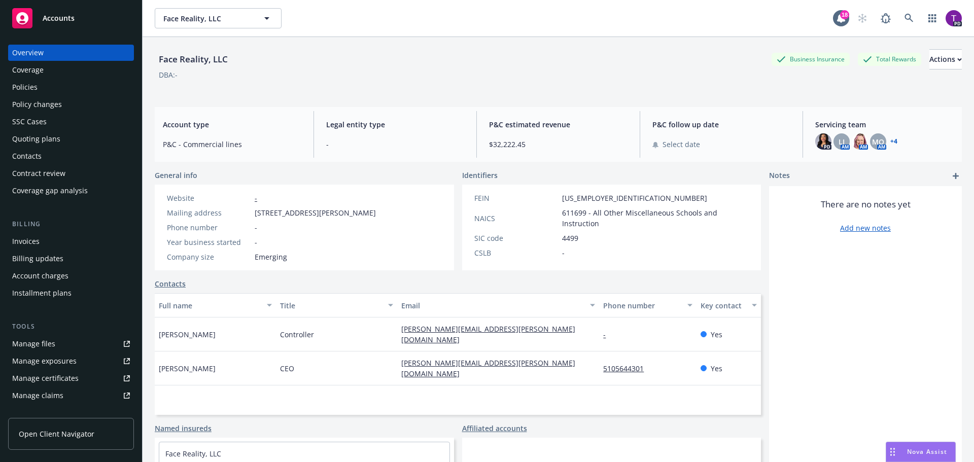
click at [53, 86] on div "Policies" at bounding box center [71, 87] width 118 height 16
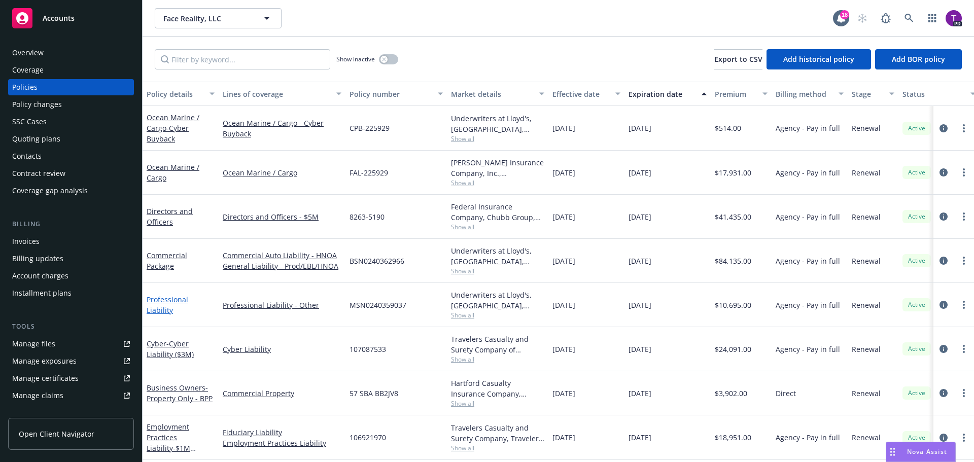
click at [188, 304] on link "Professional Liability" at bounding box center [168, 305] width 42 height 20
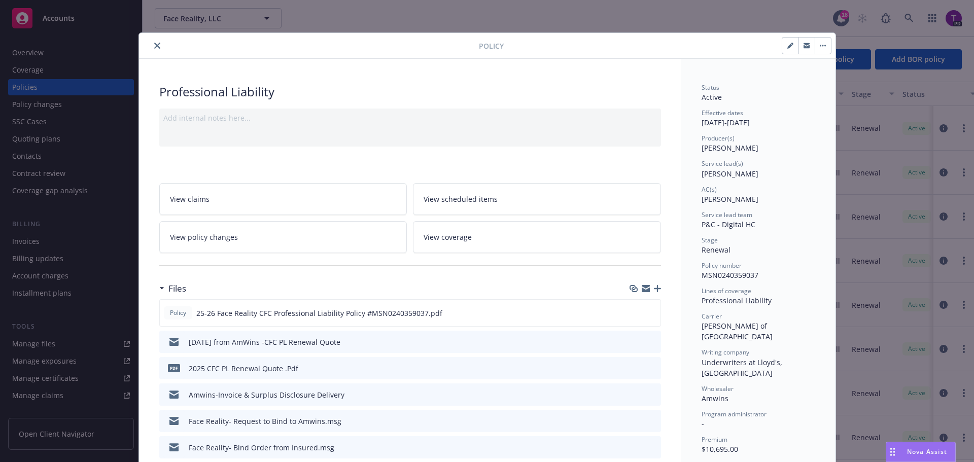
scroll to position [51, 0]
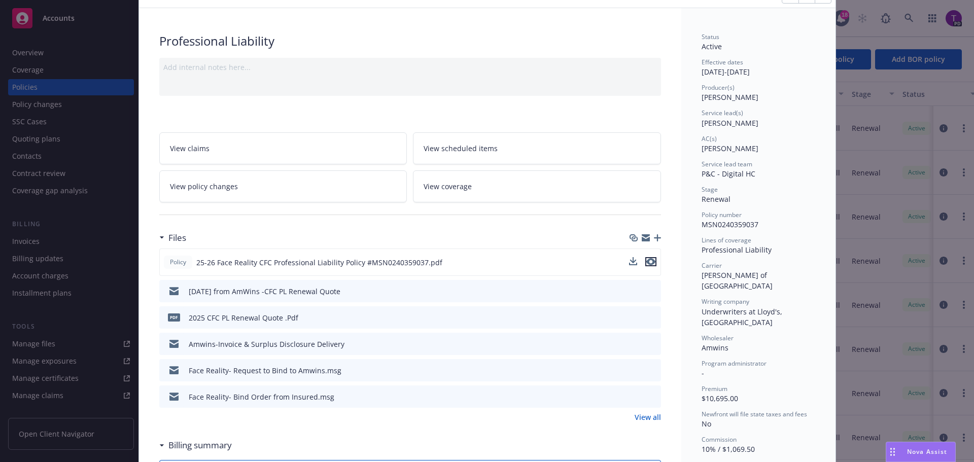
click at [651, 260] on button "preview file" at bounding box center [650, 261] width 11 height 9
click at [650, 319] on icon "preview file" at bounding box center [651, 317] width 9 height 7
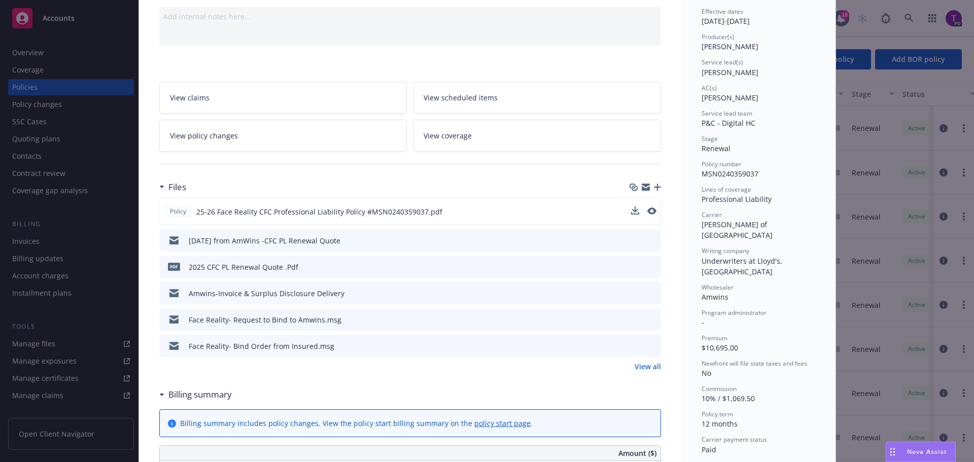
click at [645, 368] on link "View all" at bounding box center [648, 366] width 26 height 11
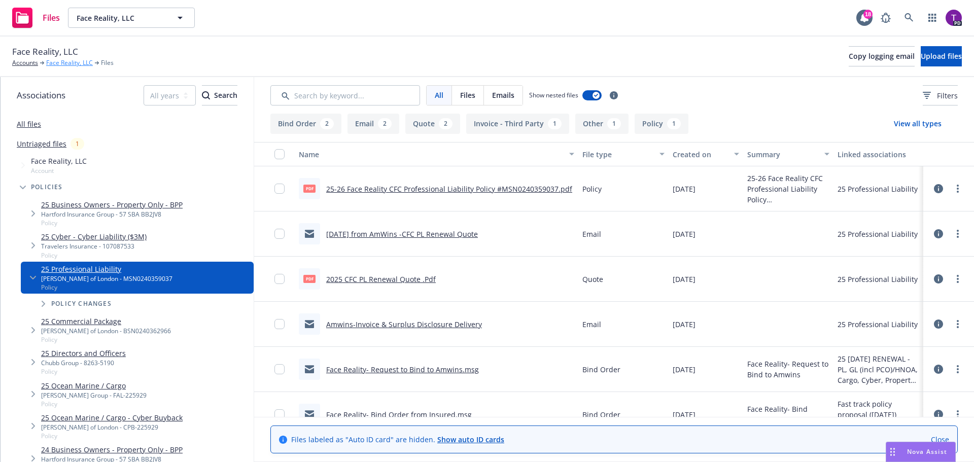
click at [63, 64] on link "Face Reality, LLC" at bounding box center [69, 62] width 47 height 9
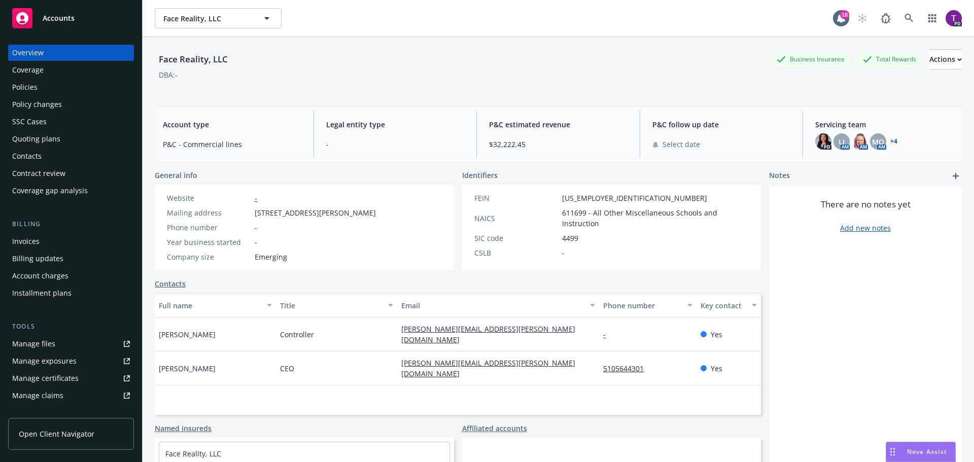
click at [55, 95] on div "Policies" at bounding box center [71, 87] width 118 height 16
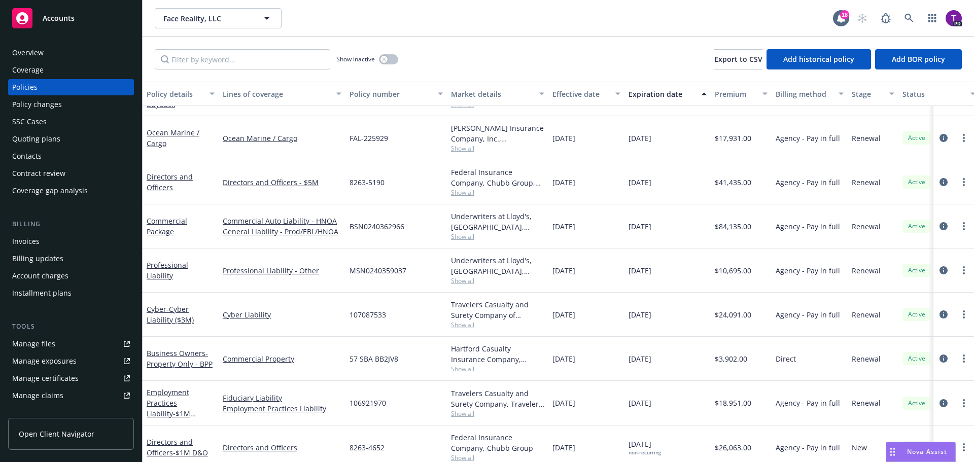
scroll to position [50, 0]
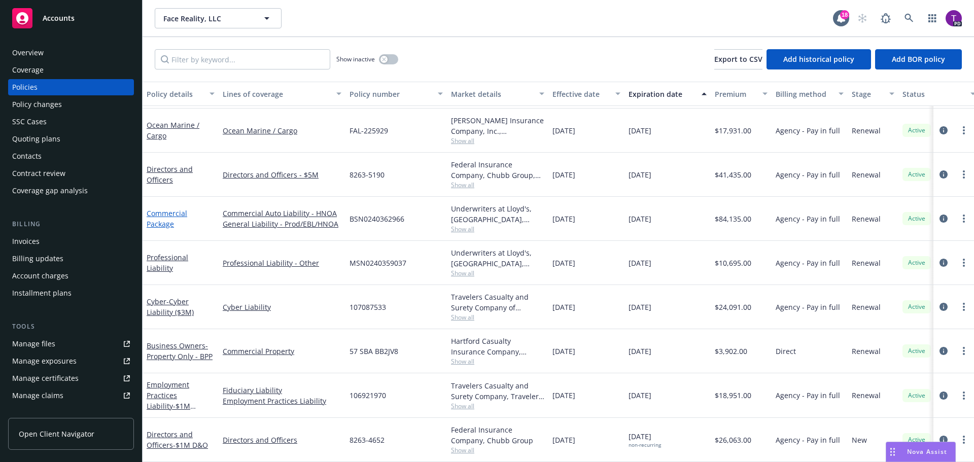
click at [172, 209] on link "Commercial Package" at bounding box center [167, 219] width 41 height 20
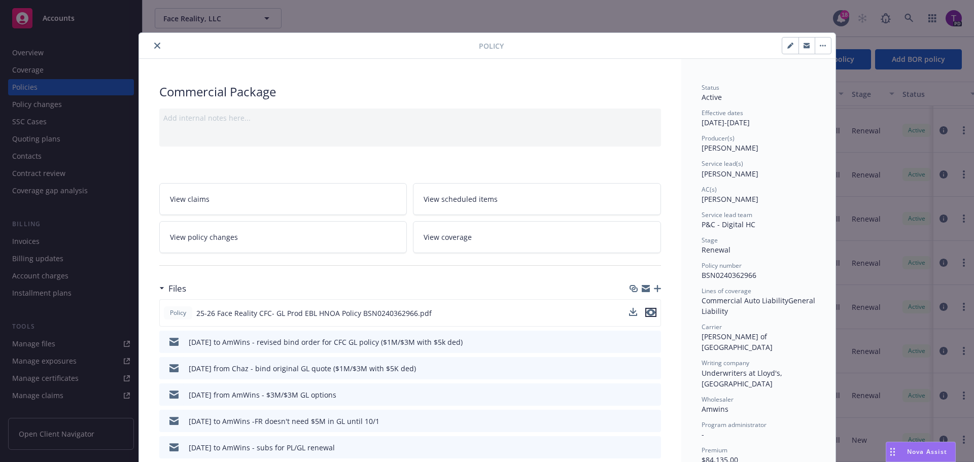
click at [646, 311] on icon "preview file" at bounding box center [650, 312] width 9 height 7
click at [156, 48] on icon "close" at bounding box center [157, 46] width 6 height 6
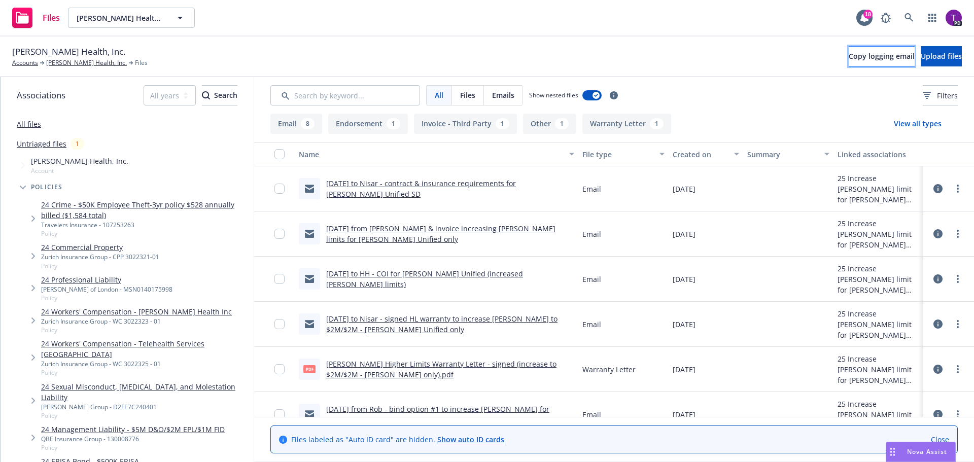
click at [849, 56] on span "Copy logging email" at bounding box center [882, 56] width 66 height 10
click at [849, 60] on span "Copy logging email" at bounding box center [882, 56] width 66 height 10
click at [72, 63] on link "[PERSON_NAME] Health, Inc." at bounding box center [86, 62] width 81 height 9
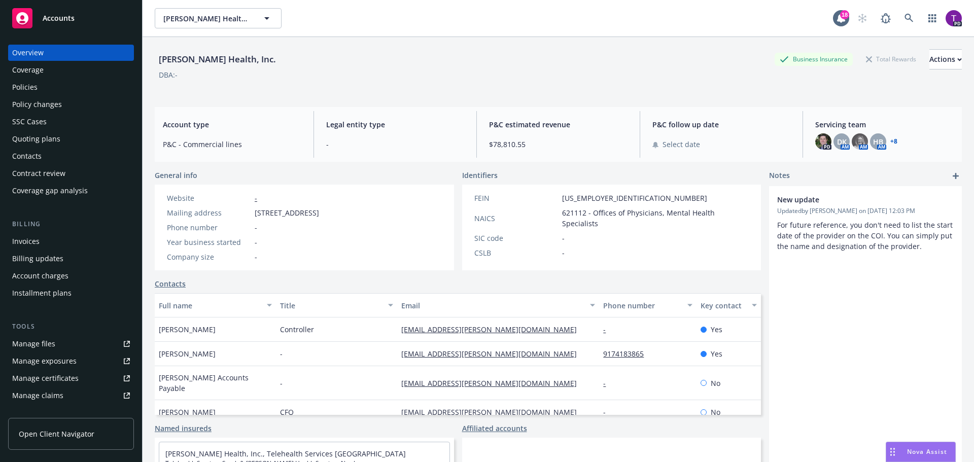
click at [59, 85] on div "Policies" at bounding box center [71, 87] width 118 height 16
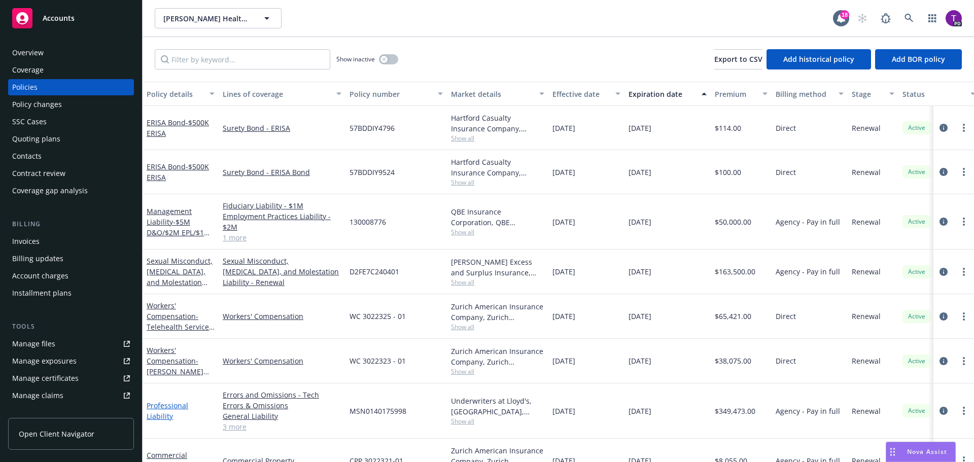
click at [188, 408] on link "Professional Liability" at bounding box center [168, 411] width 42 height 20
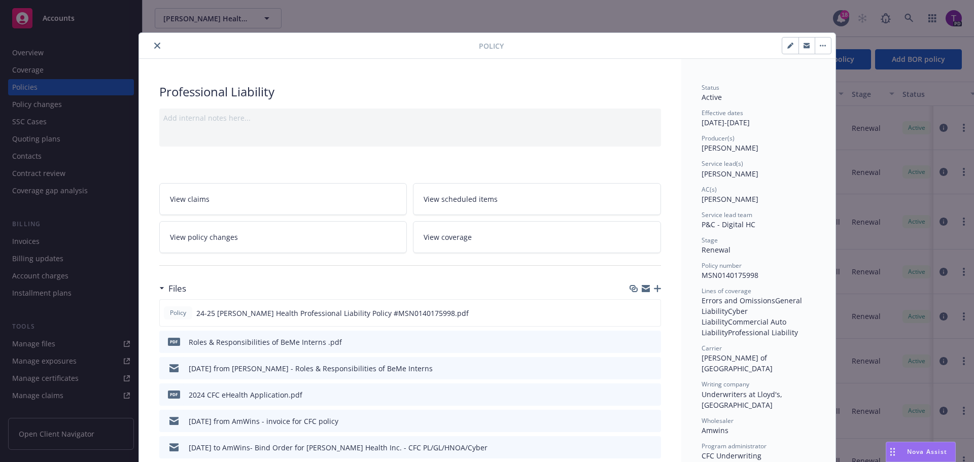
click at [643, 288] on icon "button" at bounding box center [646, 289] width 8 height 8
click at [644, 290] on icon "button" at bounding box center [646, 290] width 8 height 5
click at [642, 286] on icon "button" at bounding box center [646, 287] width 8 height 4
click at [154, 46] on icon "close" at bounding box center [157, 46] width 6 height 6
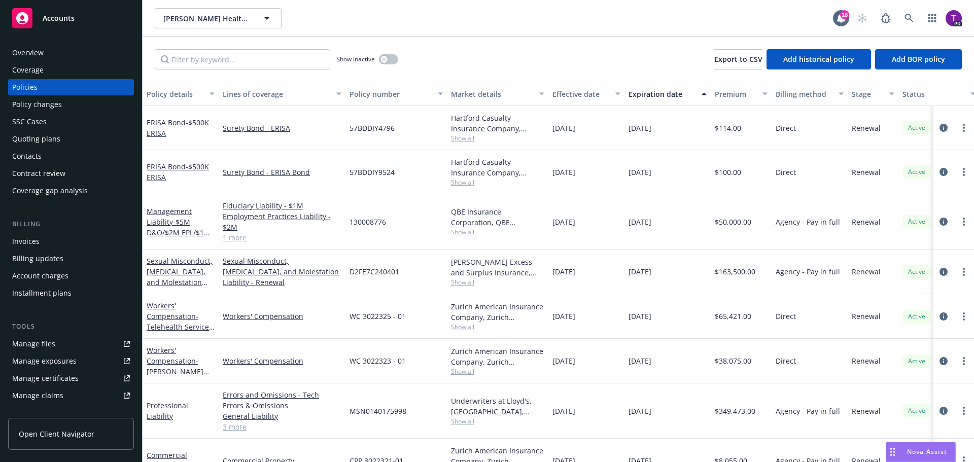
click at [48, 348] on div "Manage files" at bounding box center [33, 344] width 43 height 16
click at [68, 17] on span "Accounts" at bounding box center [59, 18] width 32 height 8
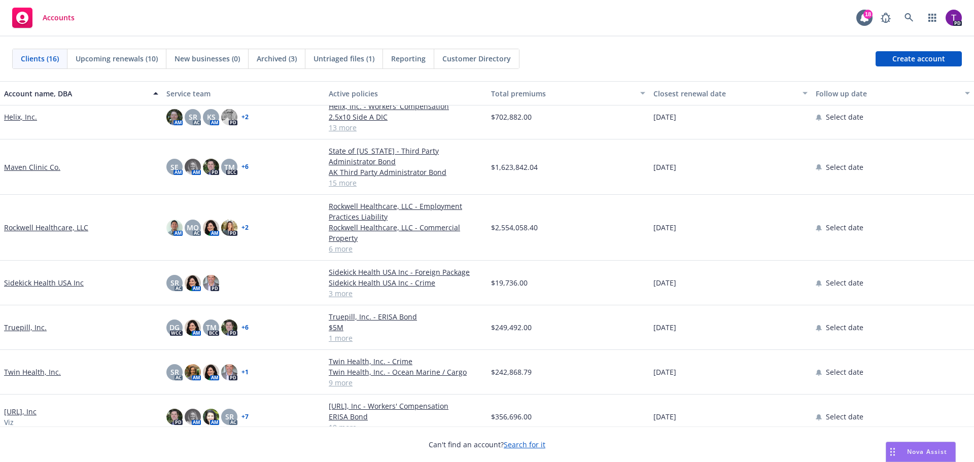
scroll to position [403, 0]
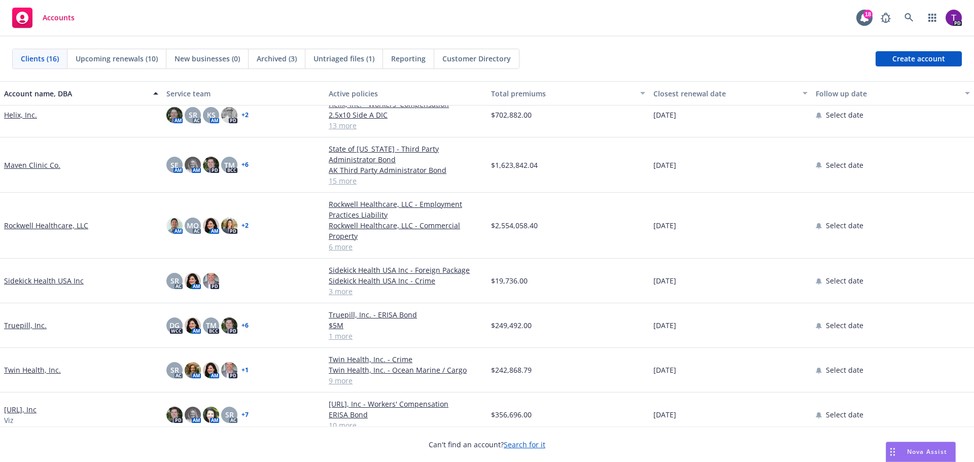
click at [30, 404] on link "[URL], Inc" at bounding box center [20, 409] width 32 height 11
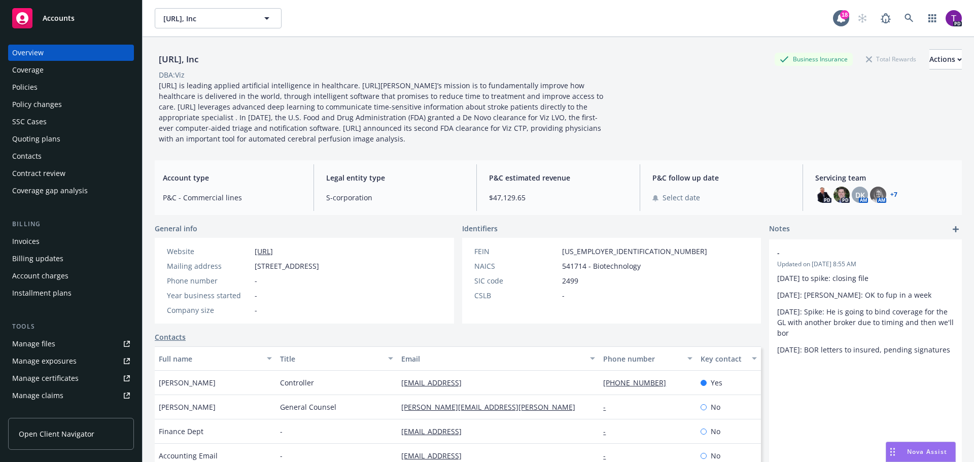
click at [55, 89] on div "Policies" at bounding box center [71, 87] width 118 height 16
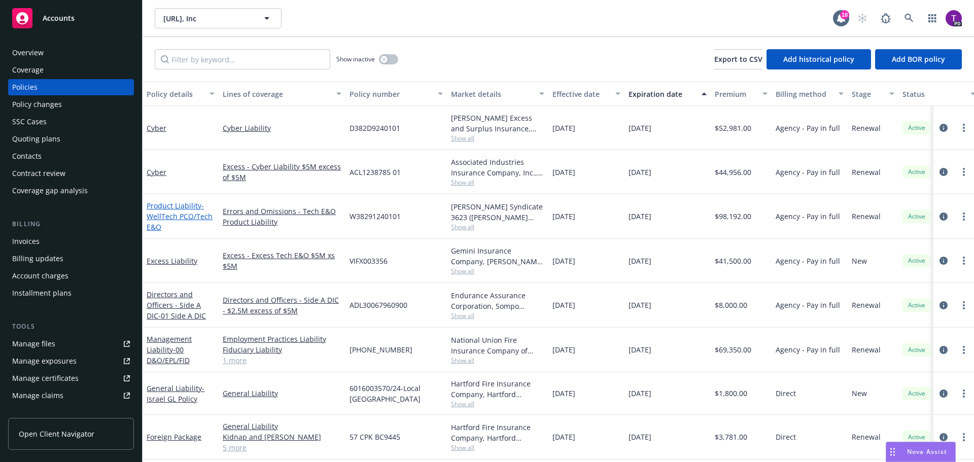
click at [190, 207] on link "Product Liability - WellTech PCO/Tech E&O" at bounding box center [180, 216] width 66 height 31
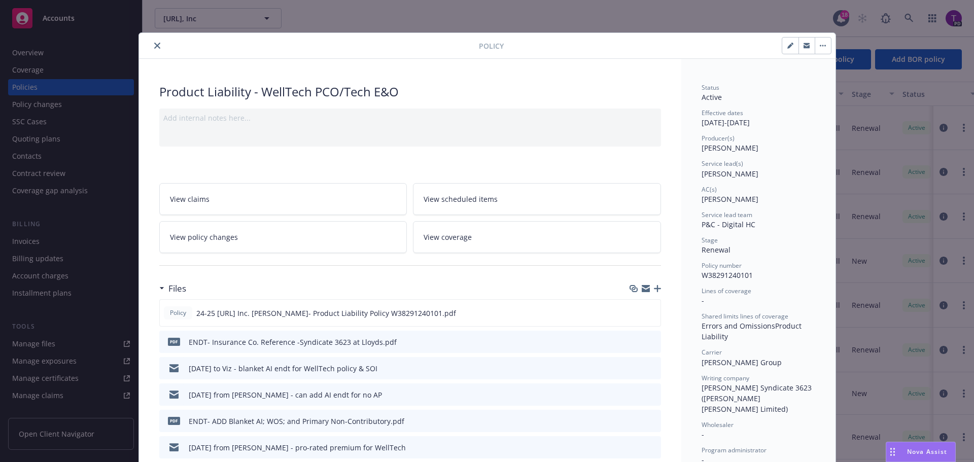
click at [156, 46] on button "close" at bounding box center [157, 46] width 12 height 12
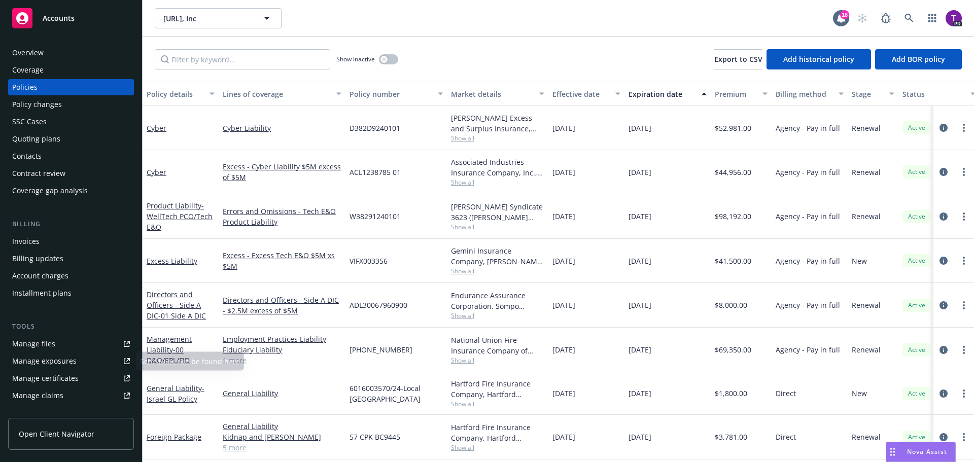
click at [44, 337] on div "Manage files" at bounding box center [33, 344] width 43 height 16
click at [181, 207] on link "Product Liability - WellTech PCO/Tech E&O" at bounding box center [180, 216] width 66 height 31
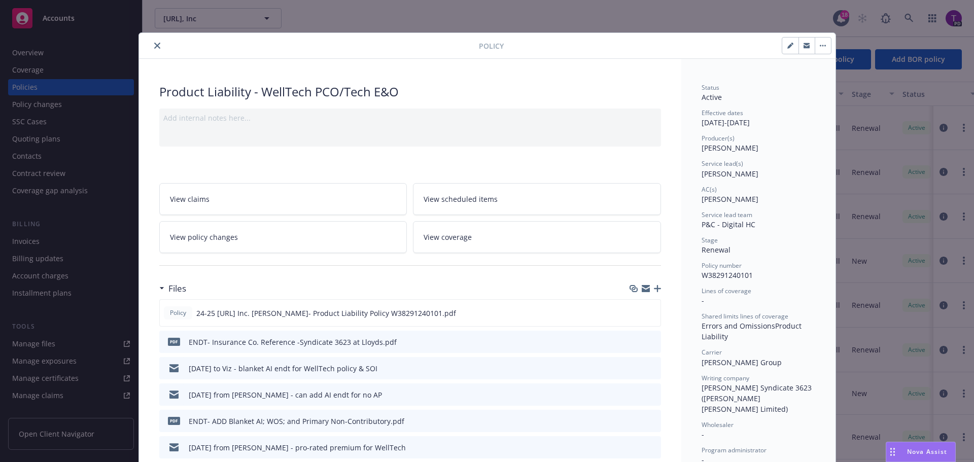
scroll to position [30, 0]
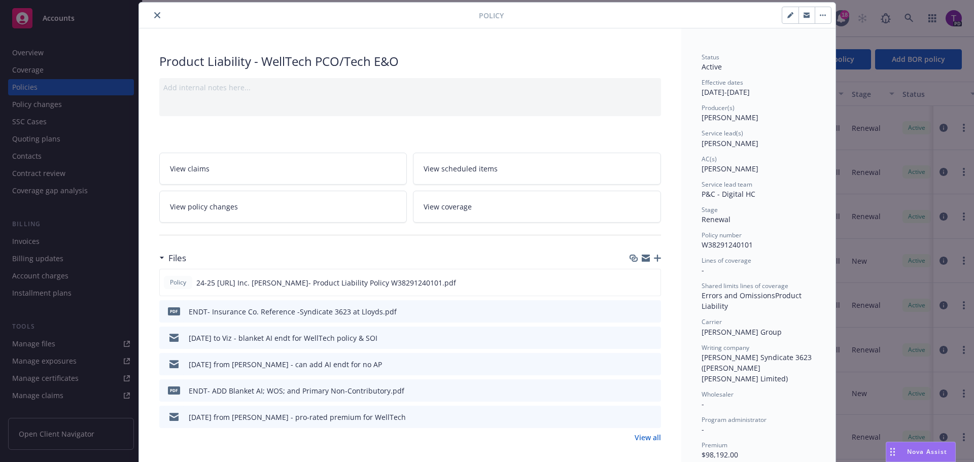
click at [653, 437] on link "View all" at bounding box center [648, 437] width 26 height 11
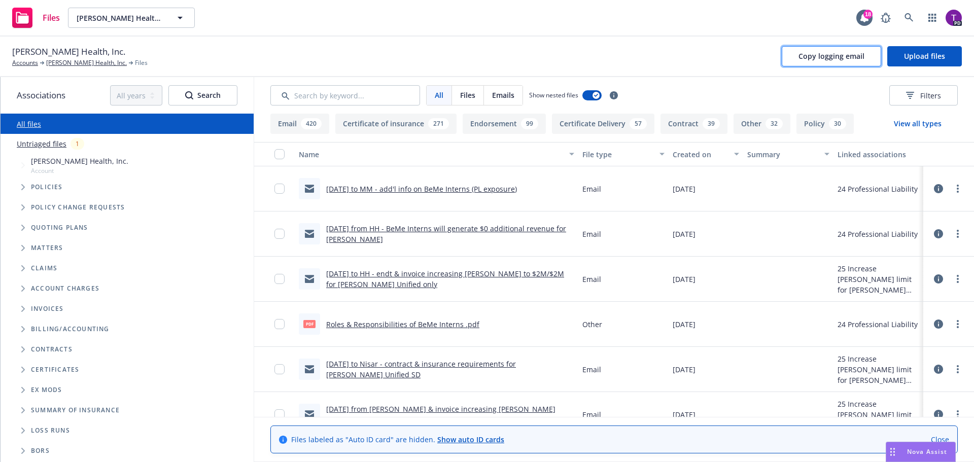
click at [832, 50] on button "Copy logging email" at bounding box center [831, 56] width 99 height 20
click at [322, 97] on input "Search by keyword..." at bounding box center [345, 95] width 150 height 20
click at [60, 64] on link "[PERSON_NAME] Health, Inc." at bounding box center [86, 62] width 81 height 9
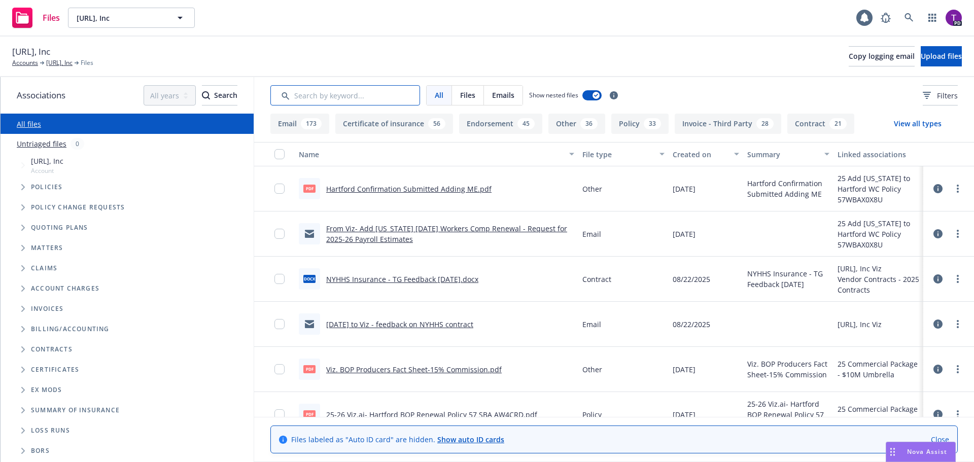
drag, startPoint x: 0, startPoint y: 0, endPoint x: 341, endPoint y: 97, distance: 354.6
click at [341, 97] on input "Search by keyword..." at bounding box center [345, 95] width 150 height 20
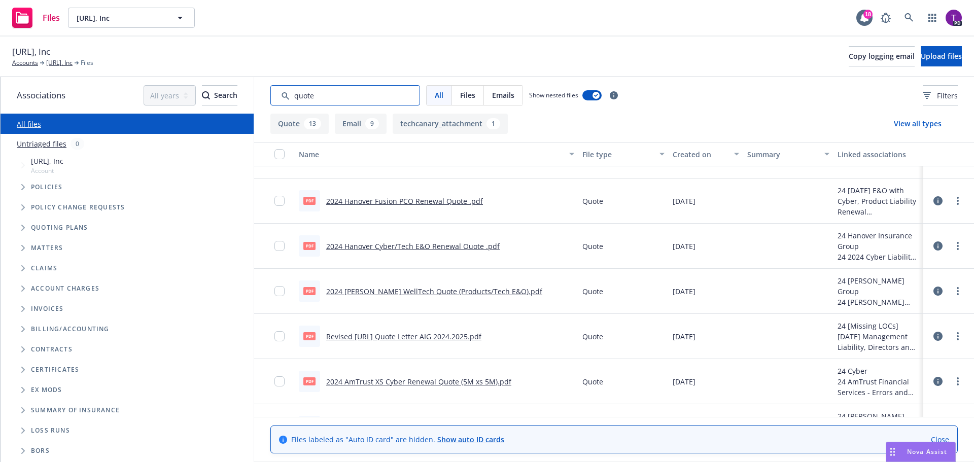
scroll to position [51, 0]
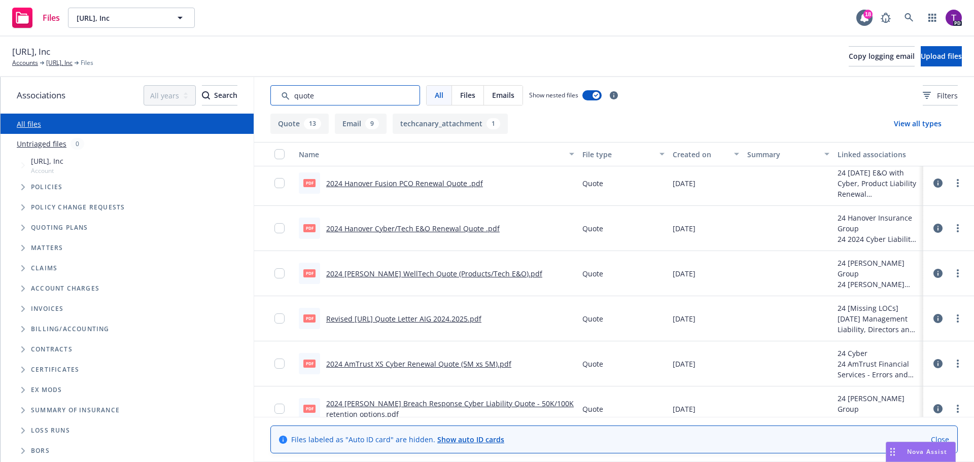
type input "quote"
click at [487, 273] on link "2024 [PERSON_NAME] WellTech Quote (Products/Tech E&O).pdf" at bounding box center [434, 274] width 216 height 10
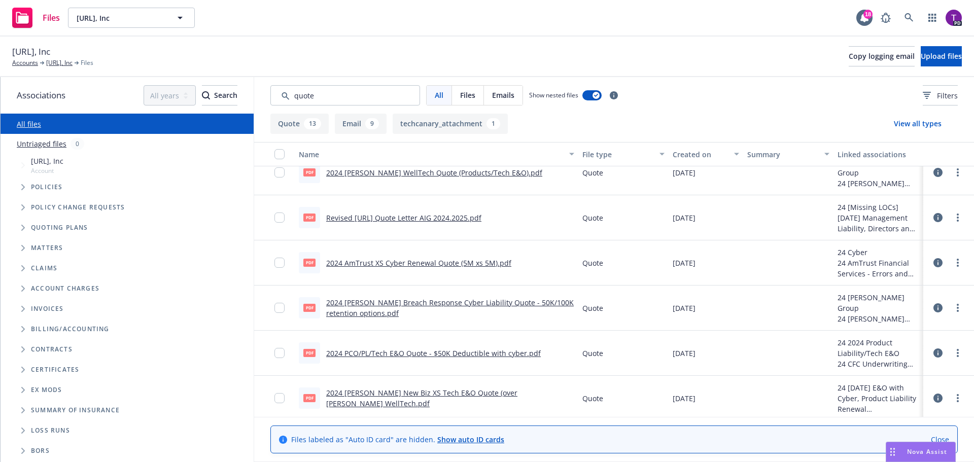
scroll to position [152, 0]
click at [64, 62] on link "[URL], Inc" at bounding box center [59, 62] width 26 height 9
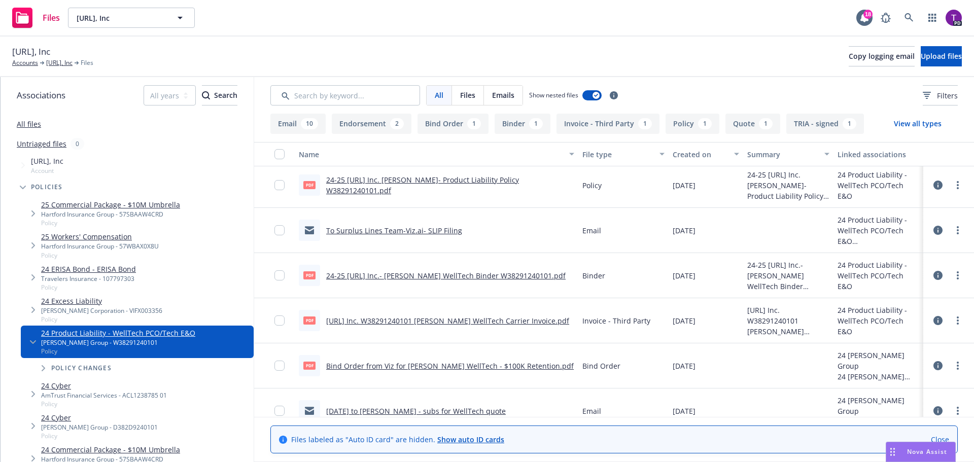
scroll to position [457, 0]
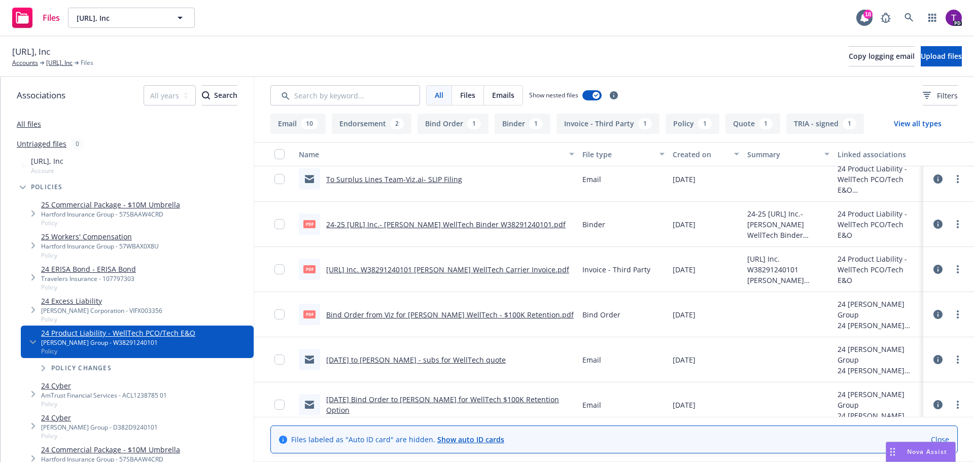
click at [518, 311] on link "Bind Order from Viz for [PERSON_NAME] WellTech - $100K Retention.pdf" at bounding box center [450, 315] width 248 height 10
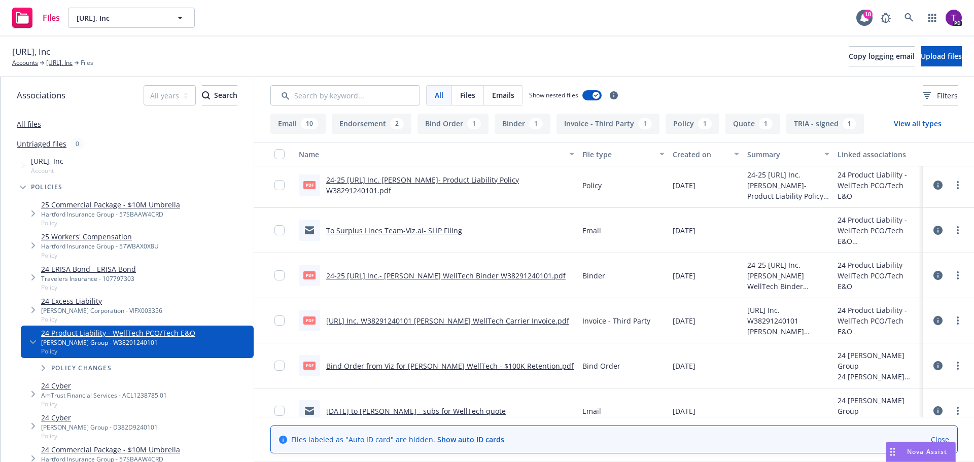
click at [456, 276] on link "24-25 [URL] Inc.- [PERSON_NAME] WellTech Binder W38291240101.pdf" at bounding box center [445, 276] width 239 height 10
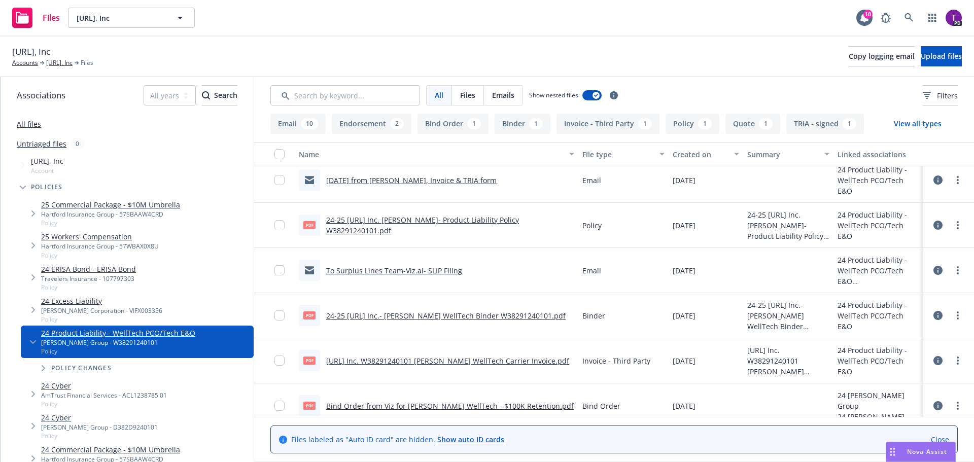
scroll to position [355, 0]
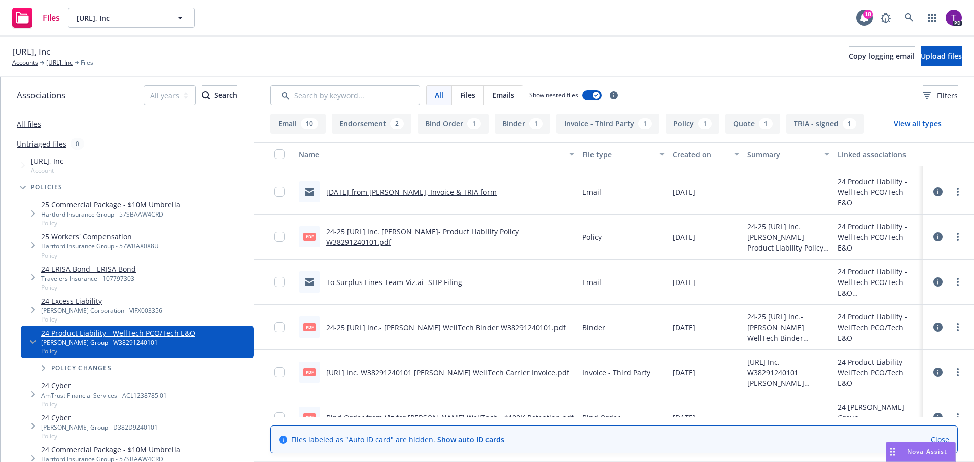
click at [479, 192] on link "[DATE] from [PERSON_NAME], Invoice & TRIA form" at bounding box center [411, 192] width 170 height 10
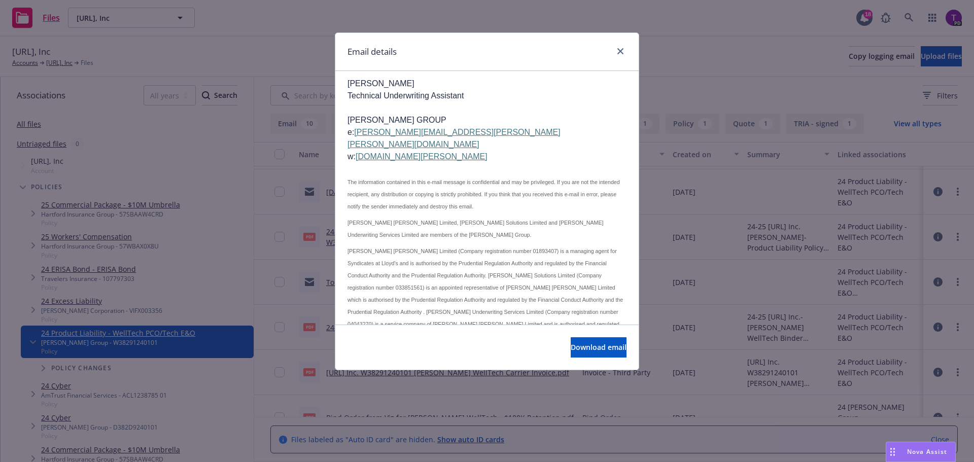
scroll to position [558, 0]
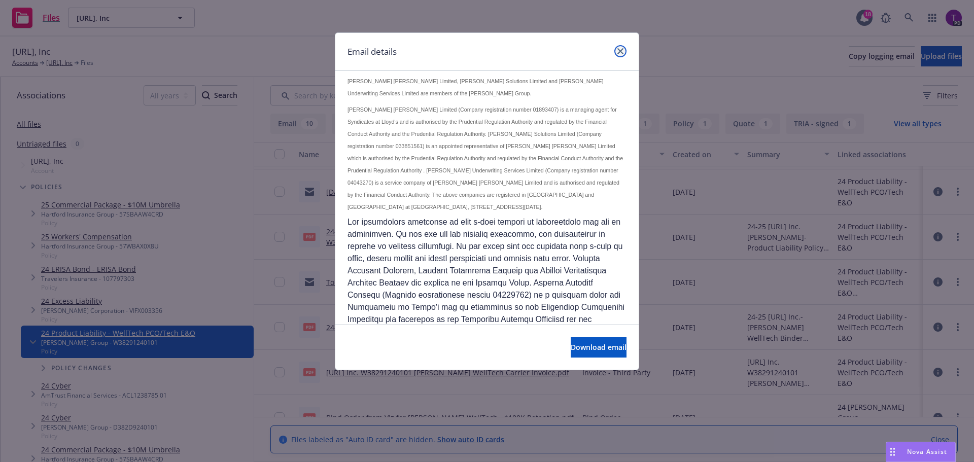
click at [619, 52] on icon "close" at bounding box center [620, 51] width 6 height 6
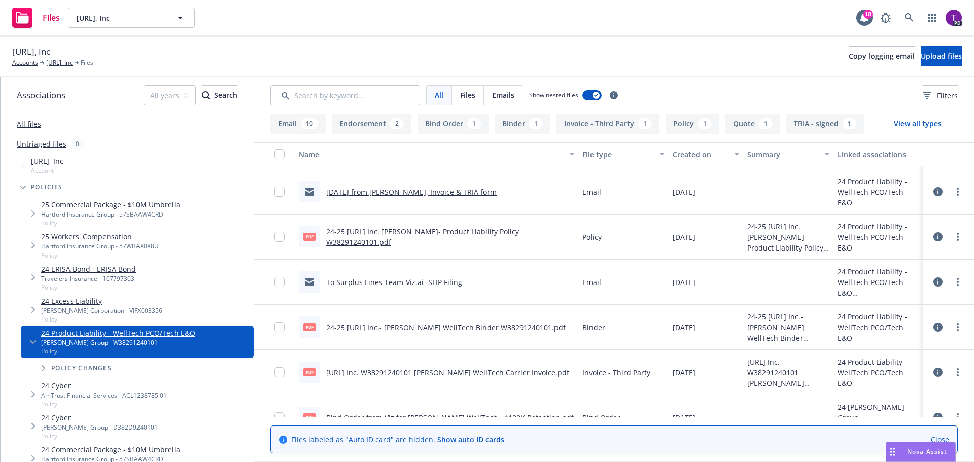
scroll to position [254, 0]
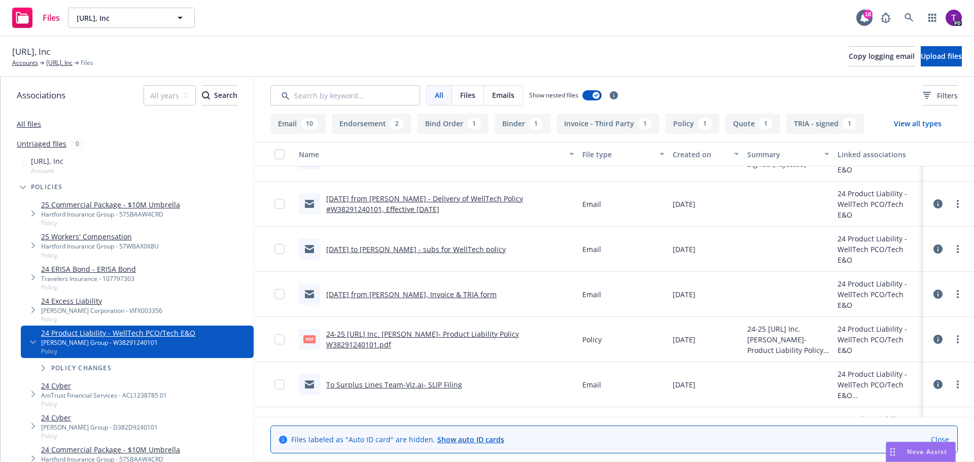
click at [426, 251] on link "[DATE] to [PERSON_NAME] - subs for WellTech policy" at bounding box center [416, 250] width 180 height 10
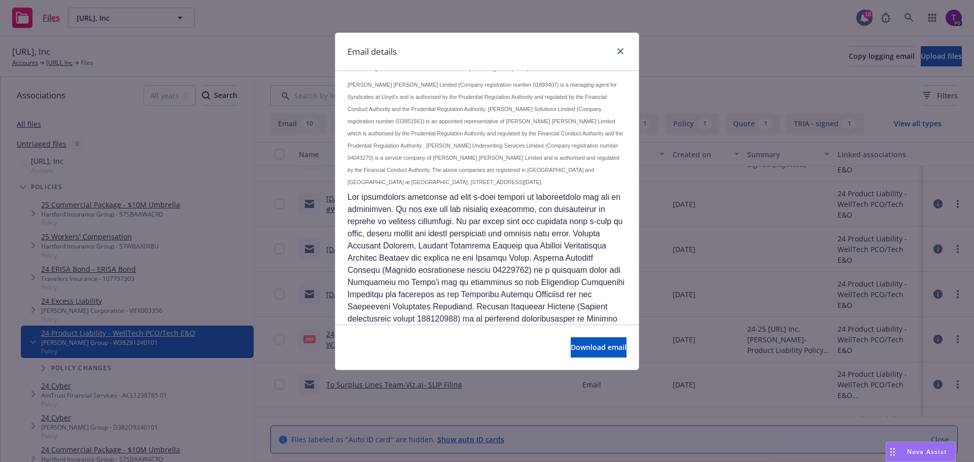
scroll to position [1129, 0]
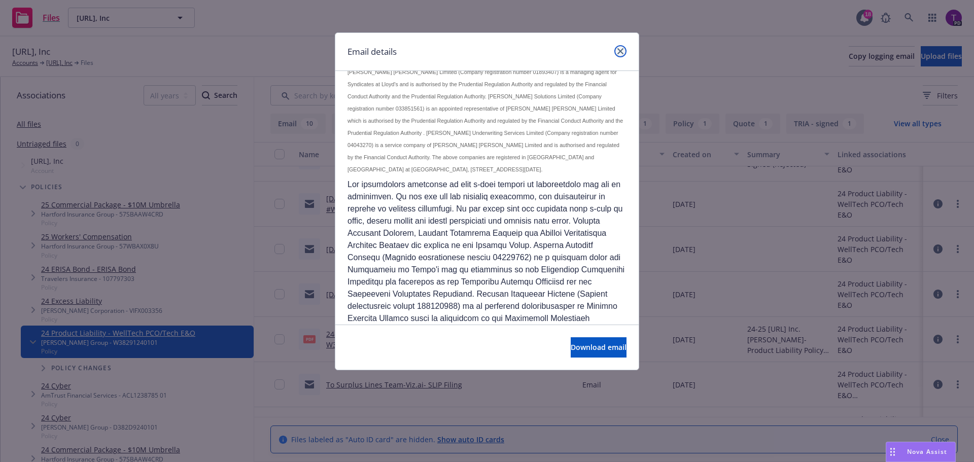
click at [623, 53] on icon "close" at bounding box center [620, 51] width 6 height 6
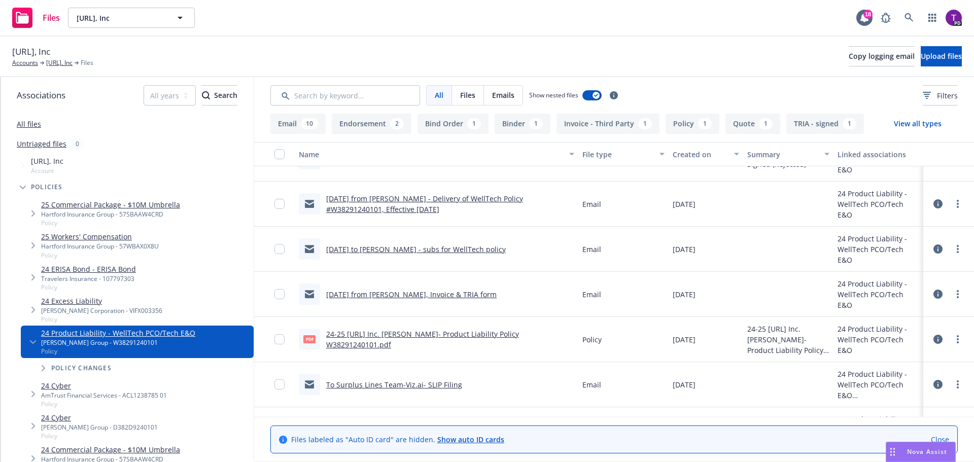
click at [505, 199] on link "[DATE] from [PERSON_NAME] - Delivery of WellTech Policy #W38291240101, Effectiv…" at bounding box center [424, 204] width 197 height 20
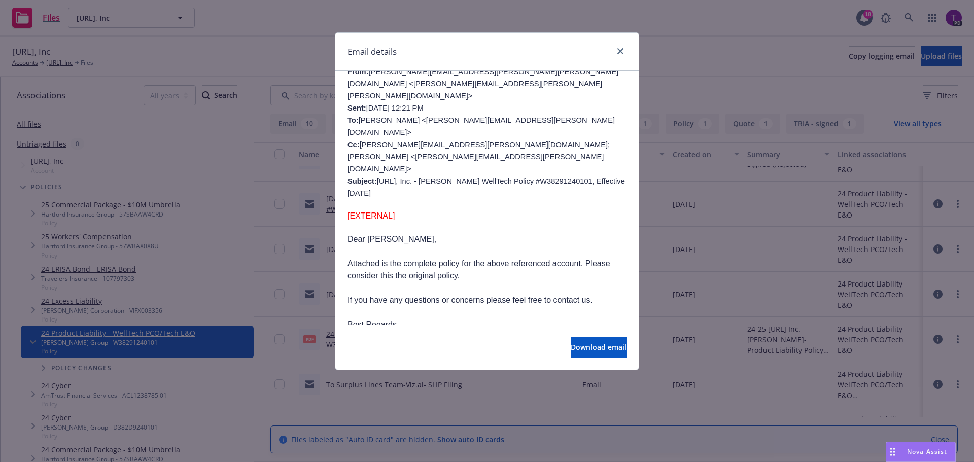
scroll to position [0, 0]
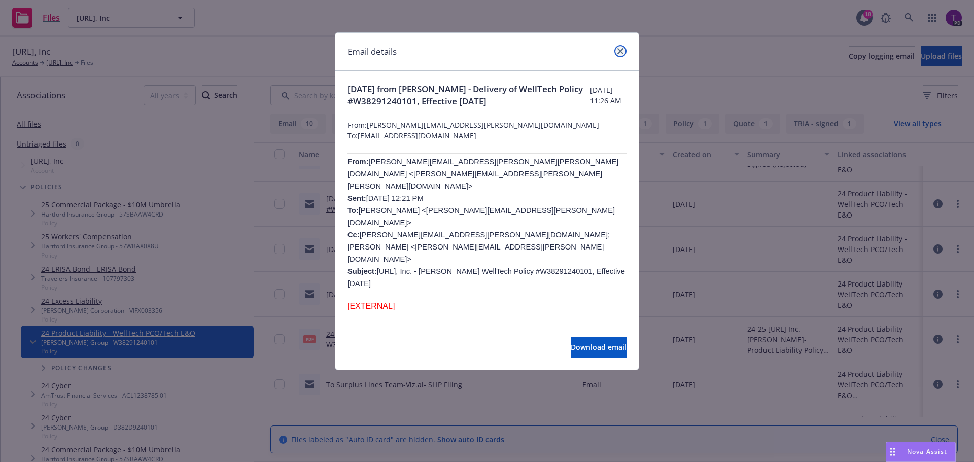
click at [615, 52] on link "close" at bounding box center [620, 51] width 12 height 12
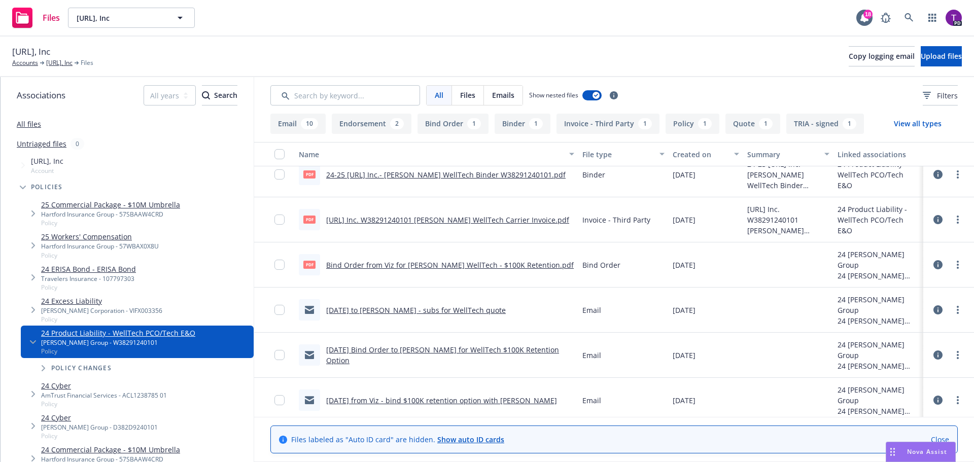
scroll to position [557, 0]
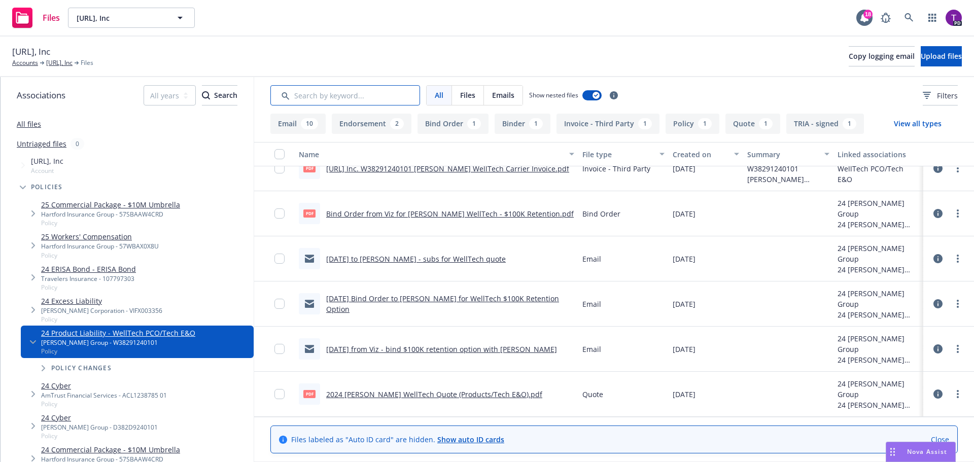
click at [376, 91] on input "Search by keyword..." at bounding box center [345, 95] width 150 height 20
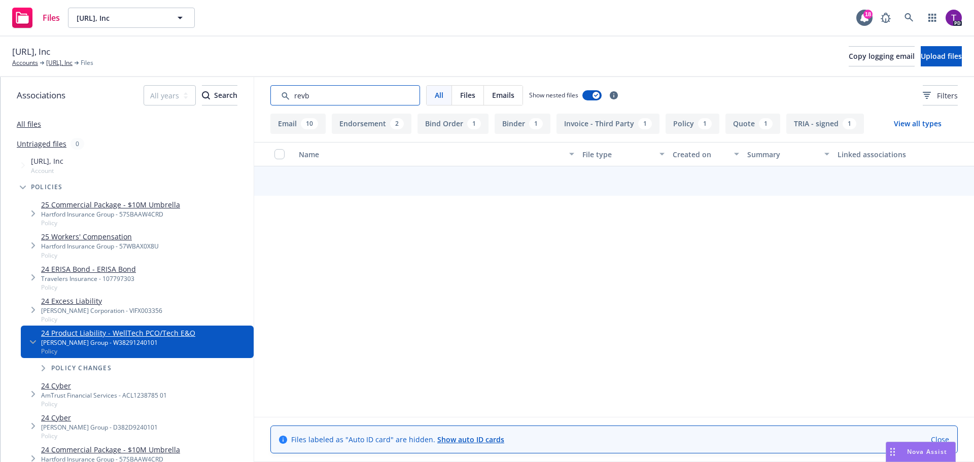
scroll to position [553, 0]
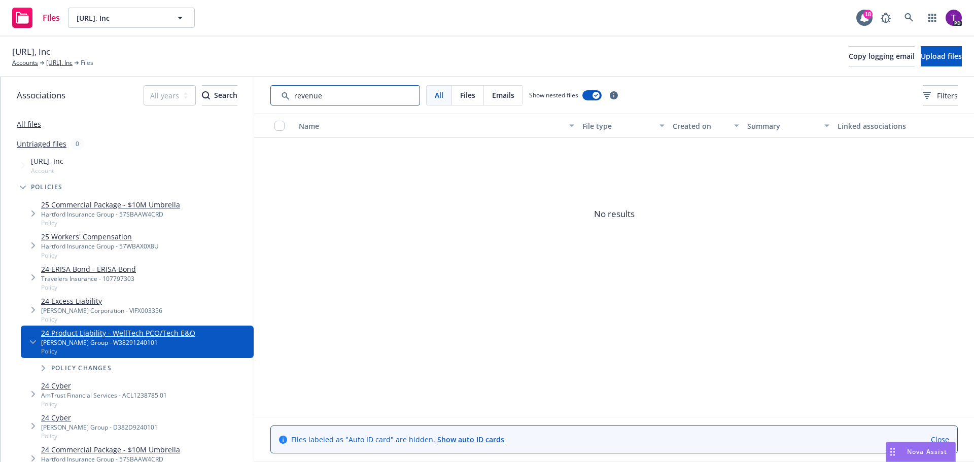
type input "revenue"
click at [37, 122] on link "All files" at bounding box center [29, 124] width 24 height 10
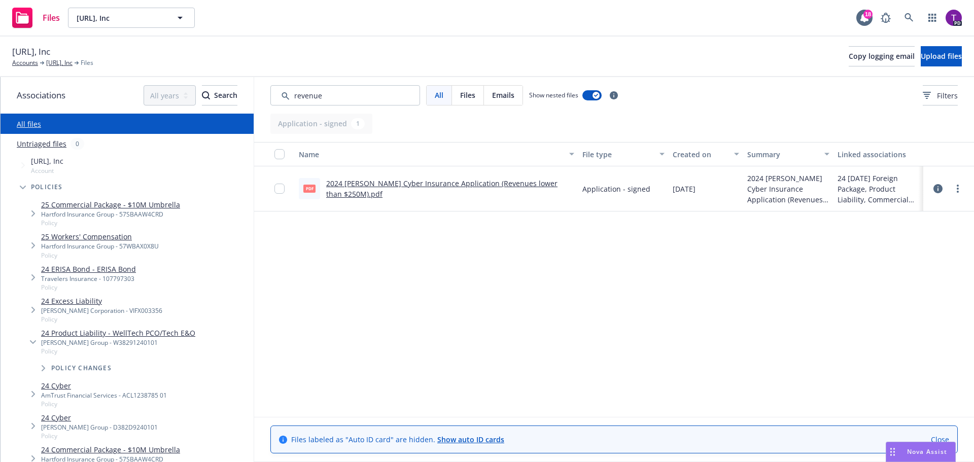
click at [417, 185] on link "2024 Beazley Cyber Insurance Application (Revenues lower than $250M).pdf" at bounding box center [441, 189] width 231 height 20
click at [64, 60] on link "[URL], Inc" at bounding box center [59, 62] width 26 height 9
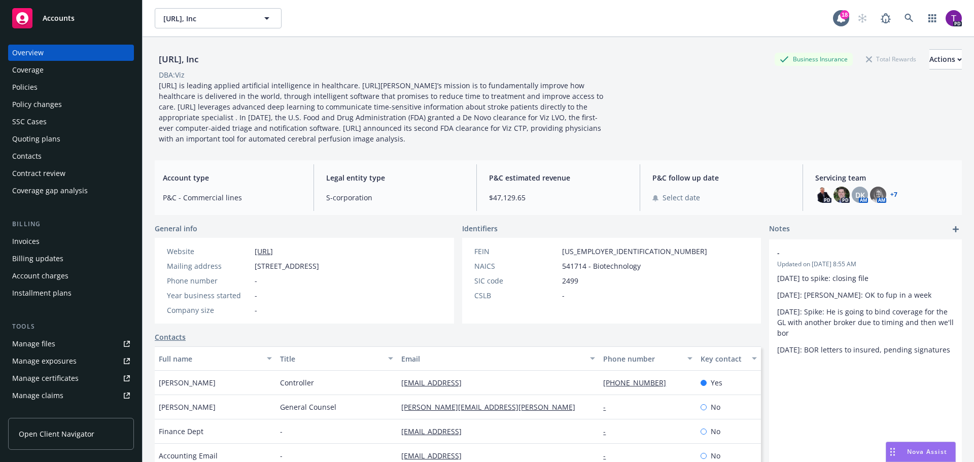
click at [73, 84] on div "Policies" at bounding box center [71, 87] width 118 height 16
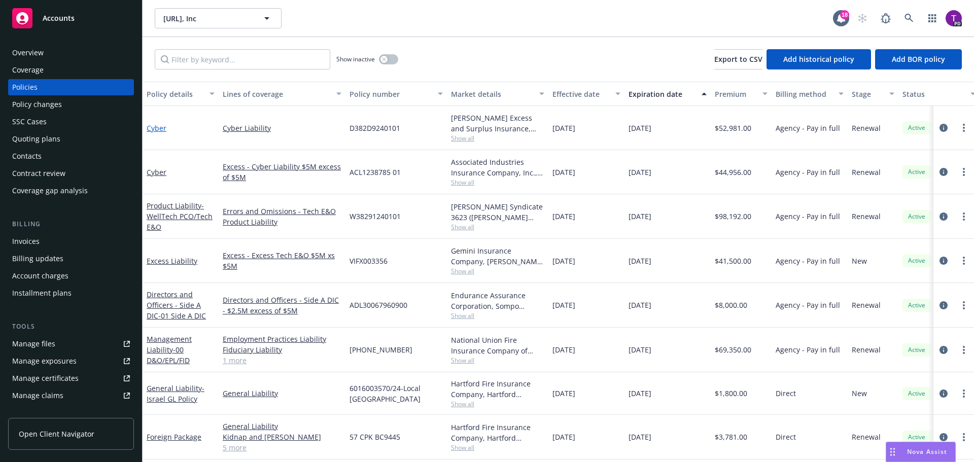
click at [153, 130] on link "Cyber" at bounding box center [157, 128] width 20 height 10
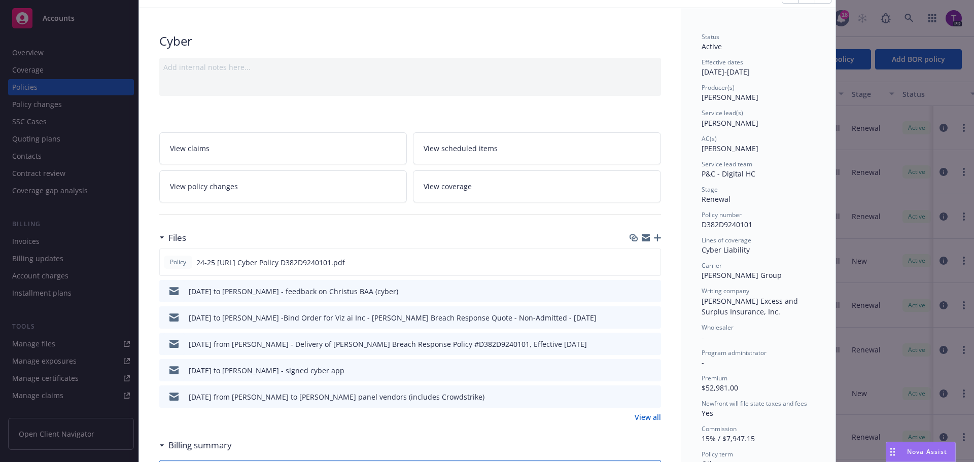
scroll to position [101, 0]
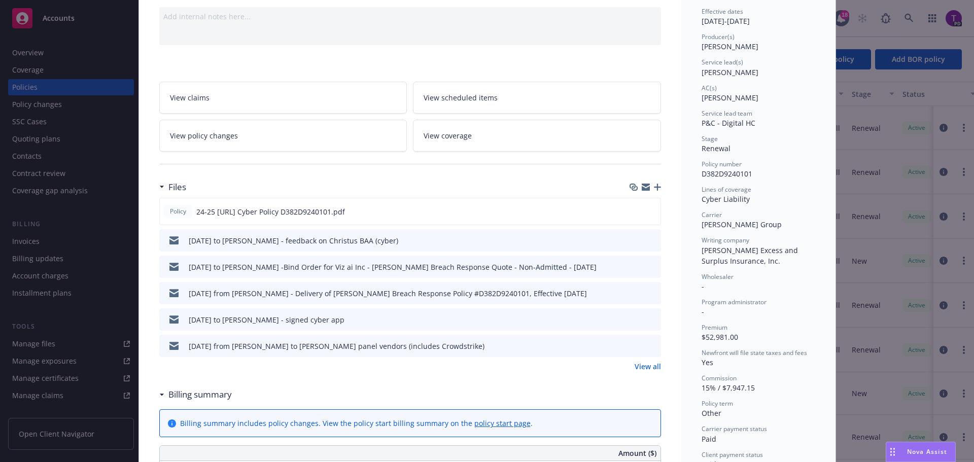
click at [651, 320] on icon "preview file" at bounding box center [651, 319] width 9 height 7
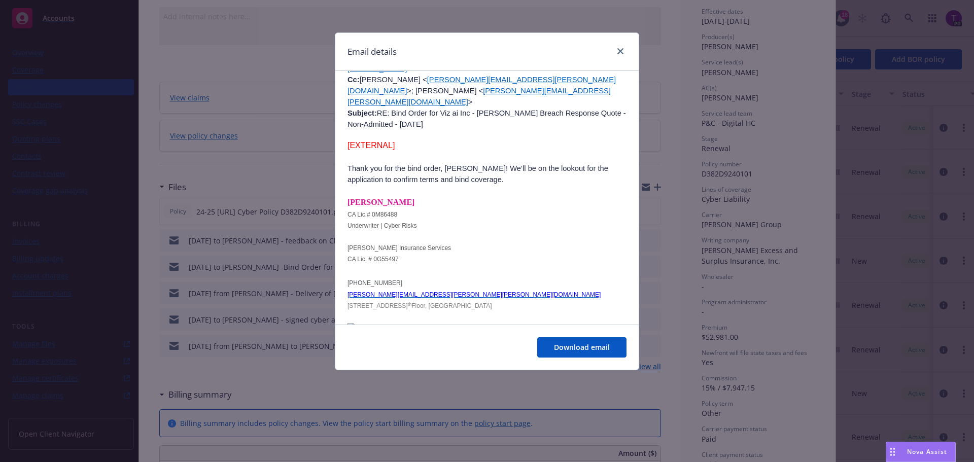
scroll to position [457, 0]
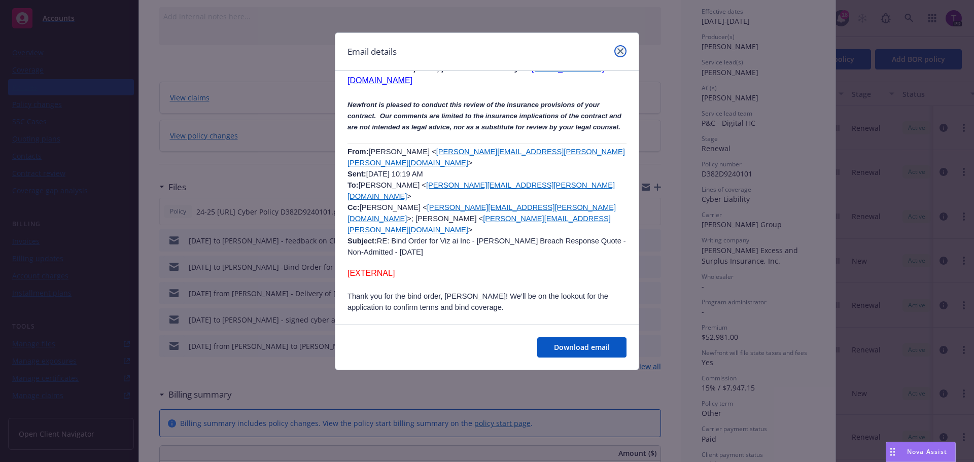
click at [623, 50] on icon "close" at bounding box center [620, 51] width 6 height 6
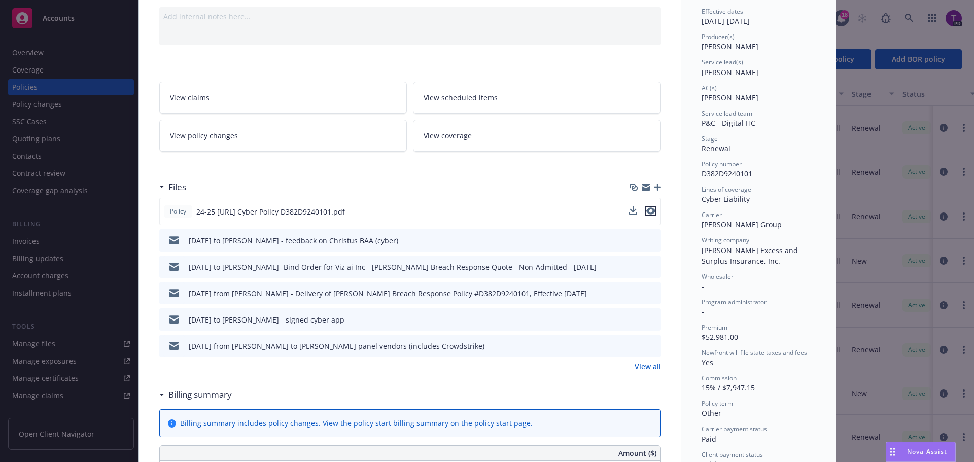
click at [646, 212] on icon "preview file" at bounding box center [650, 210] width 9 height 7
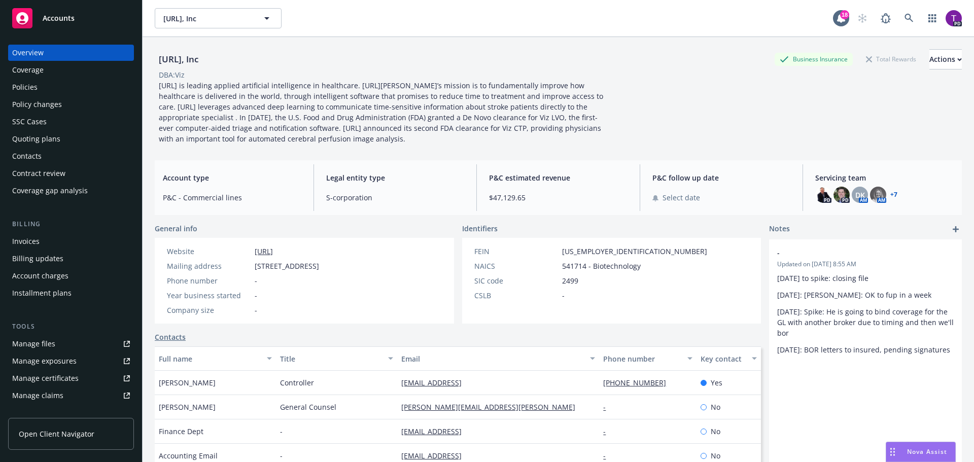
click at [57, 82] on div "Policies" at bounding box center [71, 87] width 118 height 16
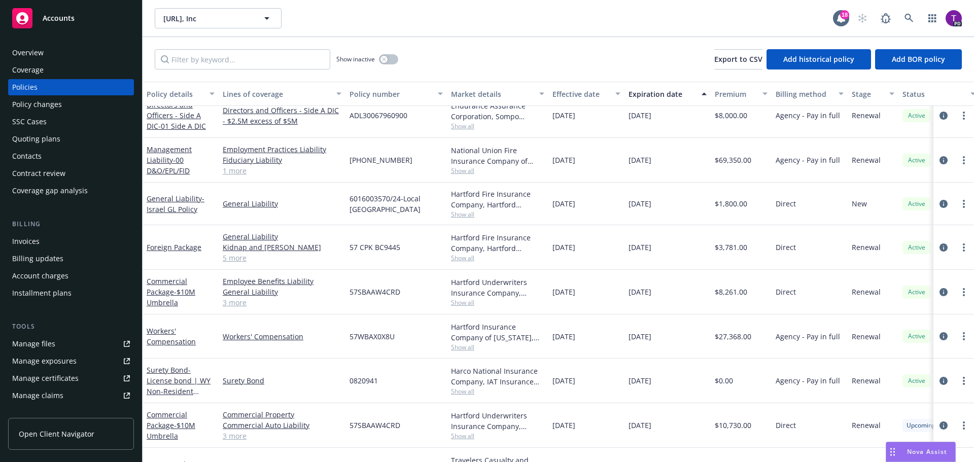
scroll to position [213, 0]
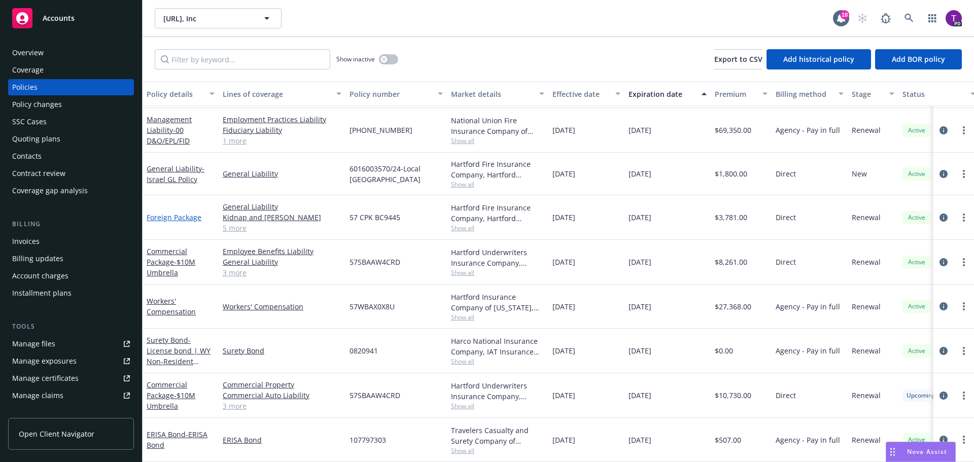
click at [177, 213] on link "Foreign Package" at bounding box center [174, 218] width 55 height 10
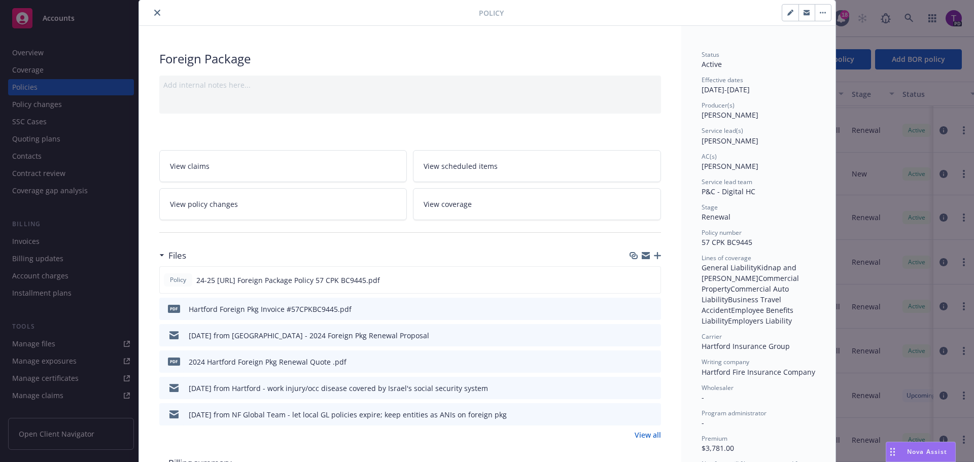
scroll to position [51, 0]
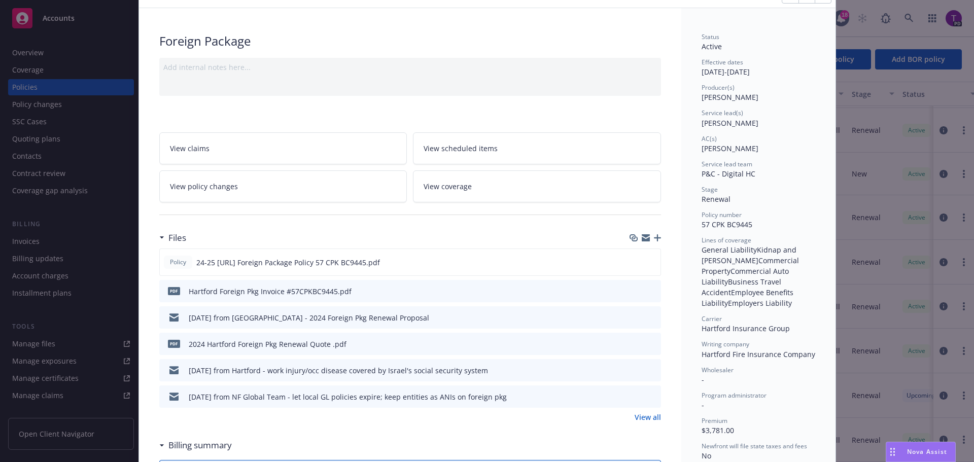
click at [647, 316] on icon "preview file" at bounding box center [651, 317] width 9 height 7
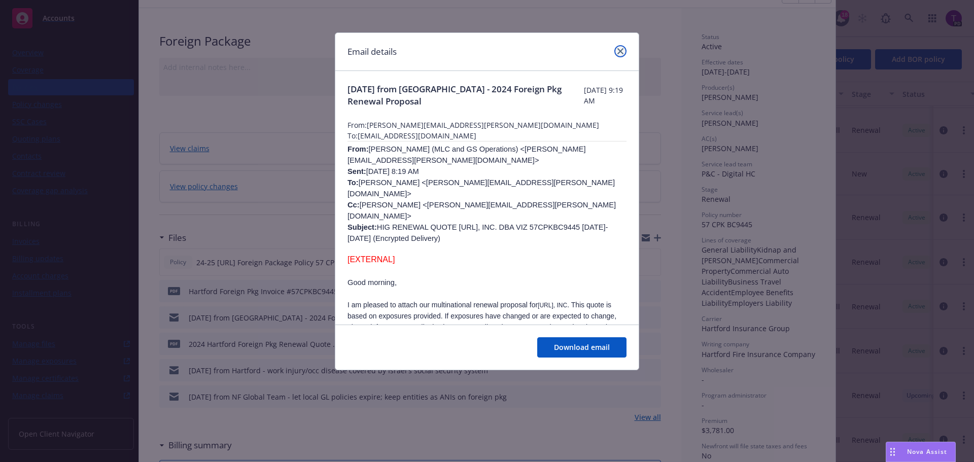
click at [625, 50] on link "close" at bounding box center [620, 51] width 12 height 12
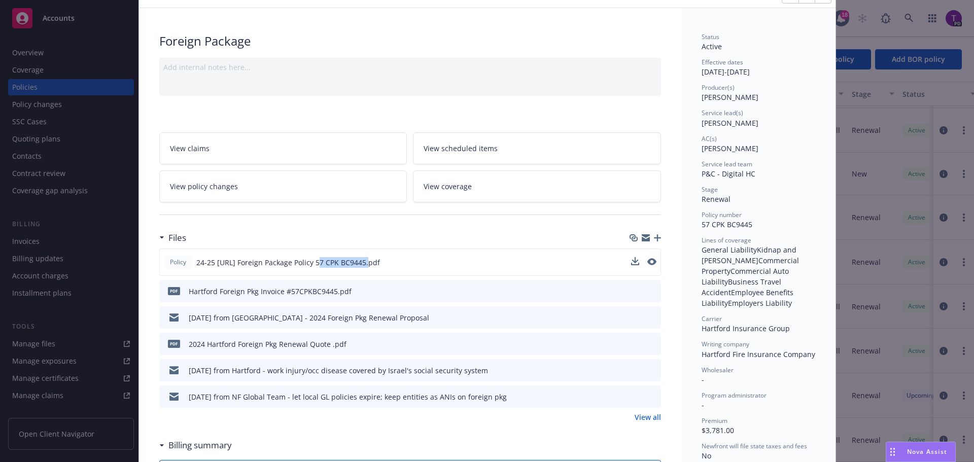
drag, startPoint x: 309, startPoint y: 263, endPoint x: 357, endPoint y: 264, distance: 47.2
click at [357, 264] on span "24-25 Viz.ai Foreign Package Policy 57 CPK BC9445.pdf" at bounding box center [288, 262] width 184 height 11
copy span "57 CPK BC9445"
click at [440, 256] on div "Policy 24-25 Viz.ai Foreign Package Policy 57 CPK BC9445.pdf" at bounding box center [410, 262] width 502 height 27
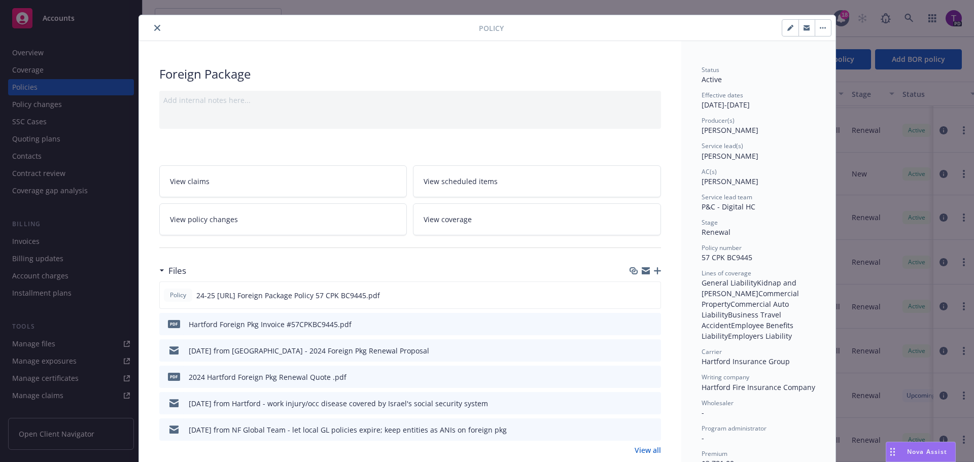
scroll to position [0, 0]
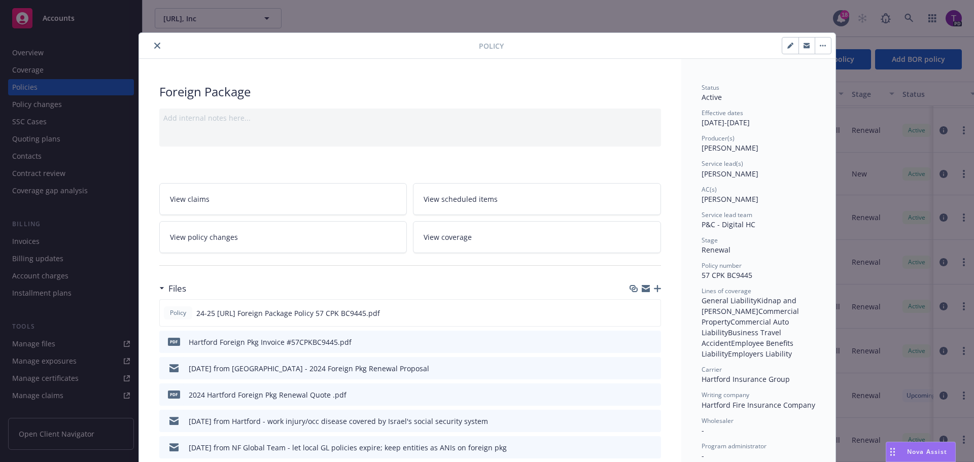
click at [155, 44] on icon "close" at bounding box center [157, 46] width 6 height 6
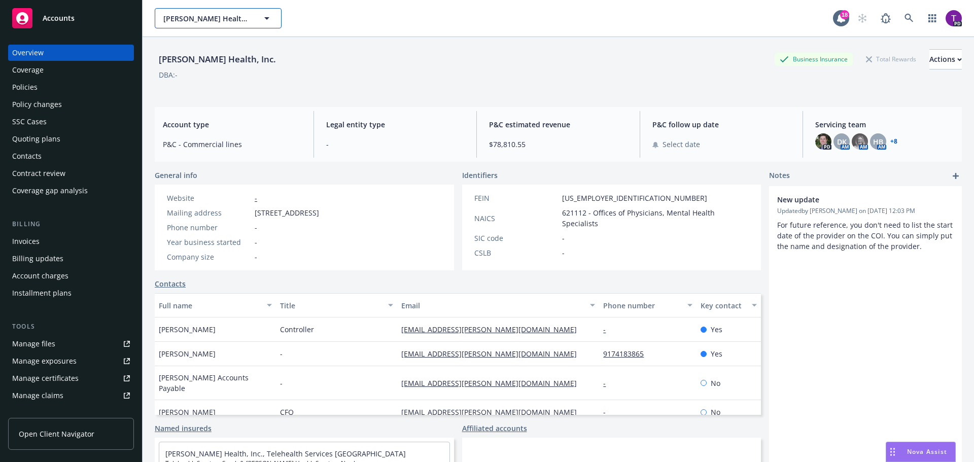
click at [234, 23] on span "[PERSON_NAME] Health, Inc." at bounding box center [207, 18] width 88 height 11
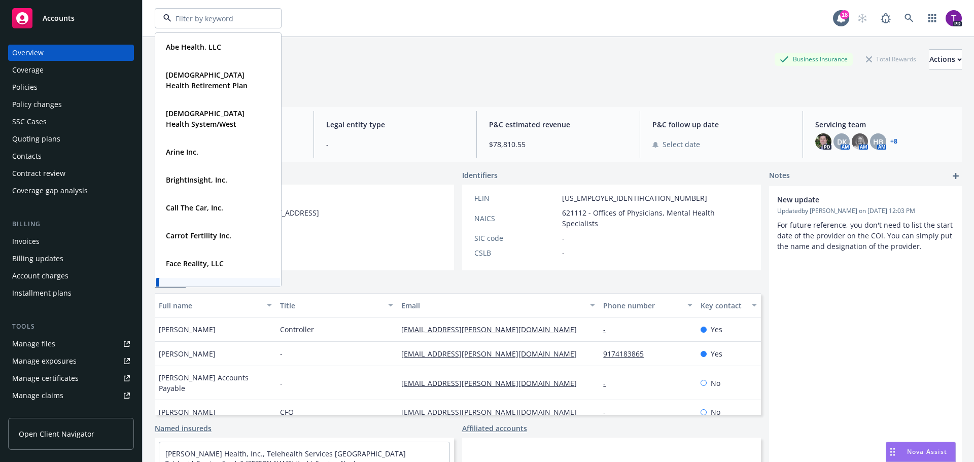
click at [71, 19] on span "Accounts" at bounding box center [59, 18] width 32 height 8
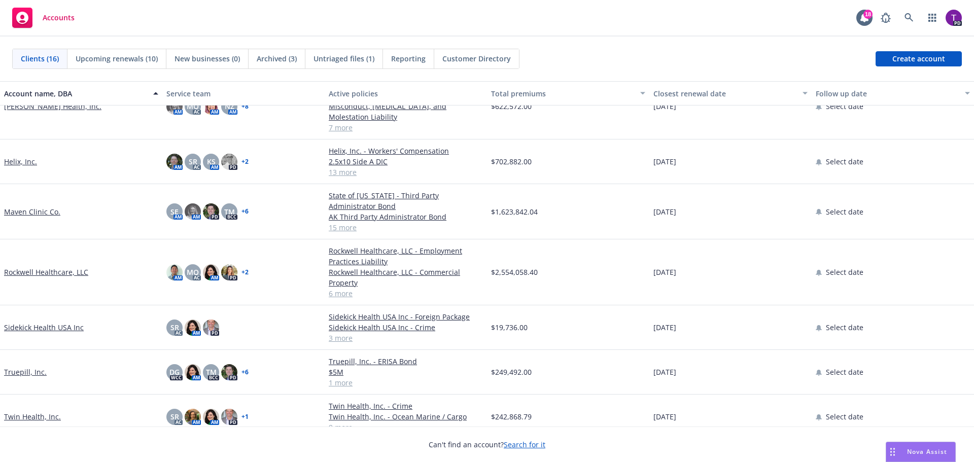
scroll to position [402, 0]
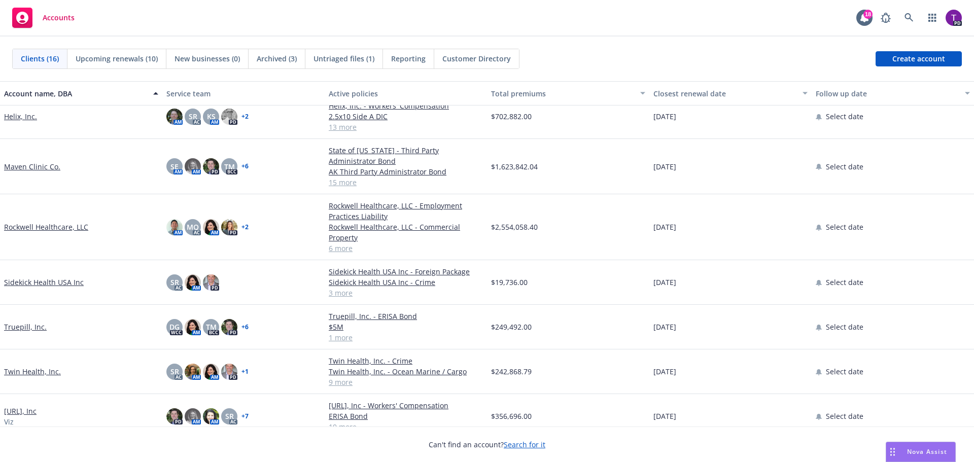
click at [36, 366] on link "Twin Health, Inc." at bounding box center [32, 371] width 57 height 11
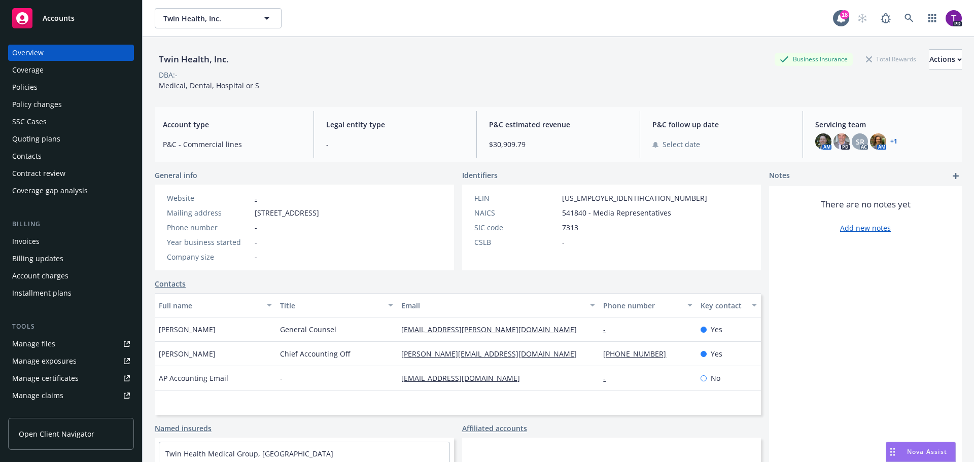
click at [38, 83] on div "Policies" at bounding box center [71, 87] width 118 height 16
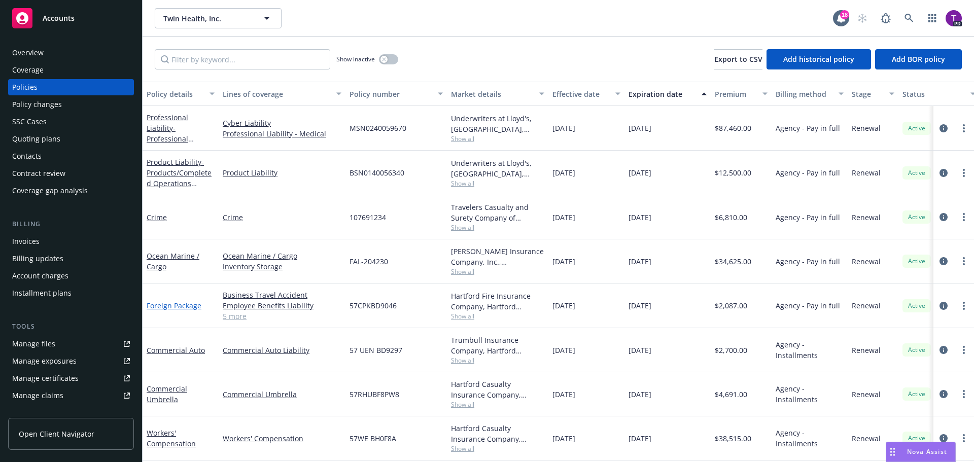
click at [189, 303] on link "Foreign Package" at bounding box center [174, 306] width 55 height 10
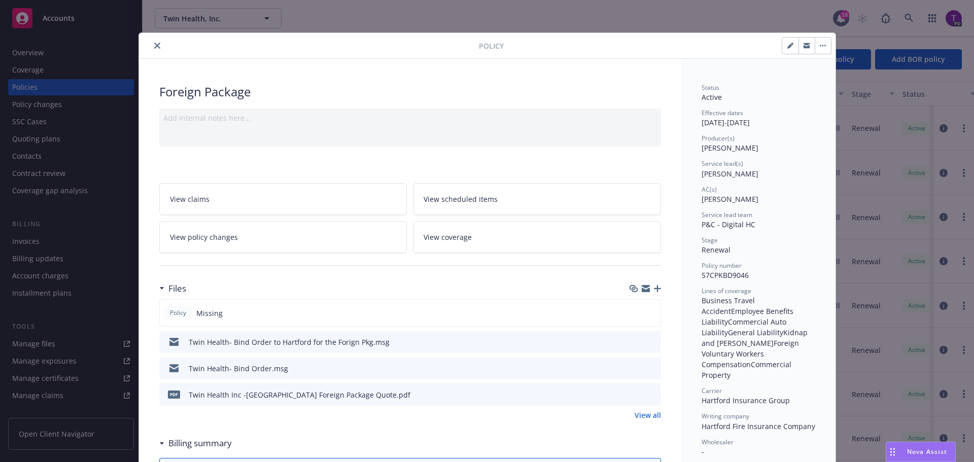
click at [154, 49] on button "close" at bounding box center [157, 46] width 12 height 12
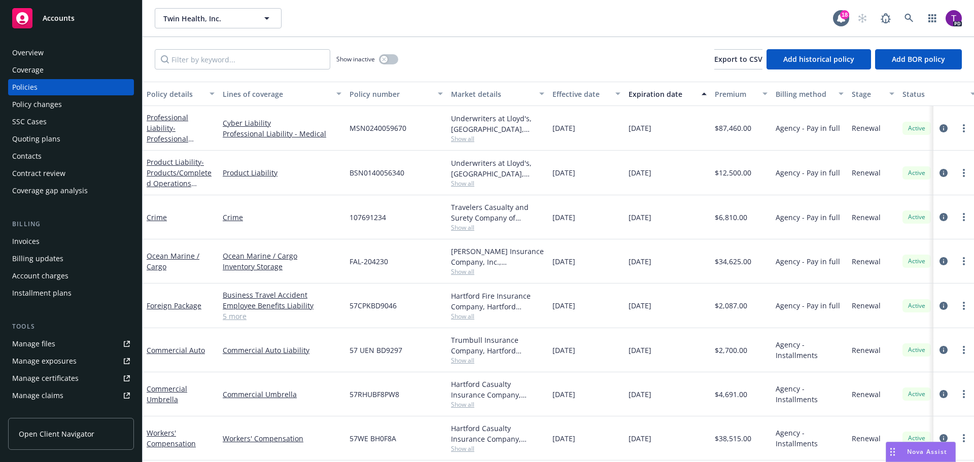
click at [62, 347] on link "Manage files" at bounding box center [71, 344] width 126 height 16
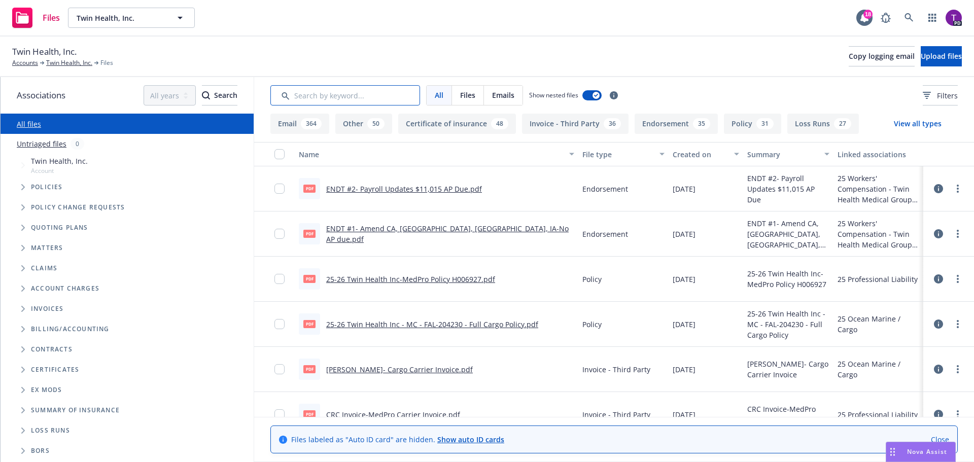
click at [382, 89] on input "Search by keyword..." at bounding box center [345, 95] width 150 height 20
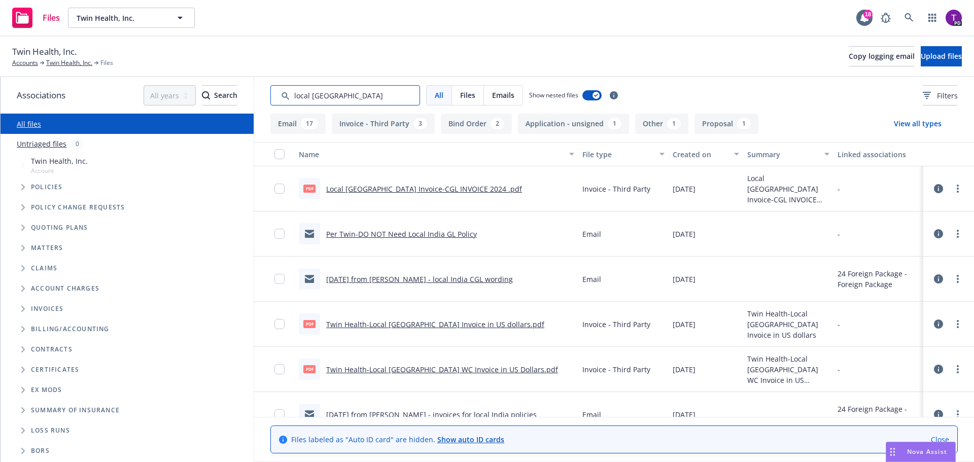
type input "local [GEOGRAPHIC_DATA]"
click at [411, 232] on link "Per Twin-DO NOT Need Local India GL Policy" at bounding box center [401, 234] width 151 height 10
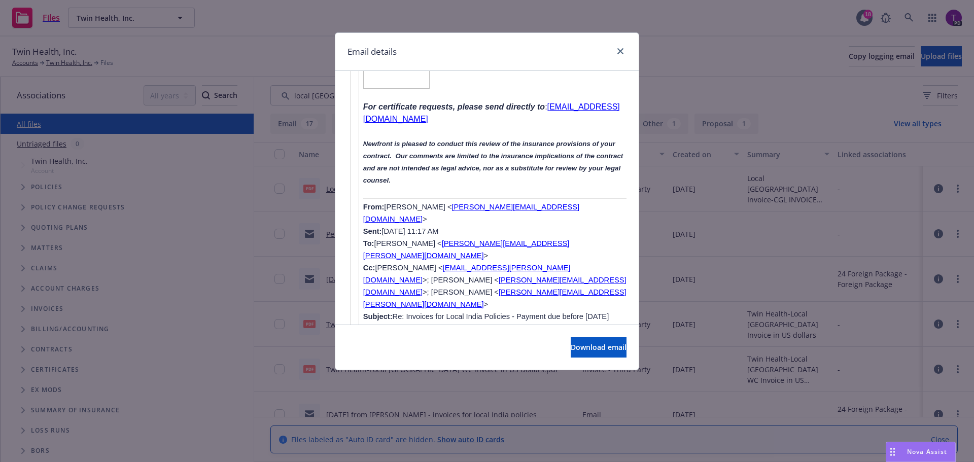
scroll to position [2587, 0]
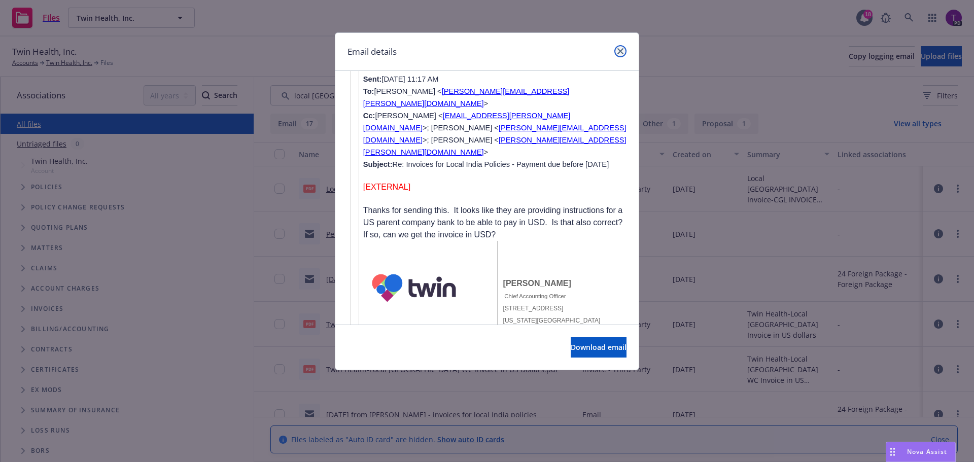
click at [619, 49] on icon "close" at bounding box center [620, 51] width 6 height 6
